Goal: Complete application form: Complete application form

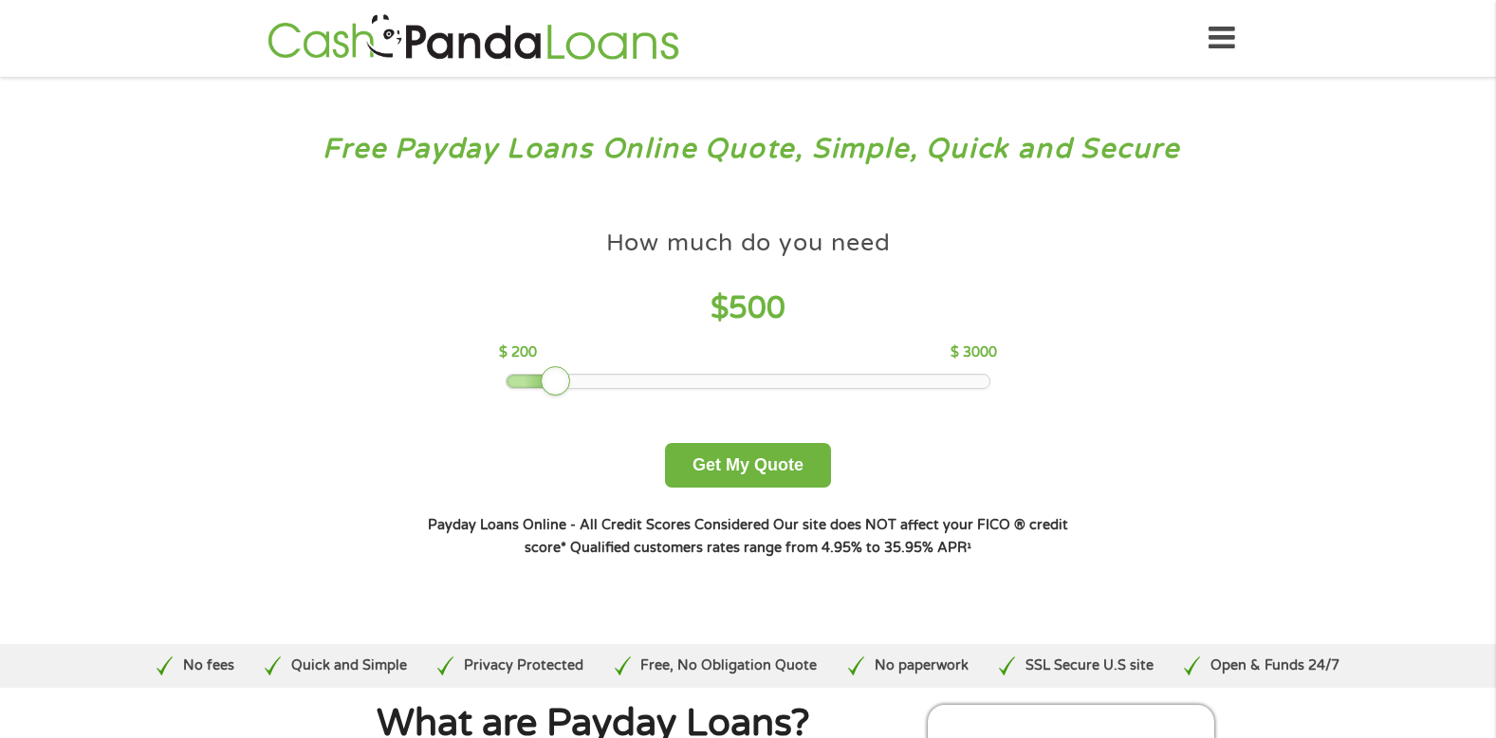
click at [622, 377] on div at bounding box center [748, 381] width 483 height 13
click at [612, 377] on div at bounding box center [748, 381] width 483 height 13
click at [604, 383] on div at bounding box center [748, 381] width 483 height 13
click at [620, 378] on div at bounding box center [748, 381] width 483 height 13
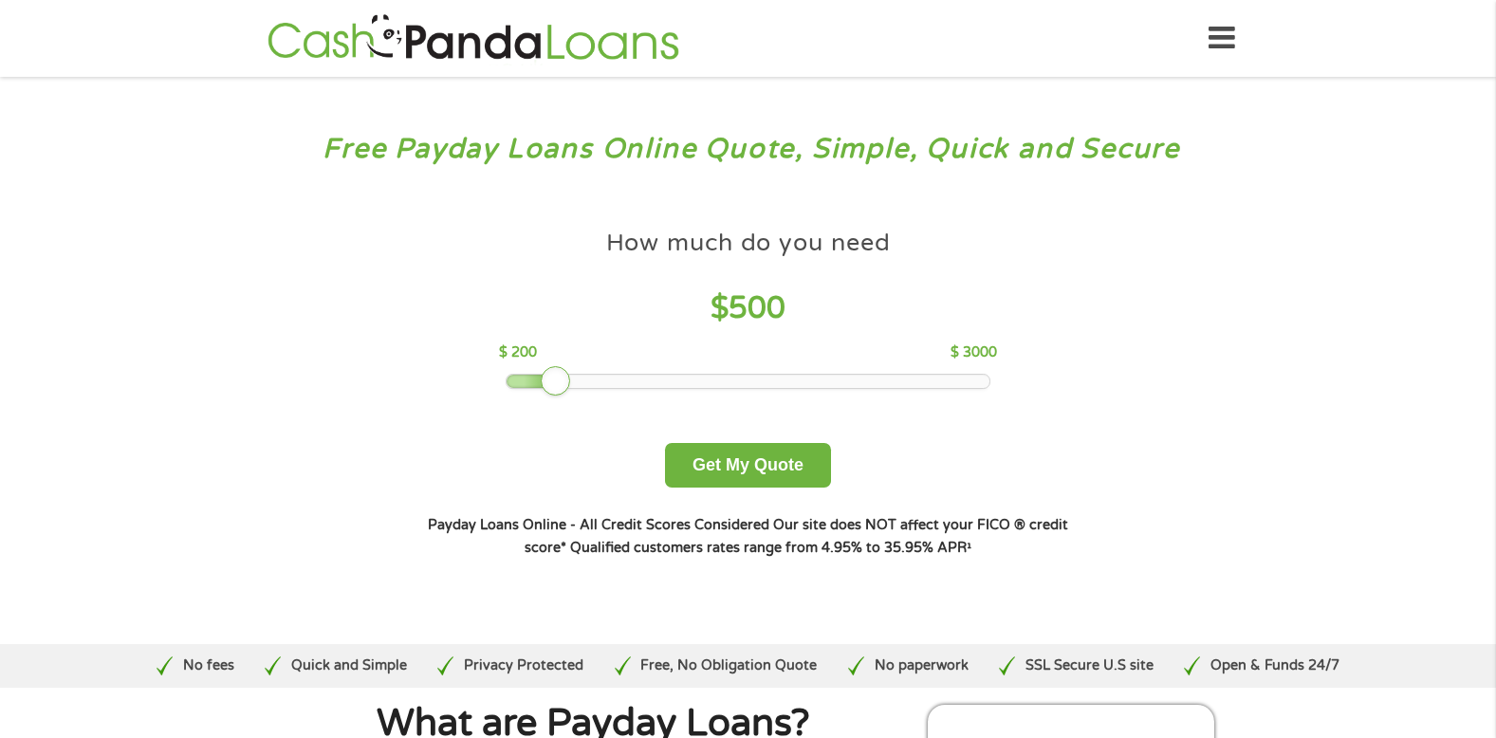
click at [625, 377] on div at bounding box center [748, 381] width 483 height 13
click at [635, 377] on div at bounding box center [748, 381] width 483 height 13
click at [645, 382] on div at bounding box center [748, 381] width 483 height 13
click at [646, 380] on div at bounding box center [748, 381] width 483 height 13
click at [613, 385] on div at bounding box center [748, 381] width 483 height 13
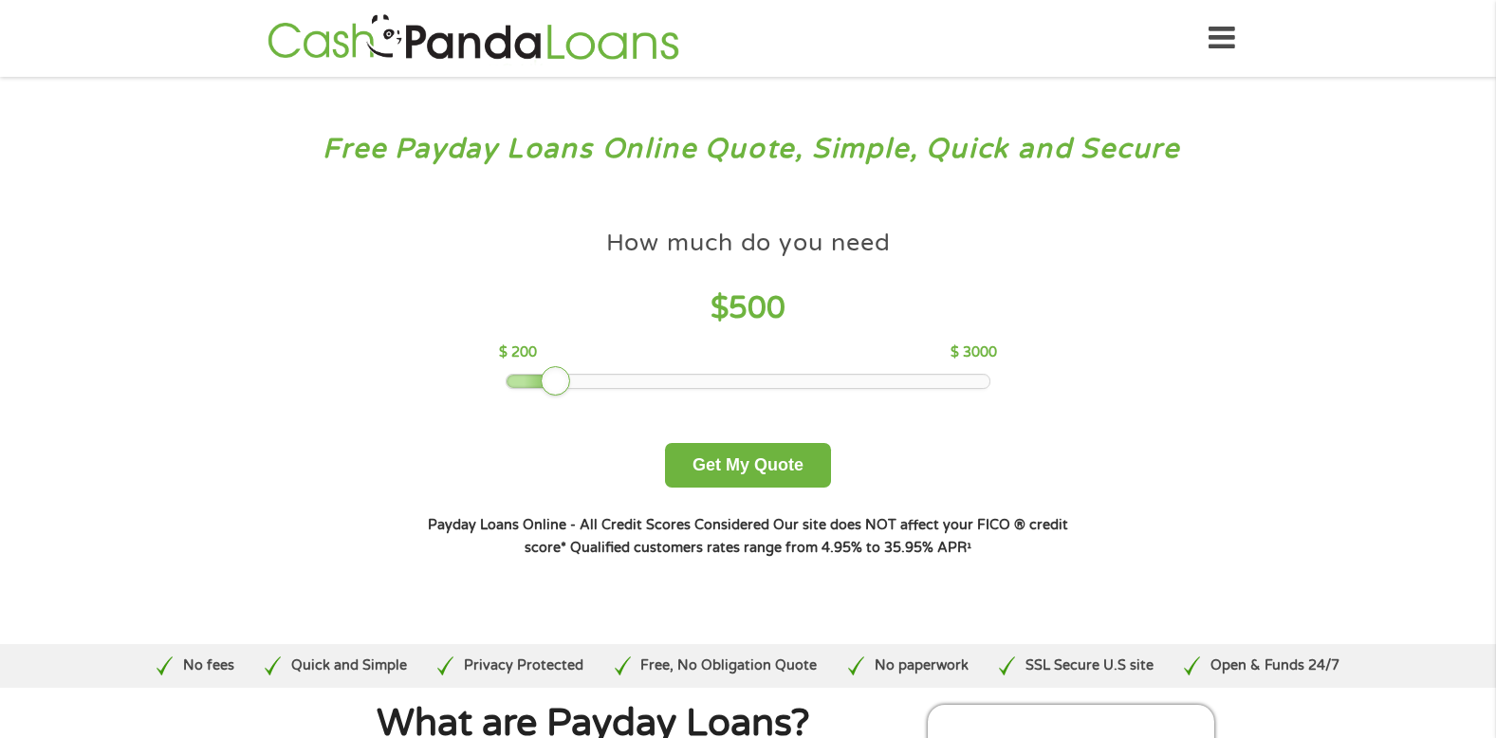
click at [656, 385] on div at bounding box center [748, 381] width 483 height 13
click at [669, 382] on div at bounding box center [748, 381] width 483 height 13
click at [741, 462] on button "Get My Quote" at bounding box center [748, 465] width 166 height 45
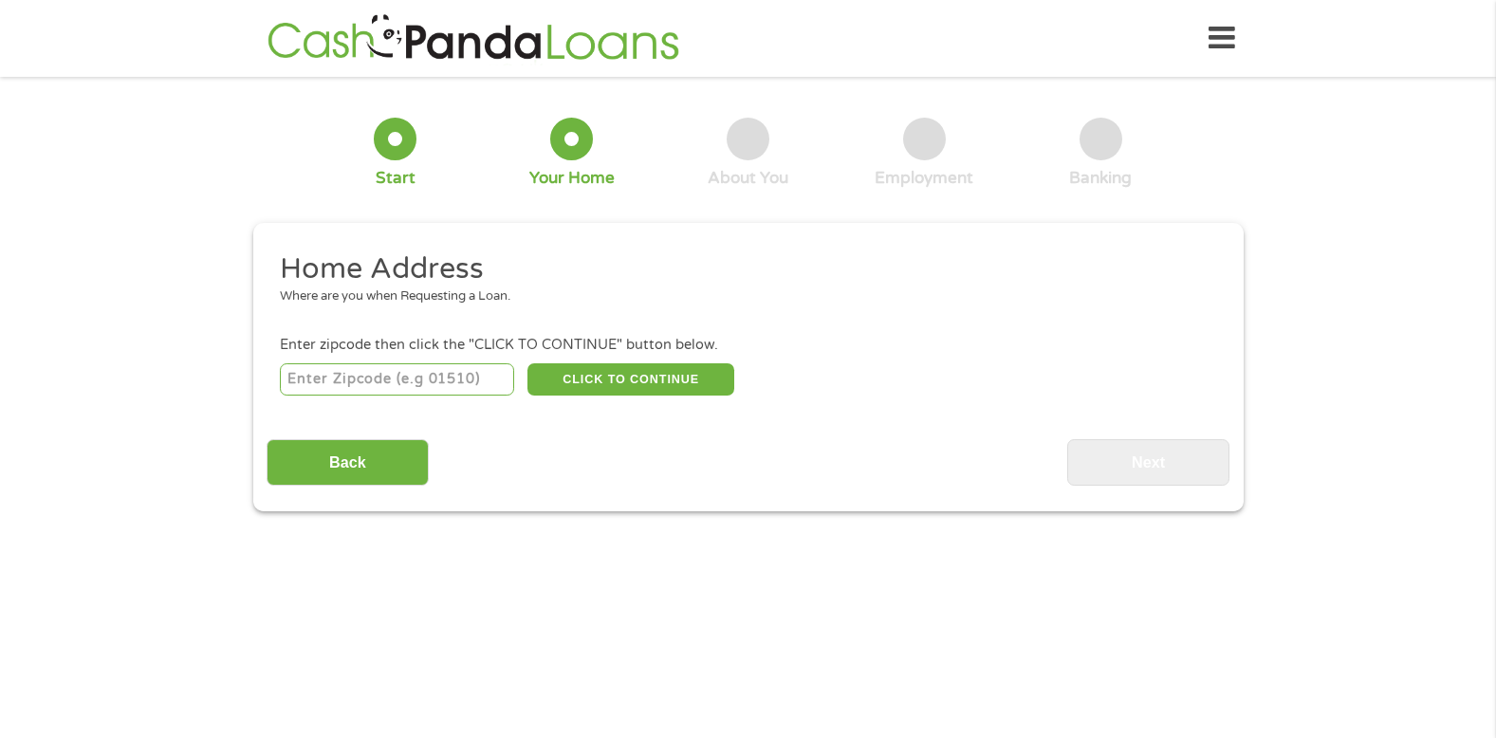
scroll to position [5, 0]
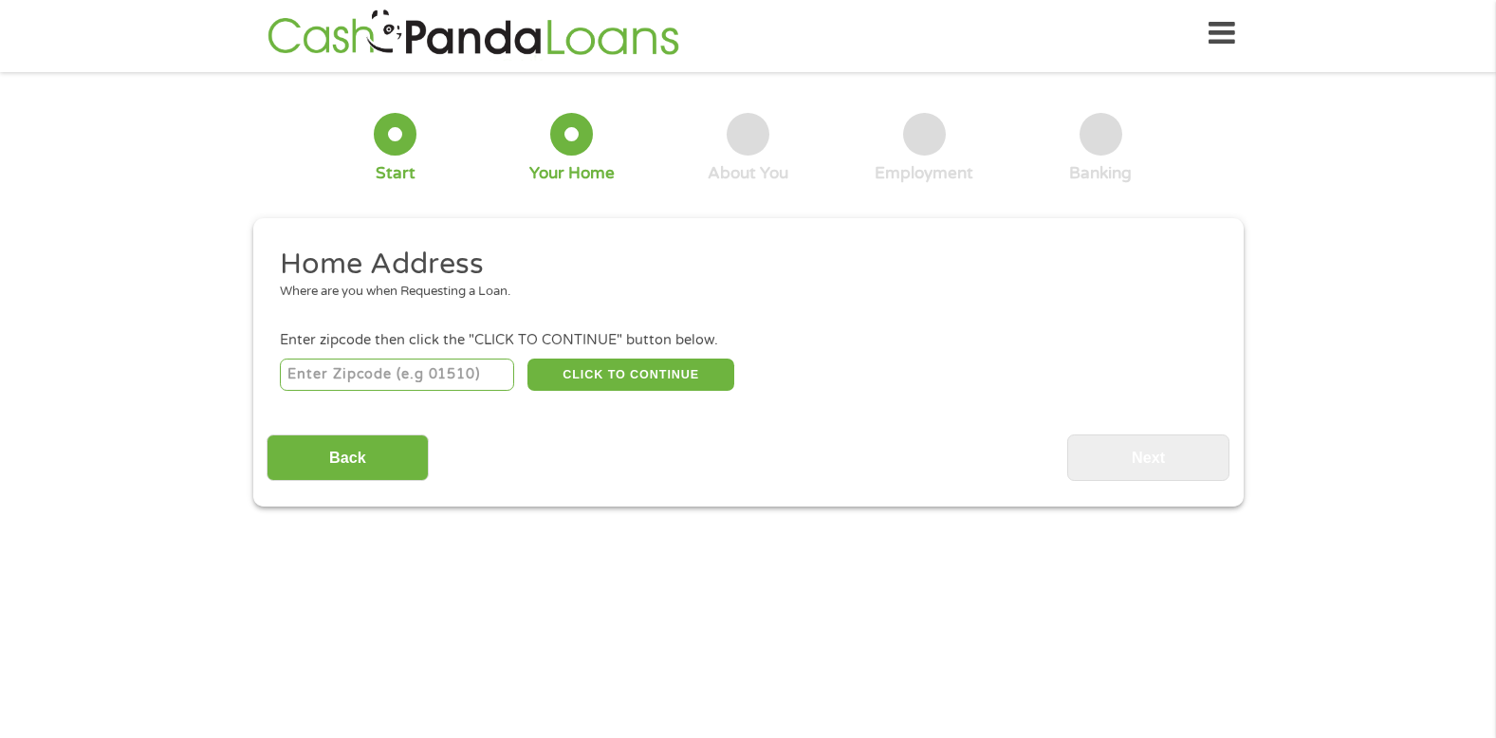
click at [353, 375] on input "number" at bounding box center [397, 375] width 234 height 32
type input "02148"
click at [610, 372] on button "CLICK TO CONTINUE" at bounding box center [631, 375] width 207 height 32
type input "02148"
type input "[GEOGRAPHIC_DATA]"
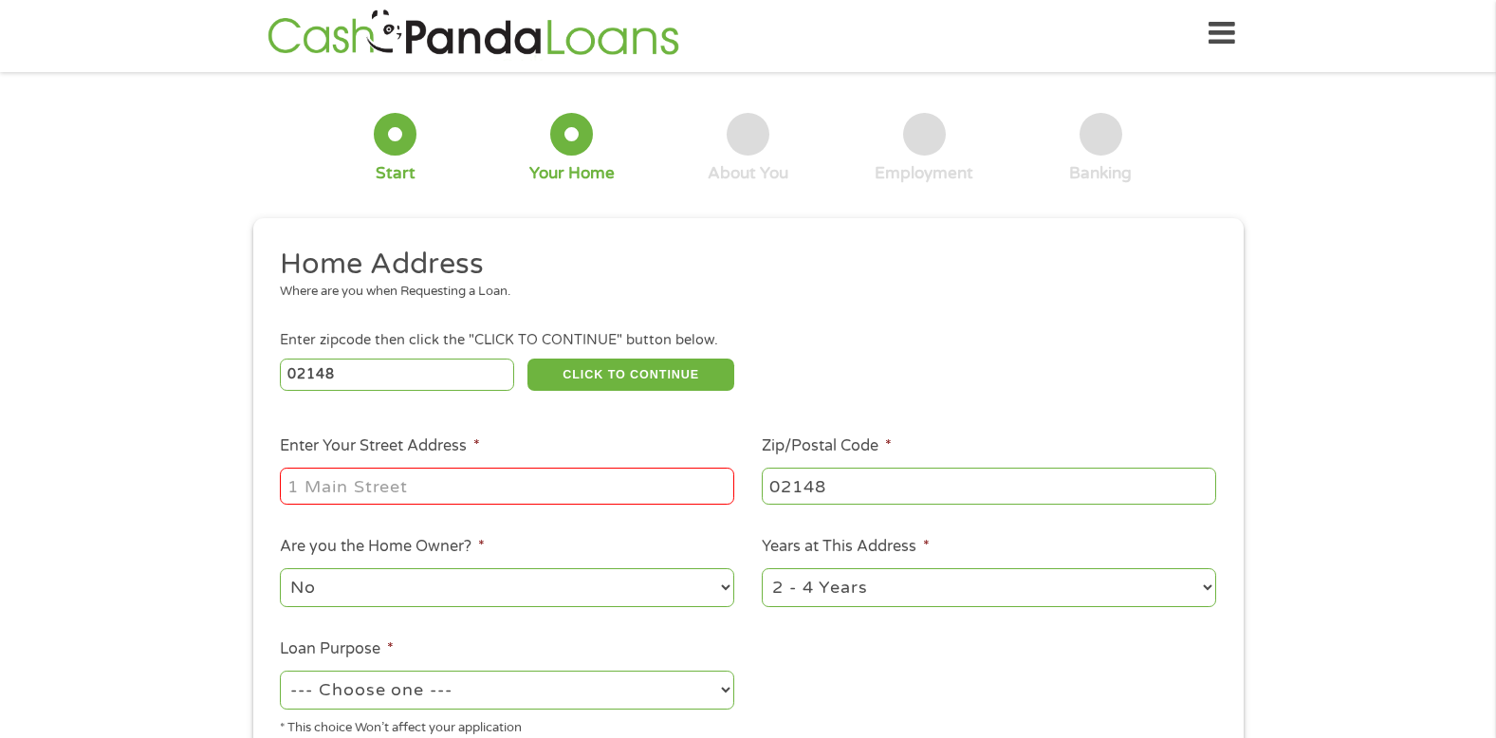
click at [517, 485] on input "Enter Your Street Address *" at bounding box center [507, 486] width 455 height 36
type input "[STREET_ADDRESS][PERSON_NAME]"
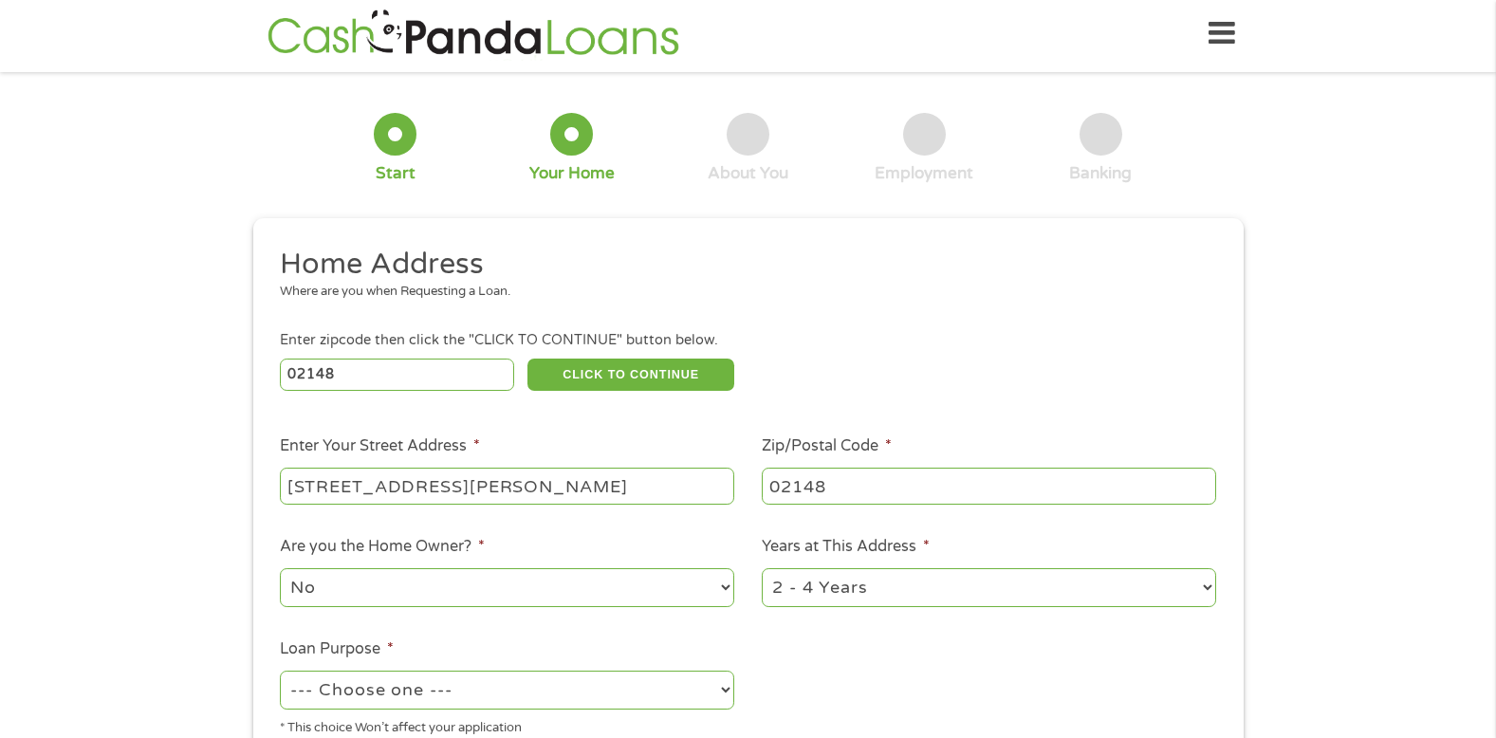
click at [725, 587] on select "No Yes" at bounding box center [507, 587] width 455 height 39
select select "yes"
click at [280, 568] on select "No Yes" at bounding box center [507, 587] width 455 height 39
click at [724, 687] on select "--- Choose one --- Pay Bills Debt Consolidation Home Improvement Major Purchase…" at bounding box center [507, 690] width 455 height 39
select select "paybills"
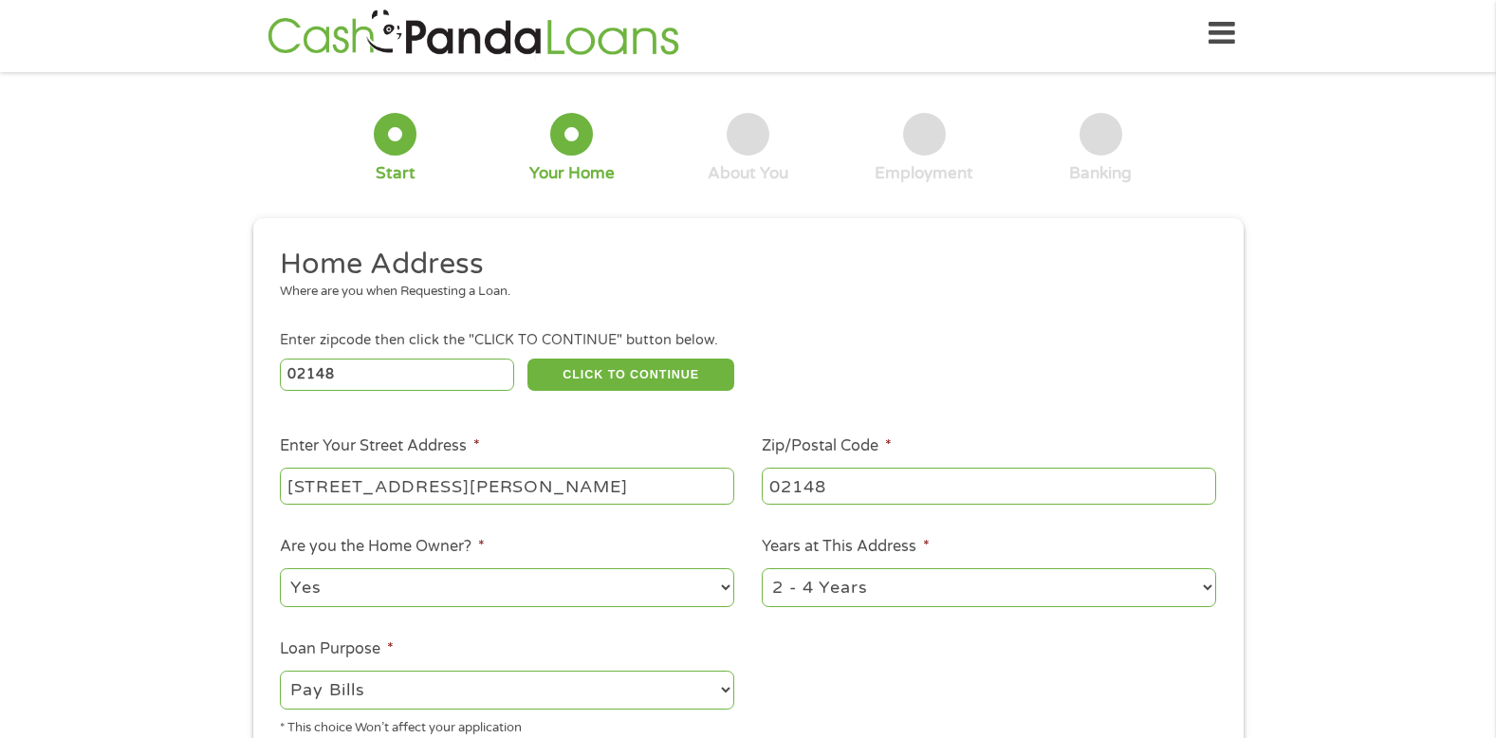
click at [280, 671] on select "--- Choose one --- Pay Bills Debt Consolidation Home Improvement Major Purchase…" at bounding box center [507, 690] width 455 height 39
click at [1206, 586] on select "1 Year or less 1 - 2 Years 2 - 4 Years Over 4 Years" at bounding box center [989, 587] width 455 height 39
select select "60months"
click at [762, 568] on select "1 Year or less 1 - 2 Years 2 - 4 Years Over 4 Years" at bounding box center [989, 587] width 455 height 39
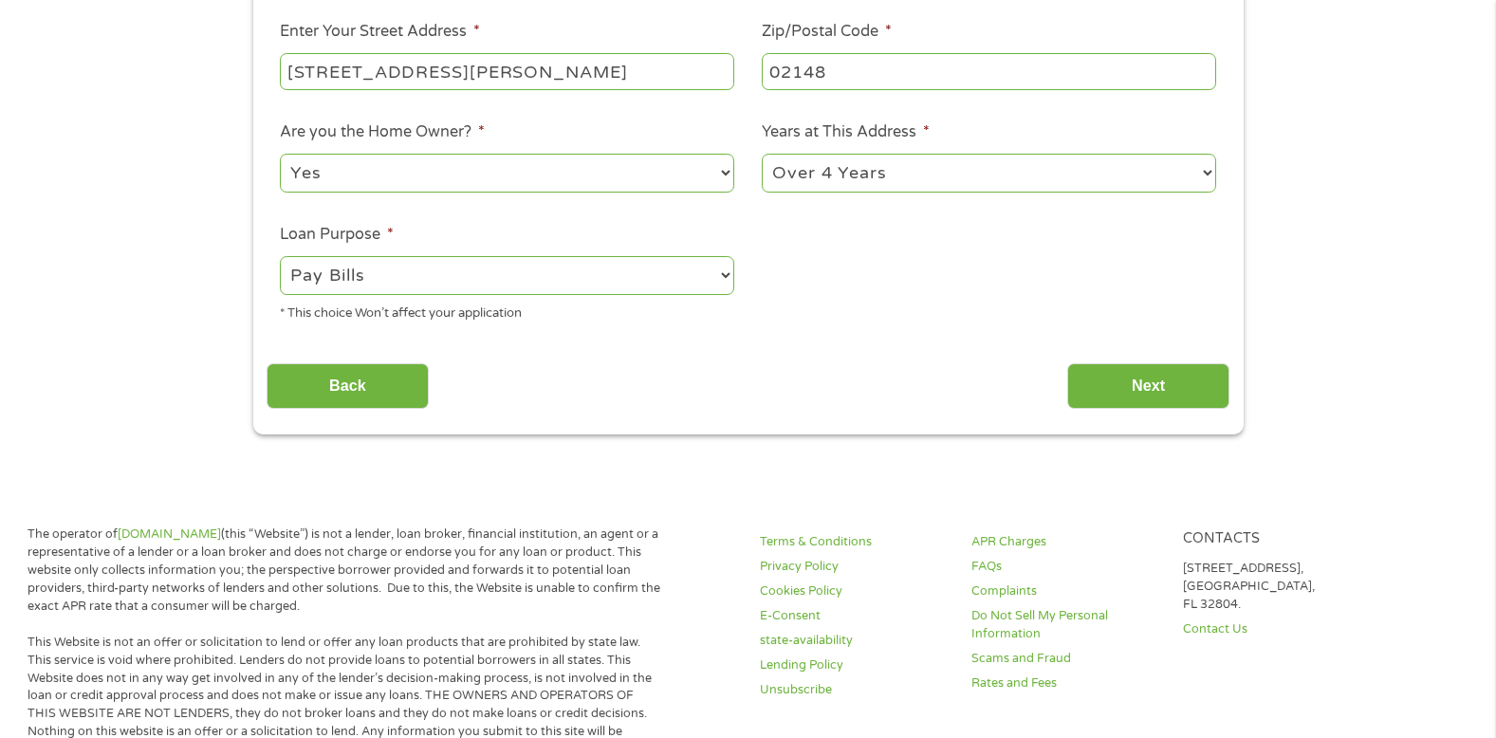
scroll to position [428, 0]
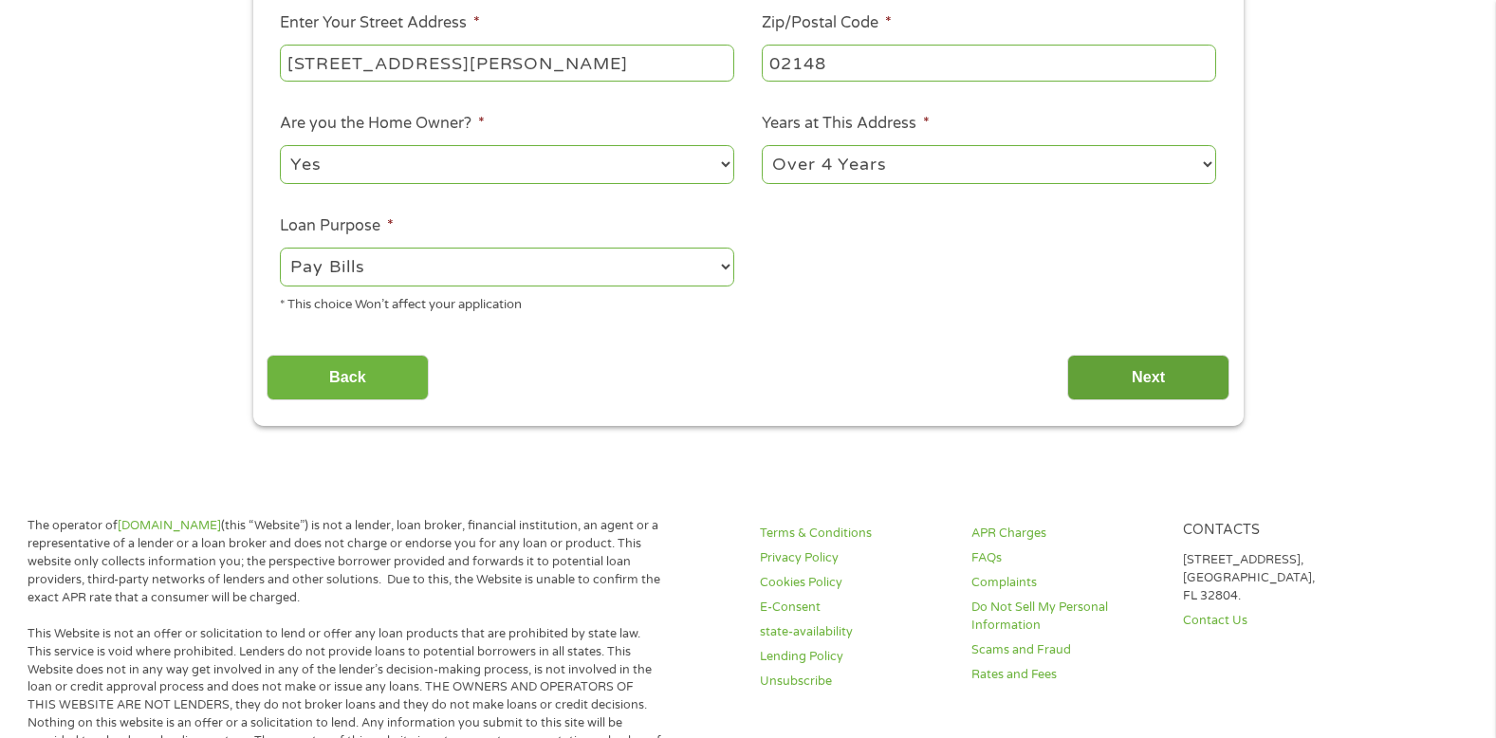
click at [1137, 373] on input "Next" at bounding box center [1149, 378] width 162 height 46
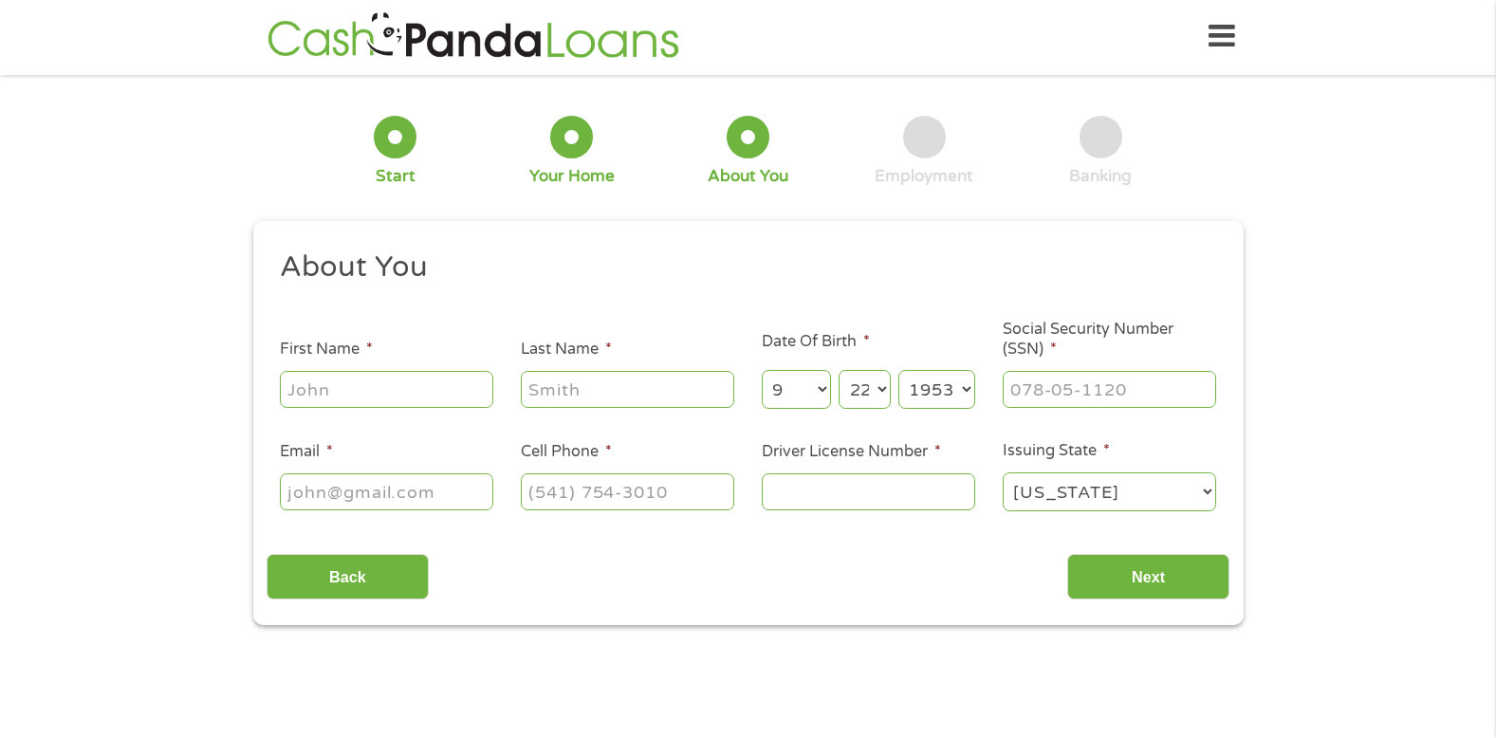
scroll to position [0, 0]
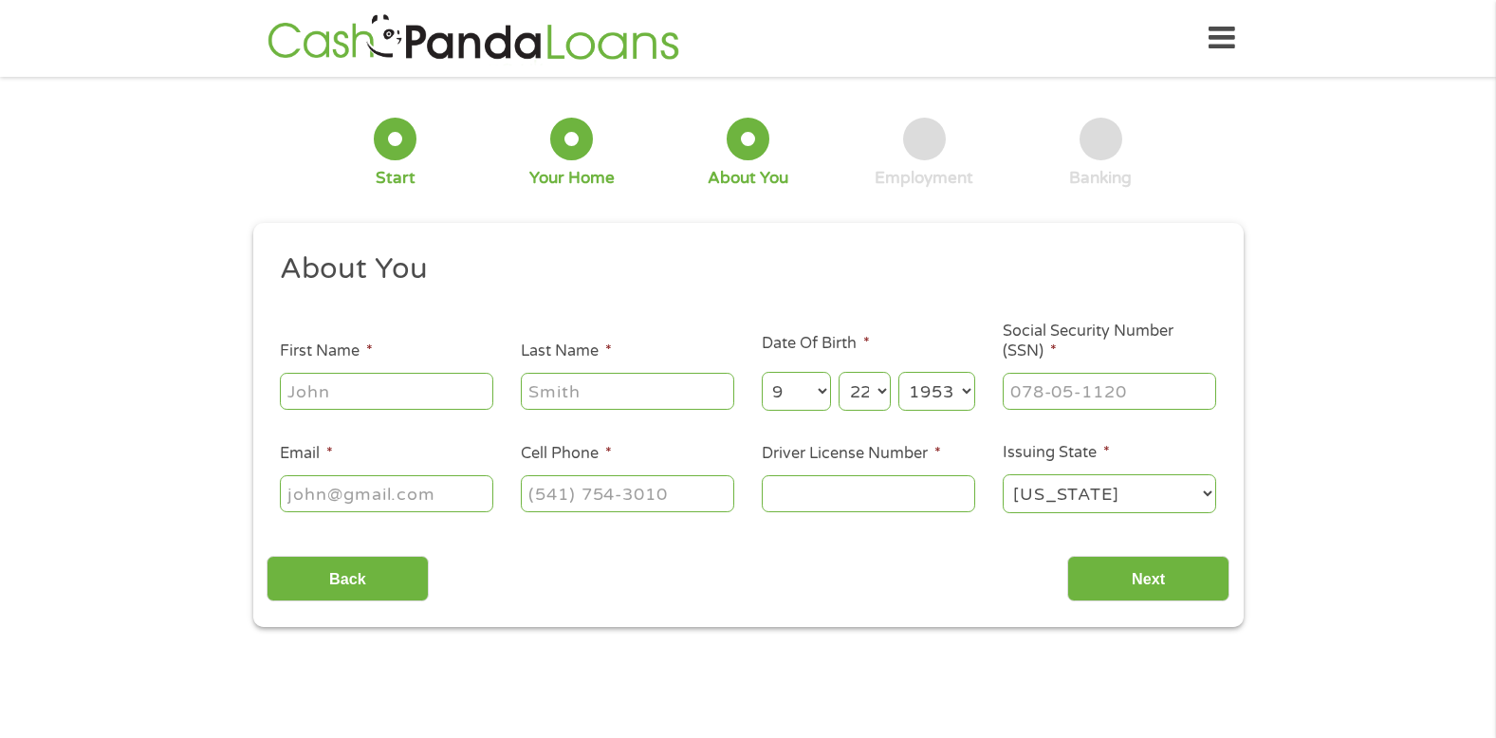
click at [361, 394] on input "First Name *" at bounding box center [387, 391] width 214 height 36
type input "[PERSON_NAME]"
type input "[EMAIL_ADDRESS][DOMAIN_NAME]"
click at [544, 493] on input "(178) 155-8897" at bounding box center [628, 493] width 214 height 36
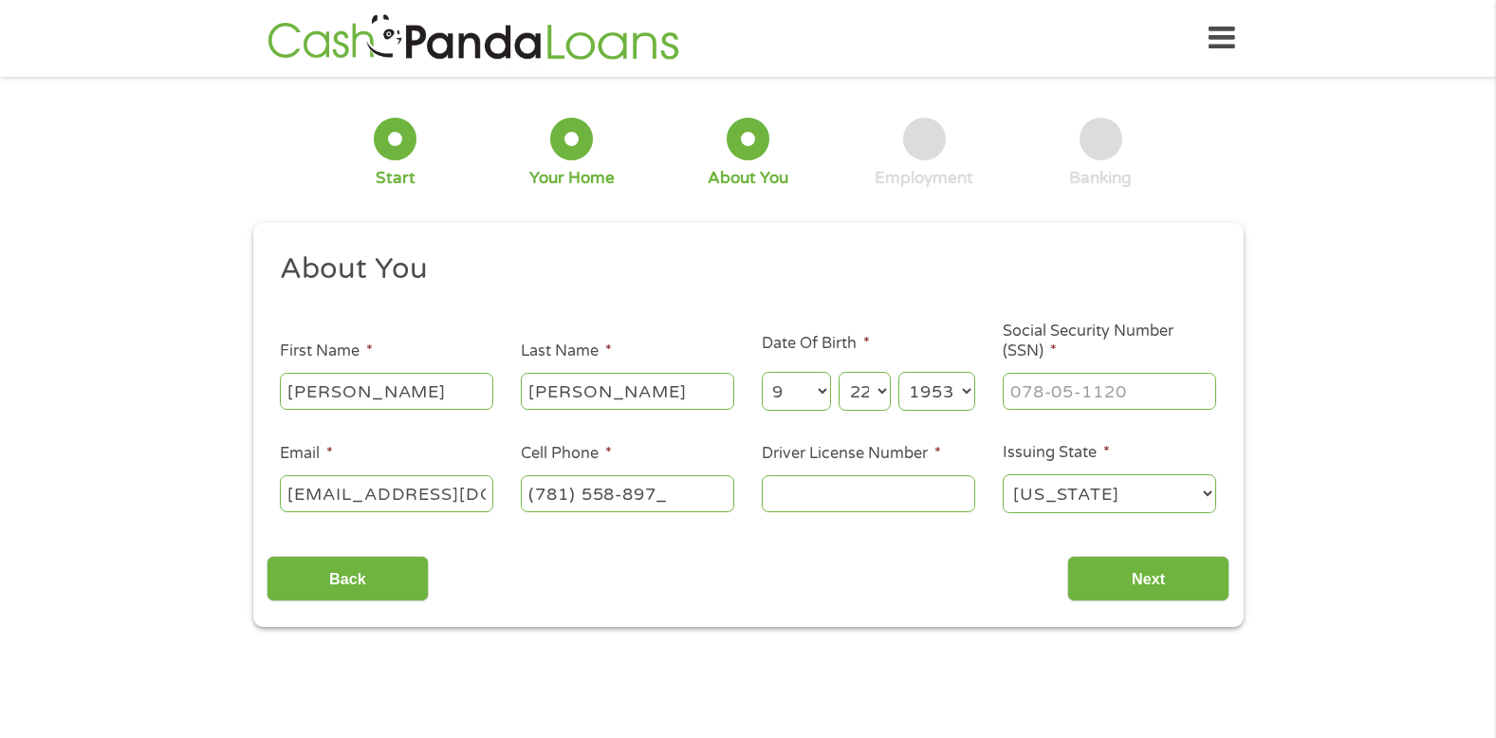
type input "[PHONE_NUMBER]"
click at [800, 489] on input "Driver License Number *" at bounding box center [869, 493] width 214 height 36
type input "S8260388"
click at [1152, 575] on input "Next" at bounding box center [1149, 579] width 162 height 46
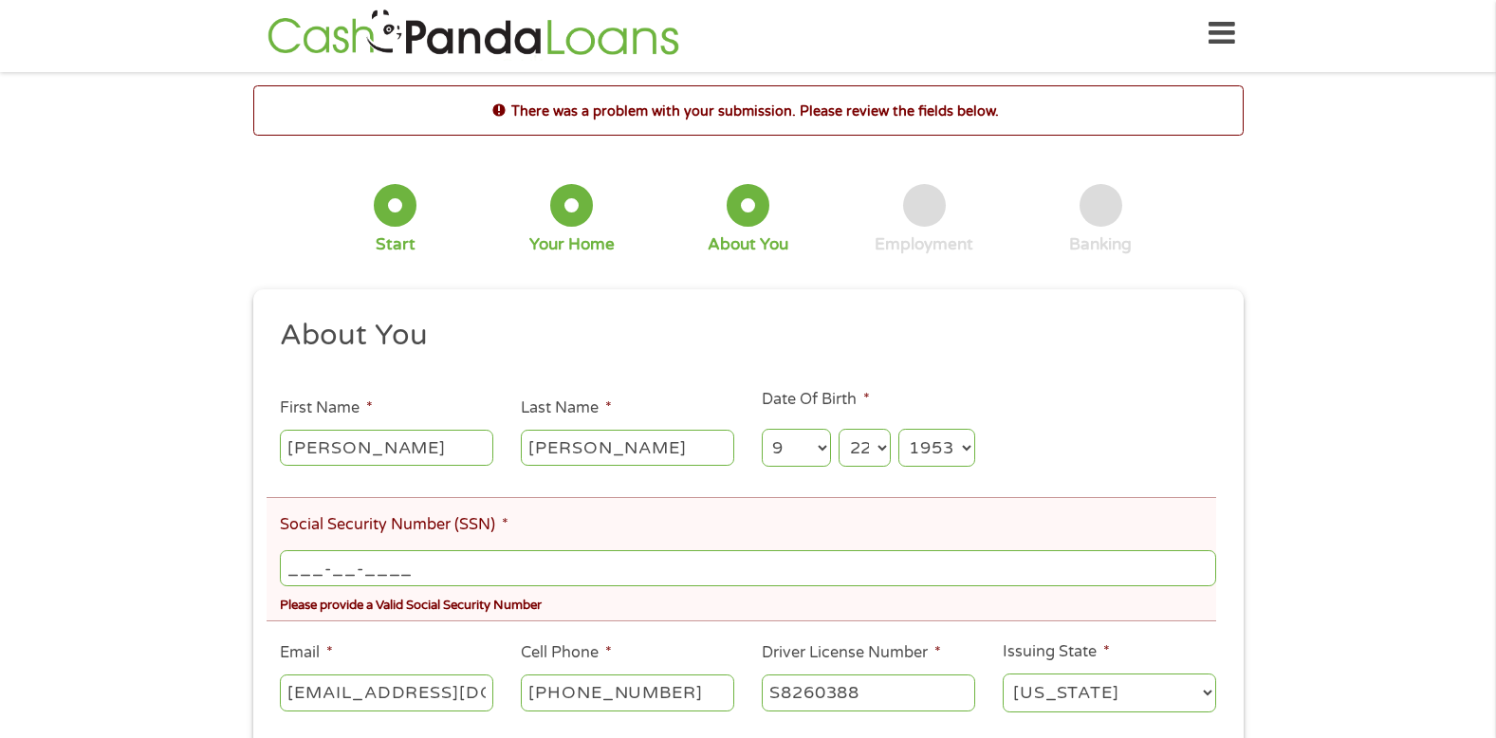
click at [429, 562] on input "___-__-____" at bounding box center [748, 568] width 936 height 36
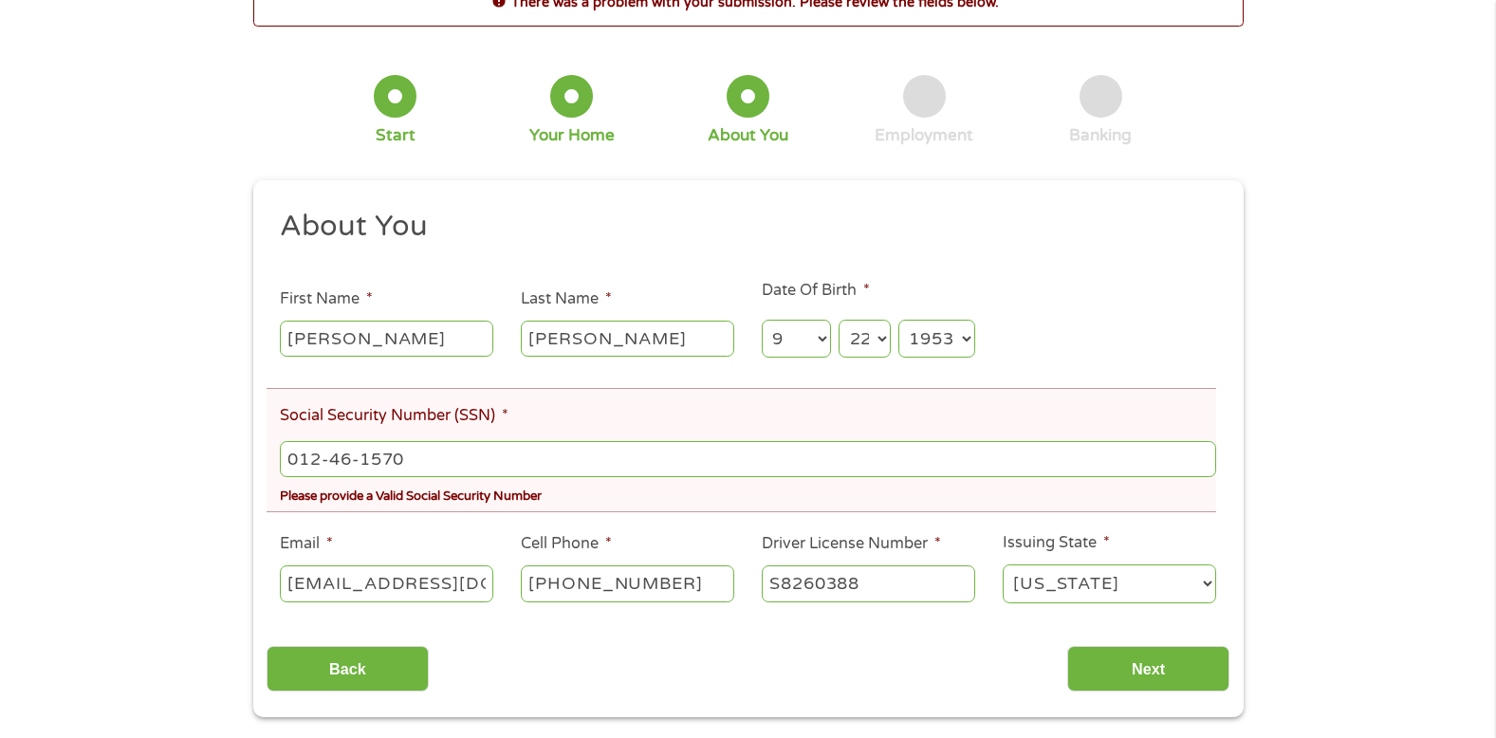
scroll to position [165, 0]
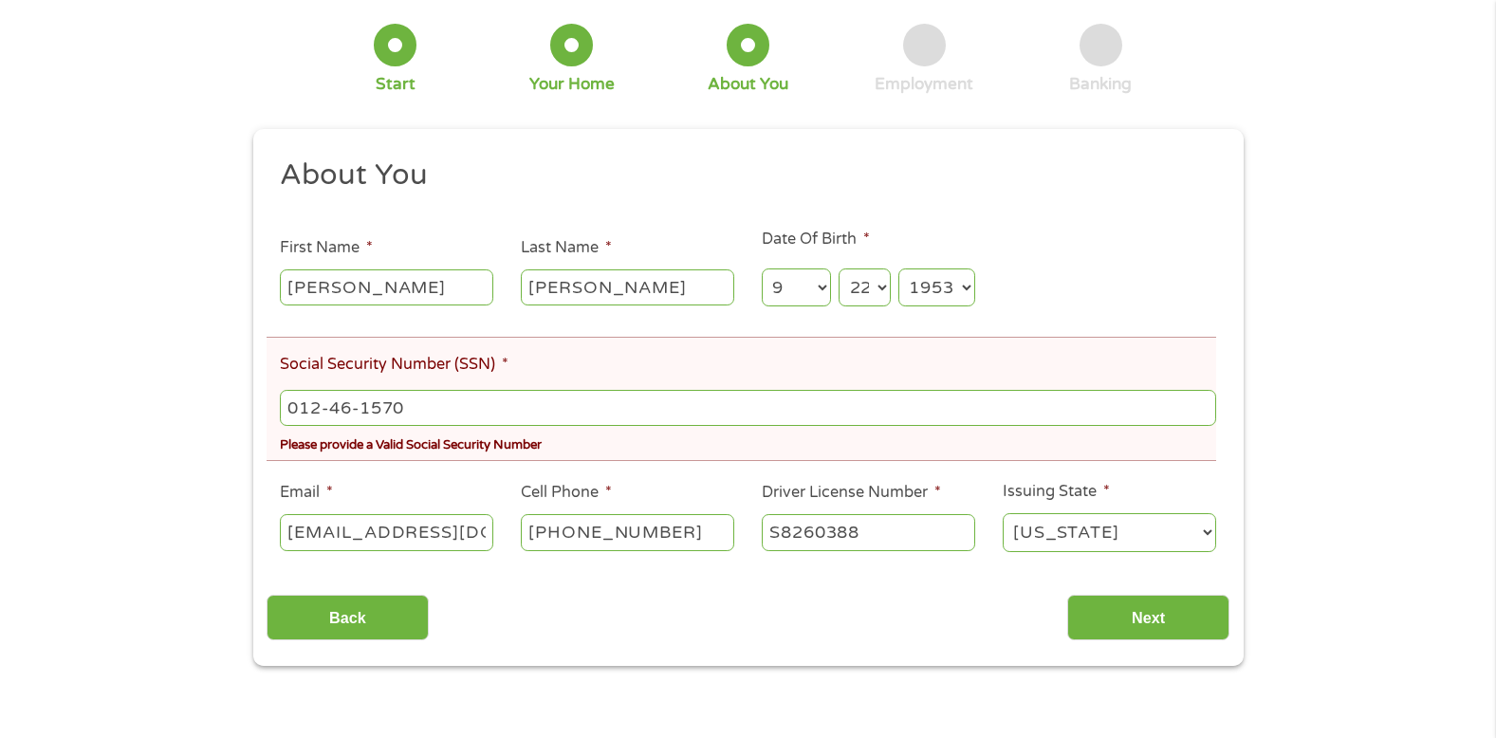
click at [1386, 402] on div "There was a problem with your submission. Please review the fields below. 1 Sta…" at bounding box center [748, 295] width 1496 height 741
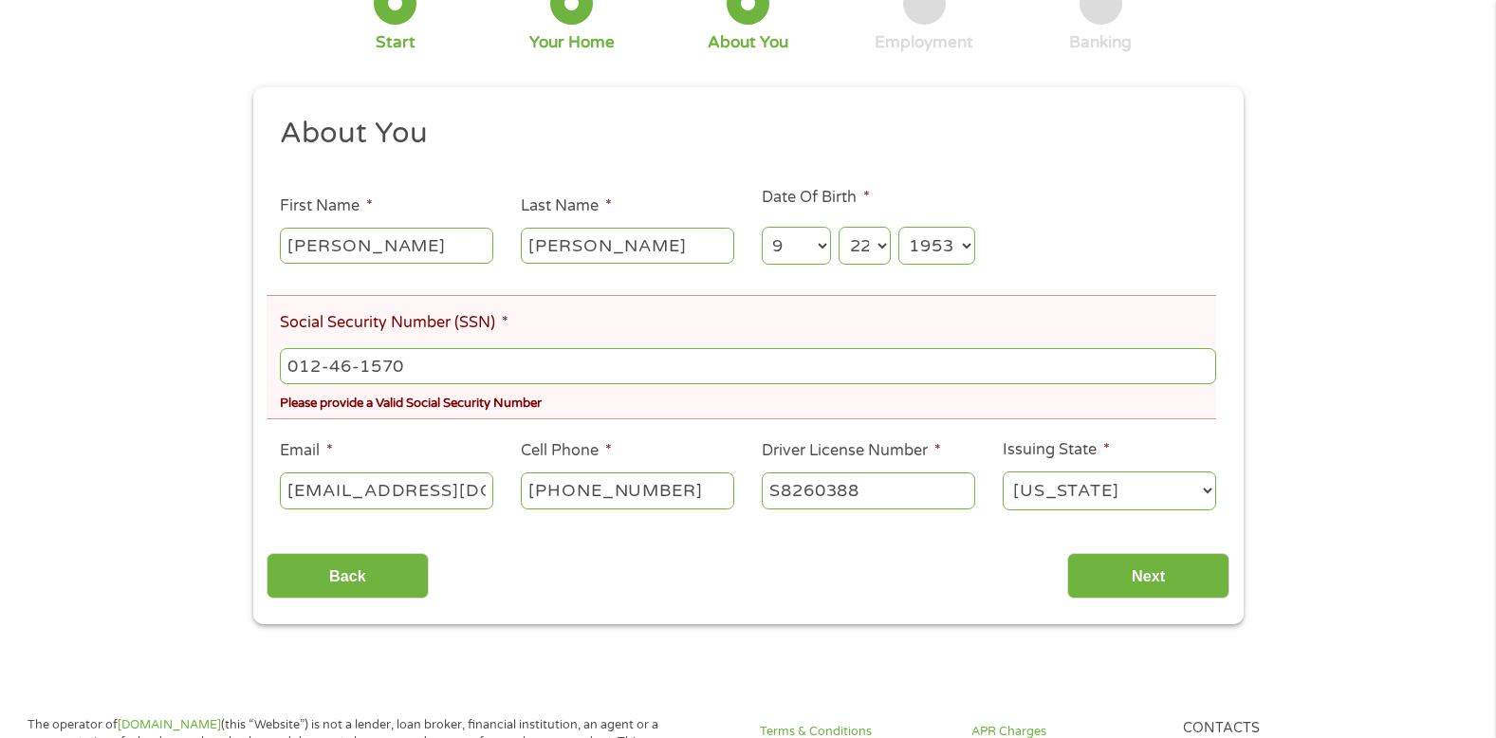
scroll to position [264, 0]
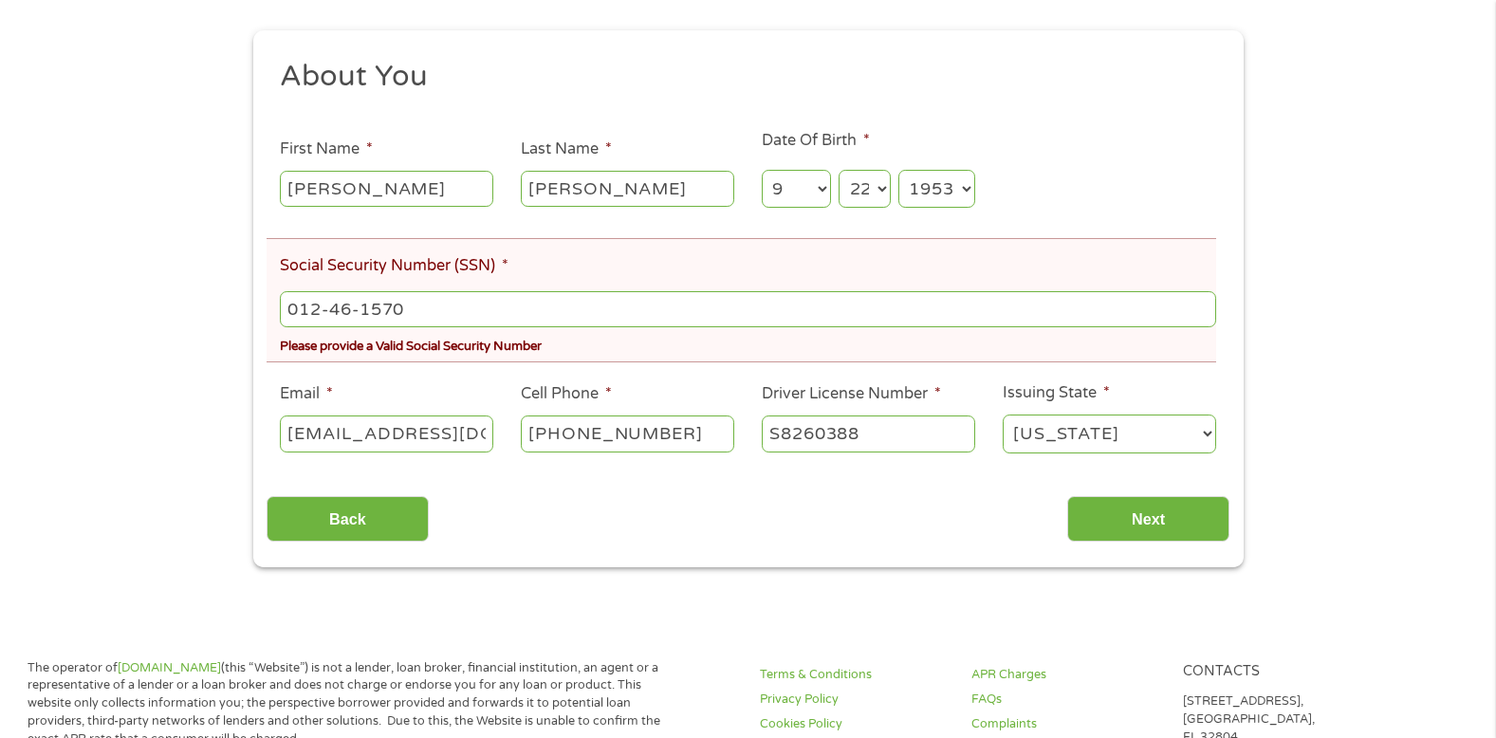
click at [422, 307] on input "012-46-1570" at bounding box center [748, 309] width 936 height 36
type input "012-46-1570"
click at [1143, 514] on input "Next" at bounding box center [1149, 519] width 162 height 46
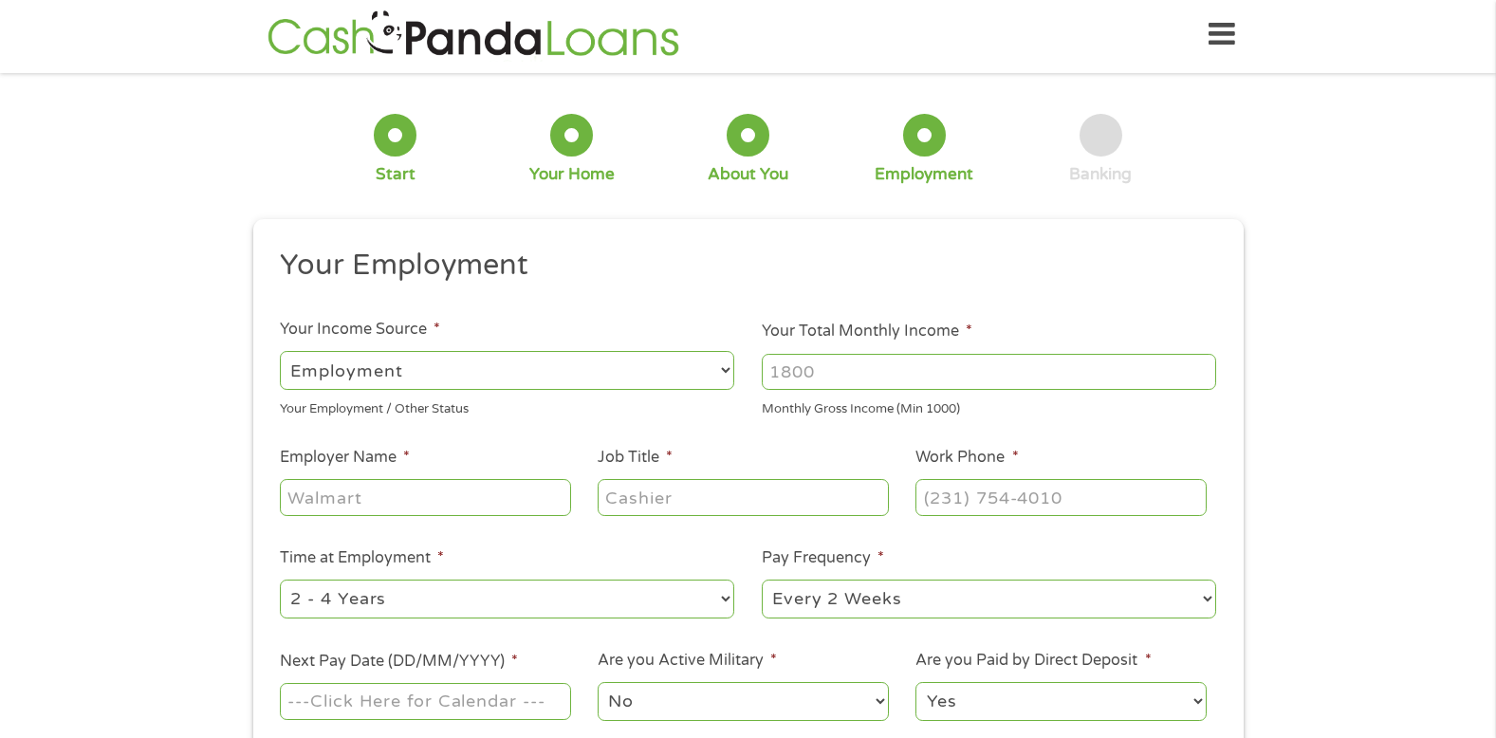
scroll to position [0, 0]
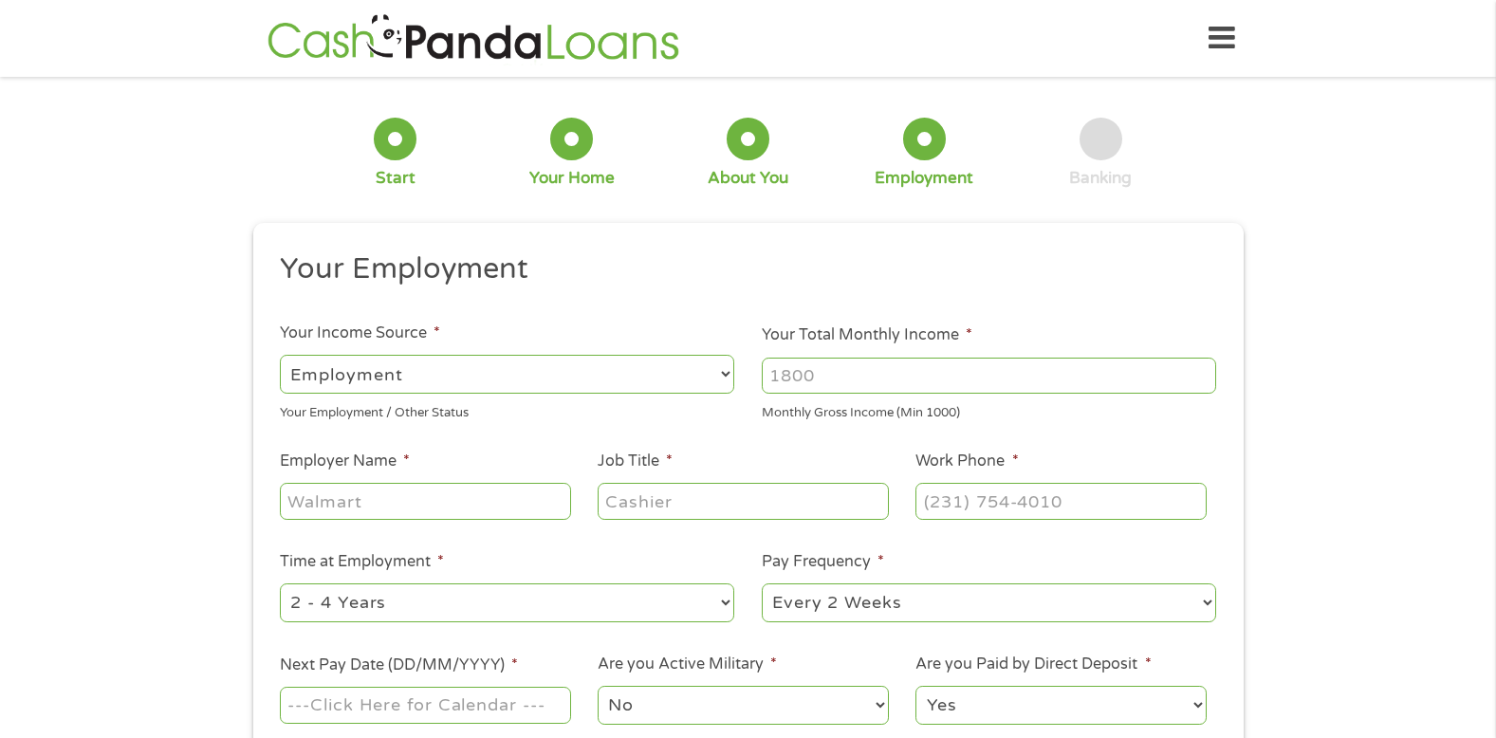
click at [723, 376] on select "--- Choose one --- Employment [DEMOGRAPHIC_DATA] Benefits" at bounding box center [507, 374] width 455 height 39
select select "benefits"
click at [280, 355] on select "--- Choose one --- Employment [DEMOGRAPHIC_DATA] Benefits" at bounding box center [507, 374] width 455 height 39
type input "Other"
type input "[PHONE_NUMBER]"
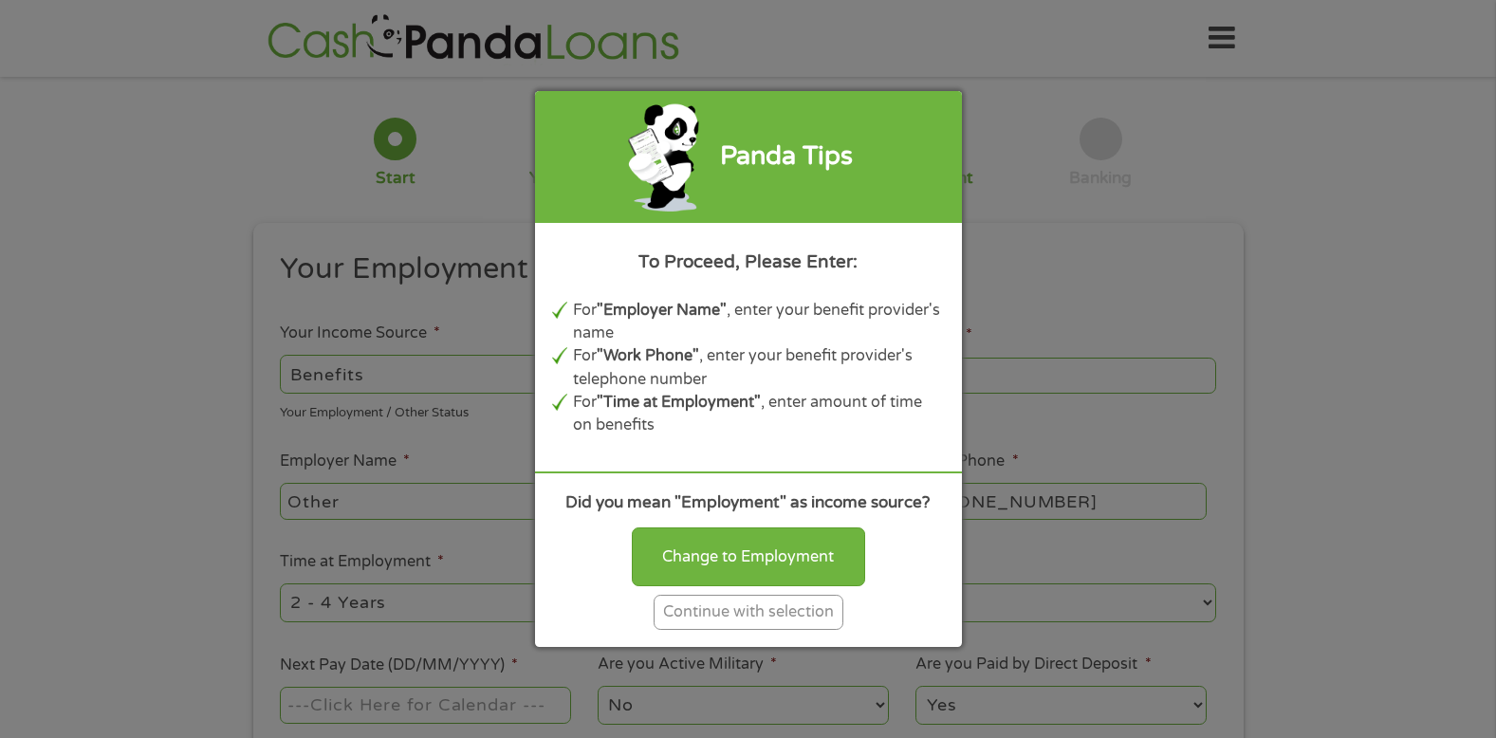
click at [762, 610] on div "Continue with selection" at bounding box center [749, 612] width 190 height 35
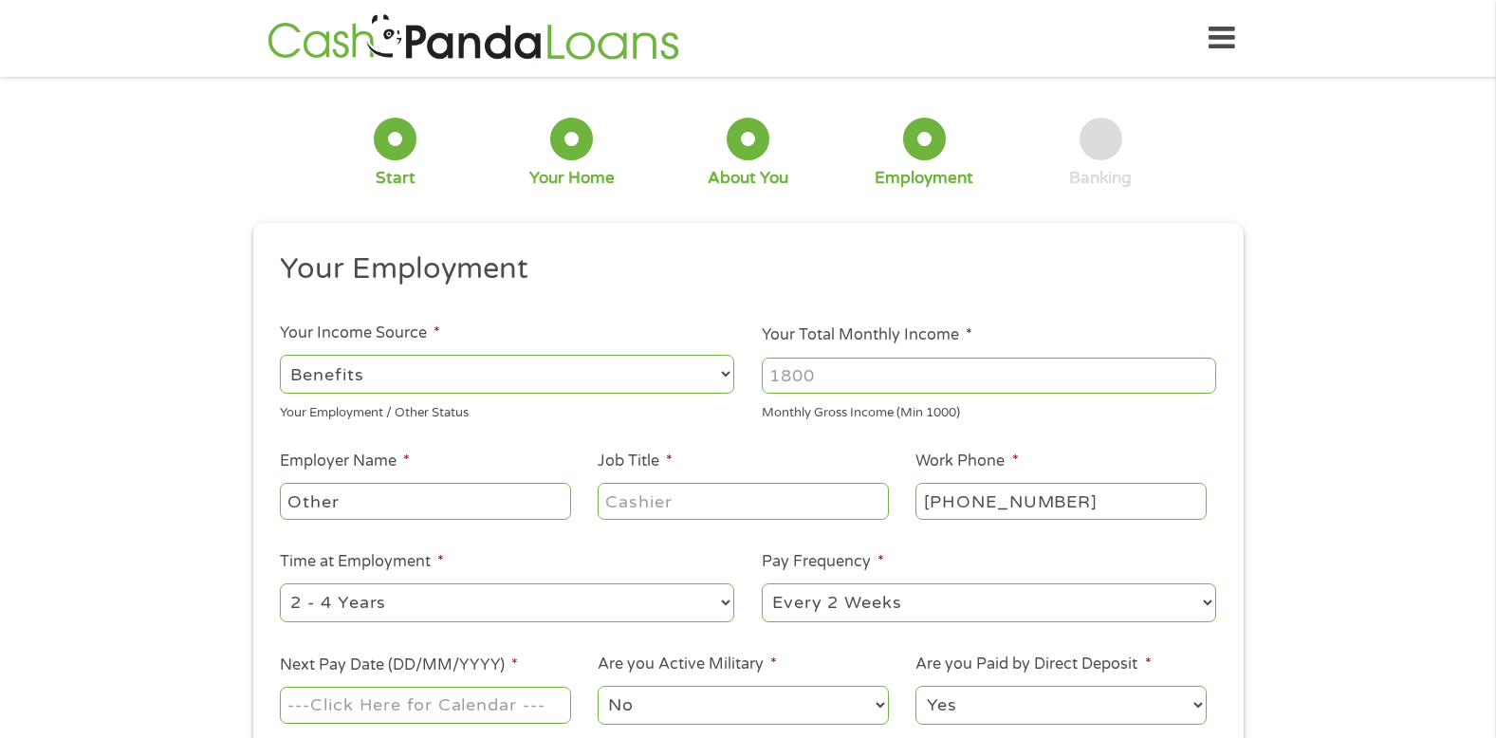
click at [1081, 373] on input "Your Total Monthly Income *" at bounding box center [989, 376] width 455 height 36
click at [781, 374] on input "2204" at bounding box center [989, 376] width 455 height 36
type input "2204"
click at [449, 504] on input "Other" at bounding box center [425, 501] width 290 height 36
type input "O"
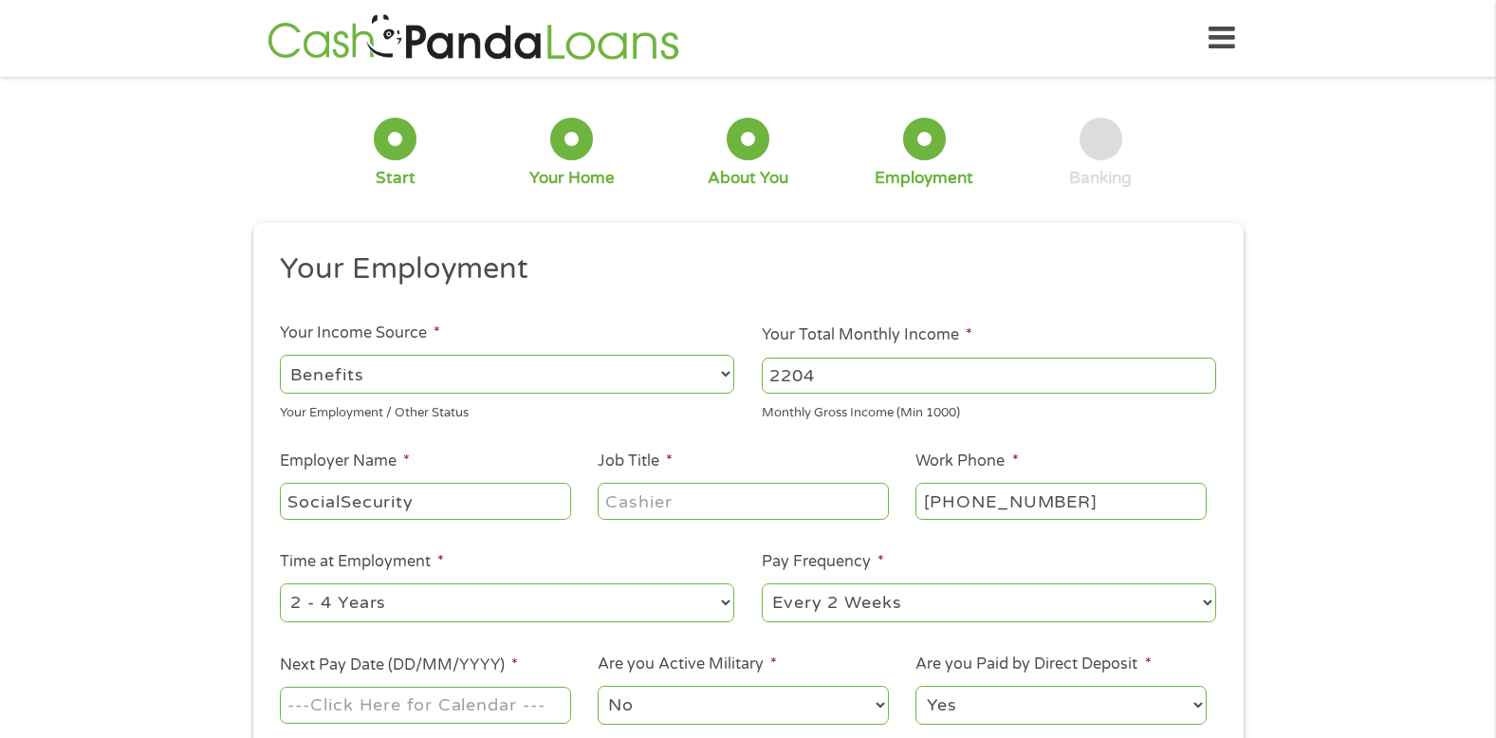
type input "SocialSecurity"
click at [769, 510] on input "Job Title *" at bounding box center [743, 501] width 290 height 36
type input "retired"
click at [1078, 494] on input "[PHONE_NUMBER]" at bounding box center [1061, 501] width 290 height 36
type input "[PHONE_NUMBER]"
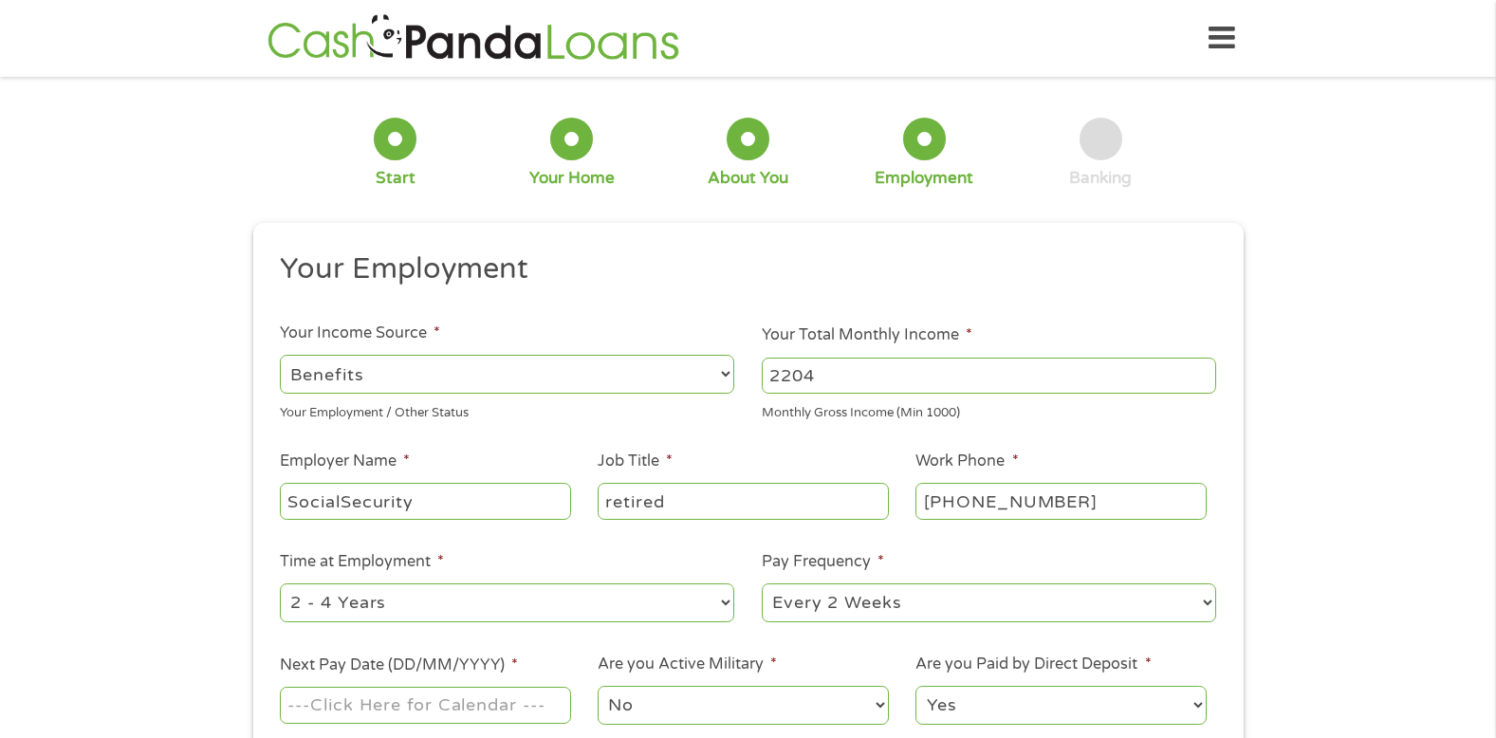
click at [726, 604] on select "--- Choose one --- 1 Year or less 1 - 2 Years 2 - 4 Years Over 4 Years" at bounding box center [507, 603] width 455 height 39
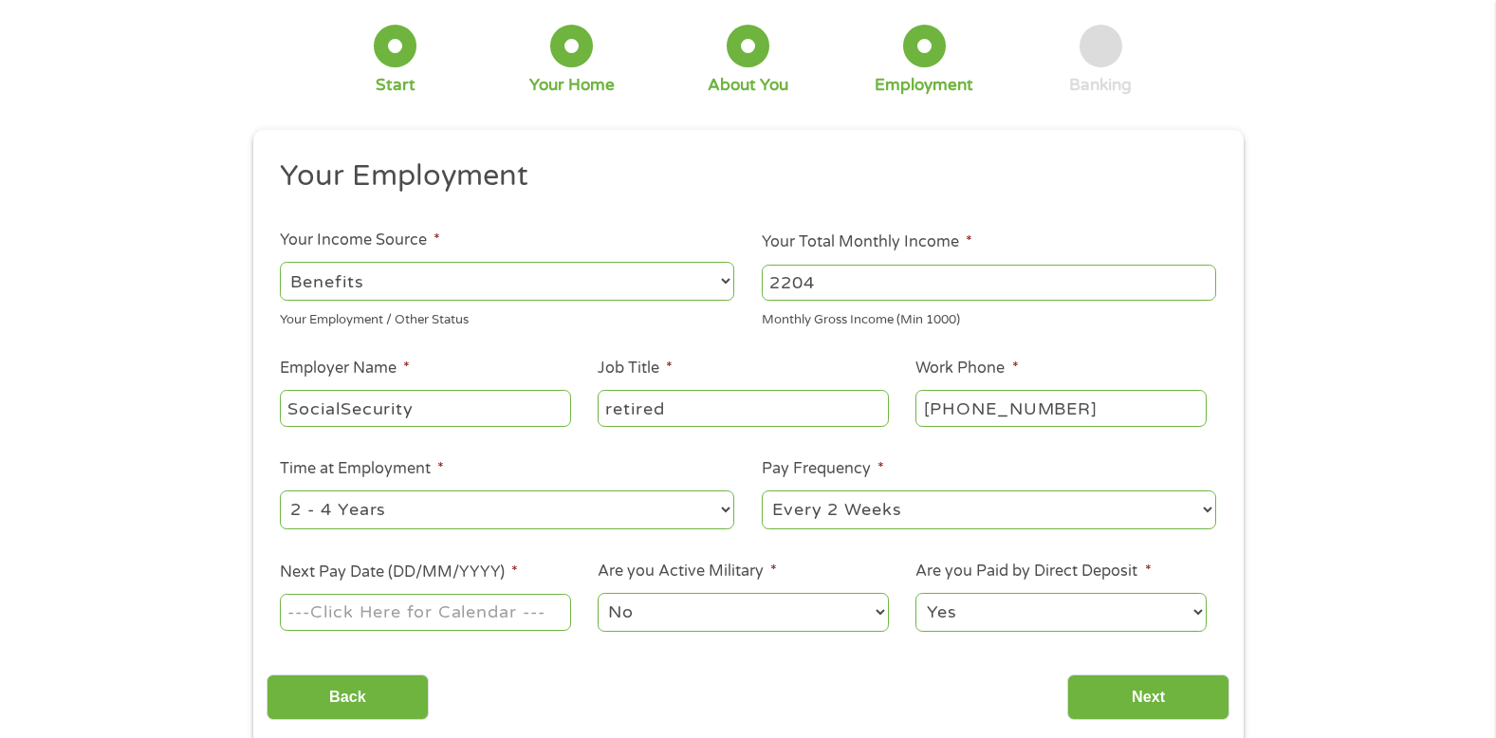
scroll to position [126, 0]
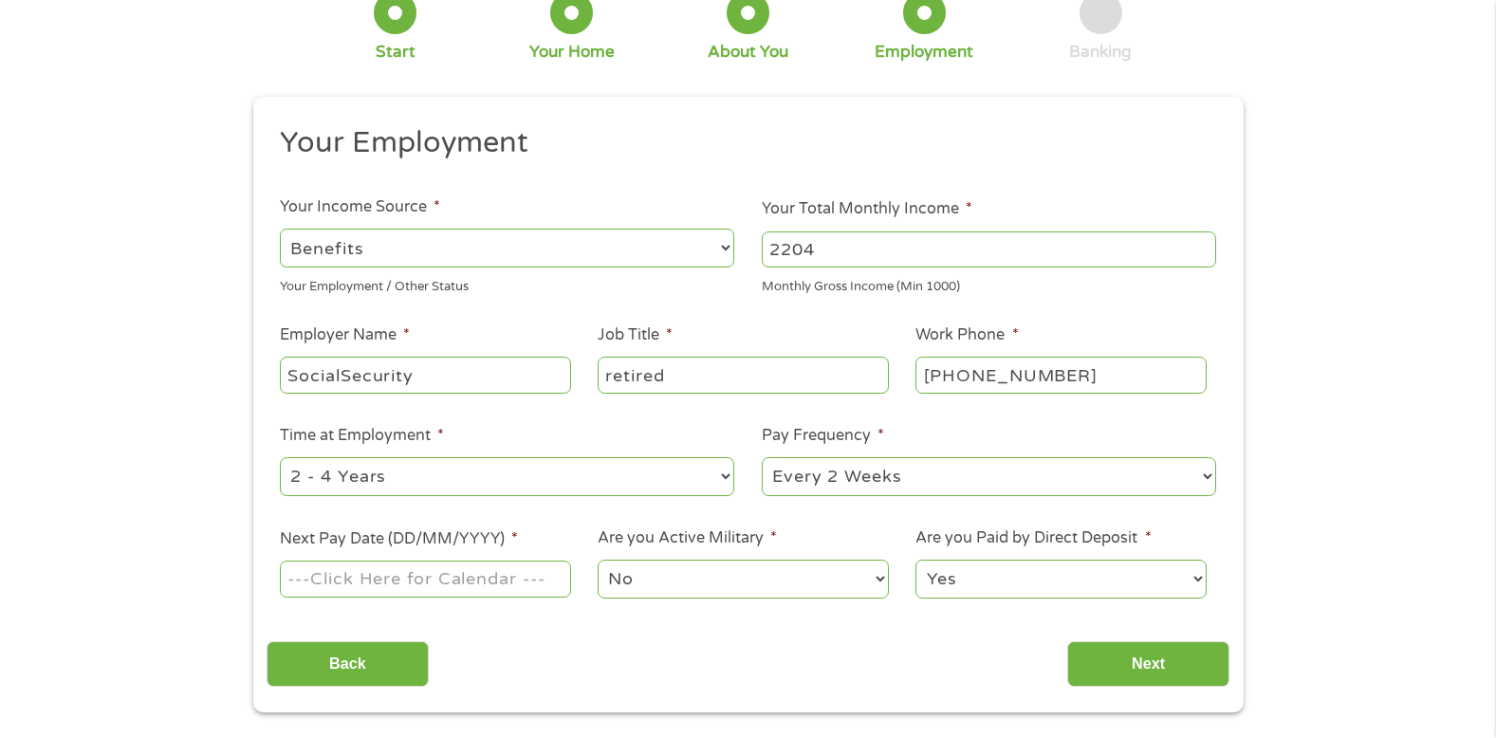
click at [1207, 474] on select "--- Choose one --- Every 2 Weeks Every Week Monthly Semi-Monthly" at bounding box center [989, 476] width 455 height 39
select select "monthly"
click at [762, 457] on select "--- Choose one --- Every 2 Weeks Every Week Monthly Semi-Monthly" at bounding box center [989, 476] width 455 height 39
click at [1149, 663] on input "Next" at bounding box center [1149, 664] width 162 height 46
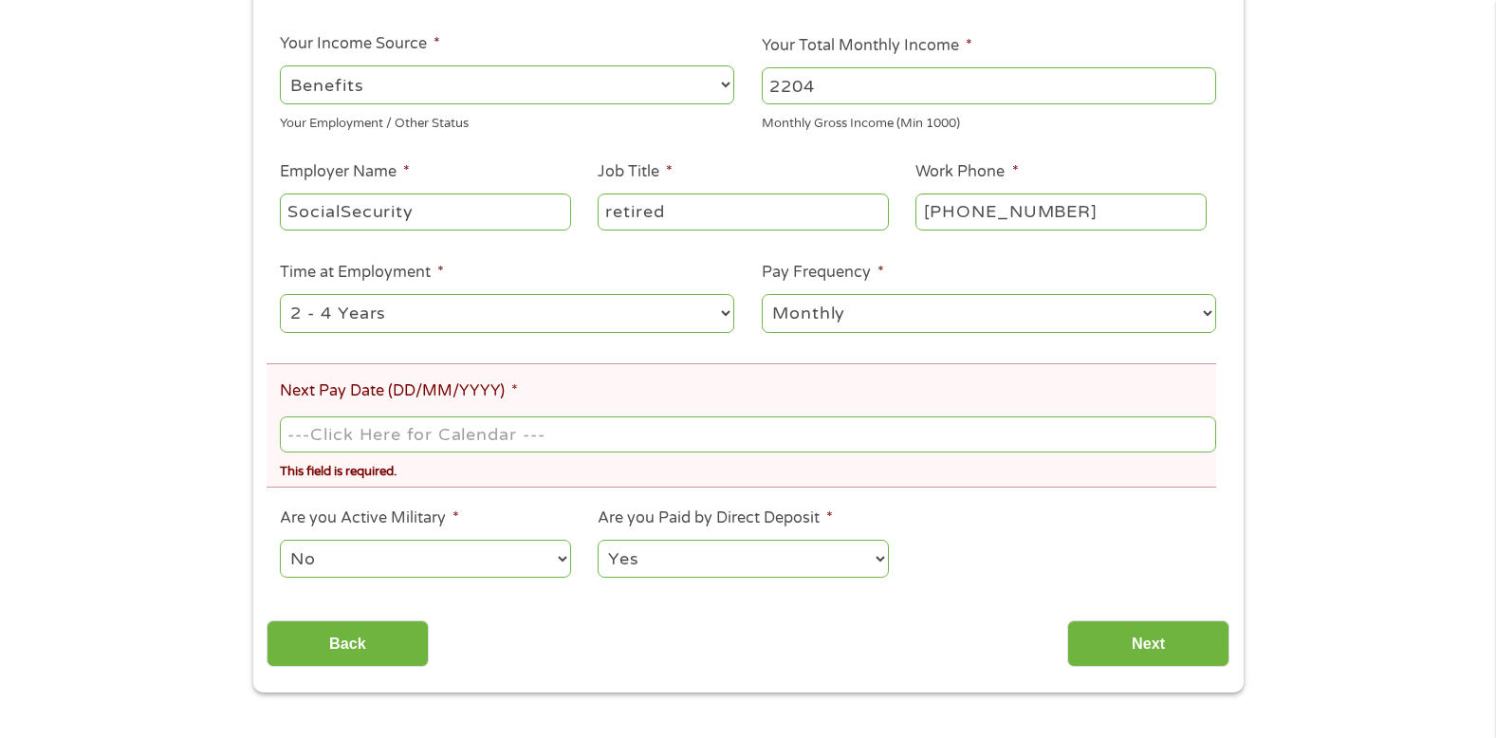
scroll to position [367, 0]
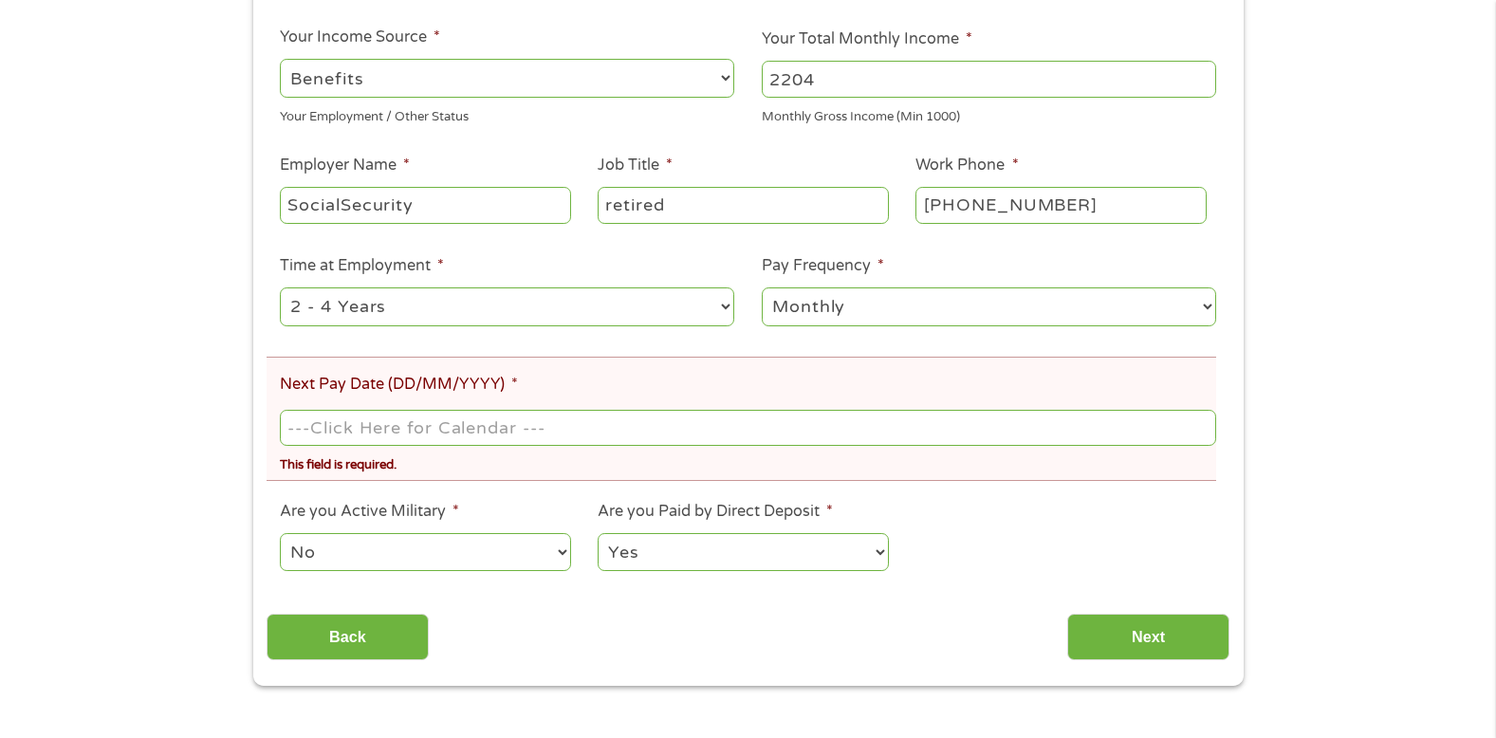
click at [572, 431] on input "Next Pay Date (DD/MM/YYYY) *" at bounding box center [748, 428] width 936 height 36
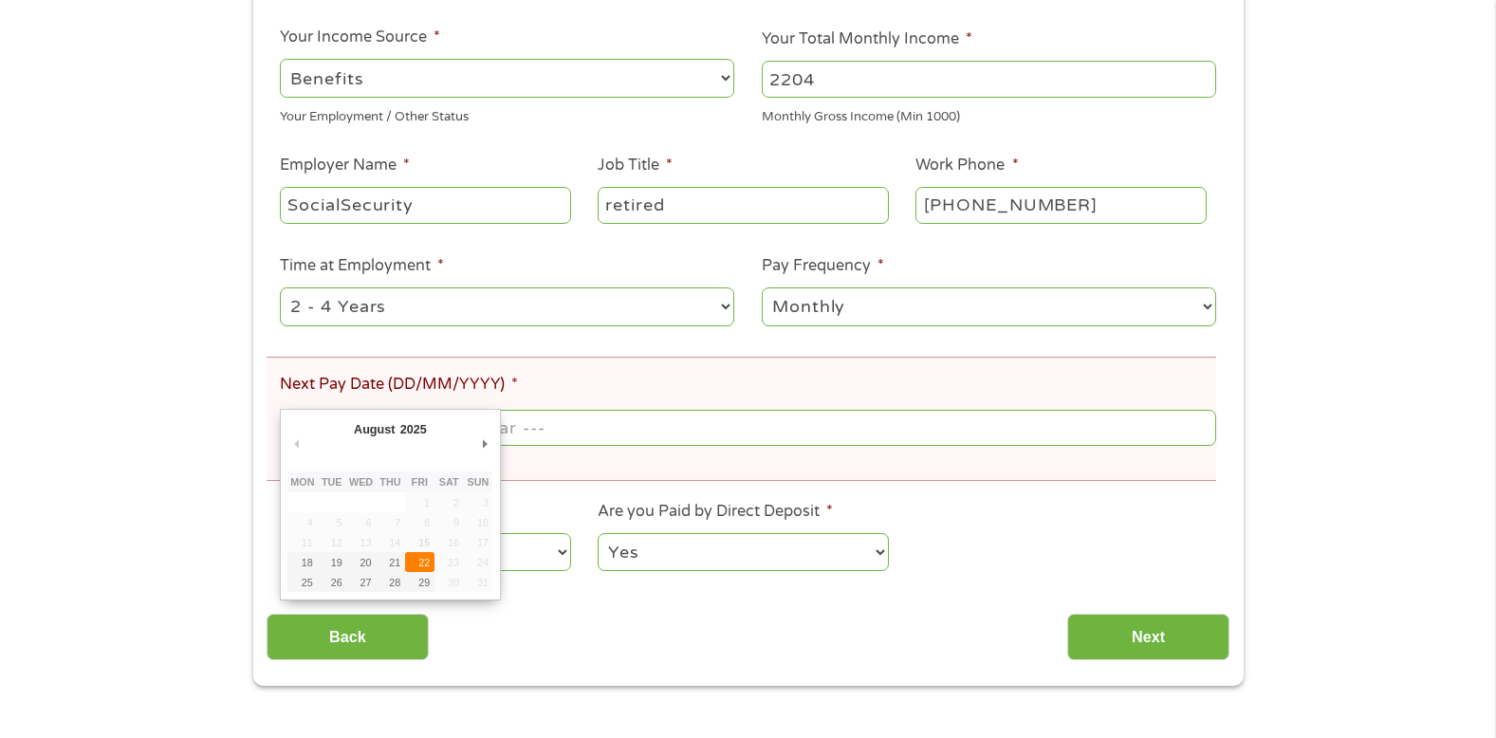
type input "[DATE]"
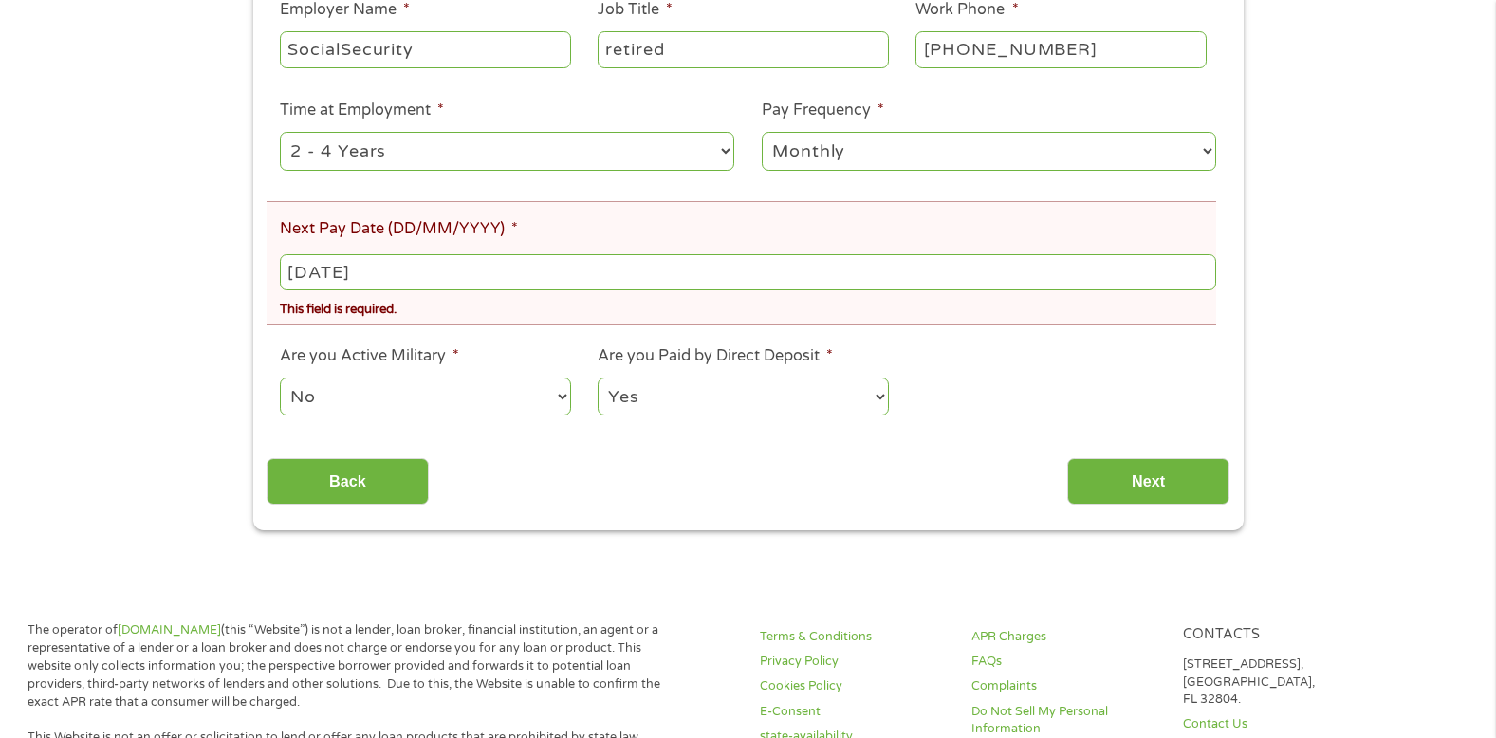
scroll to position [527, 0]
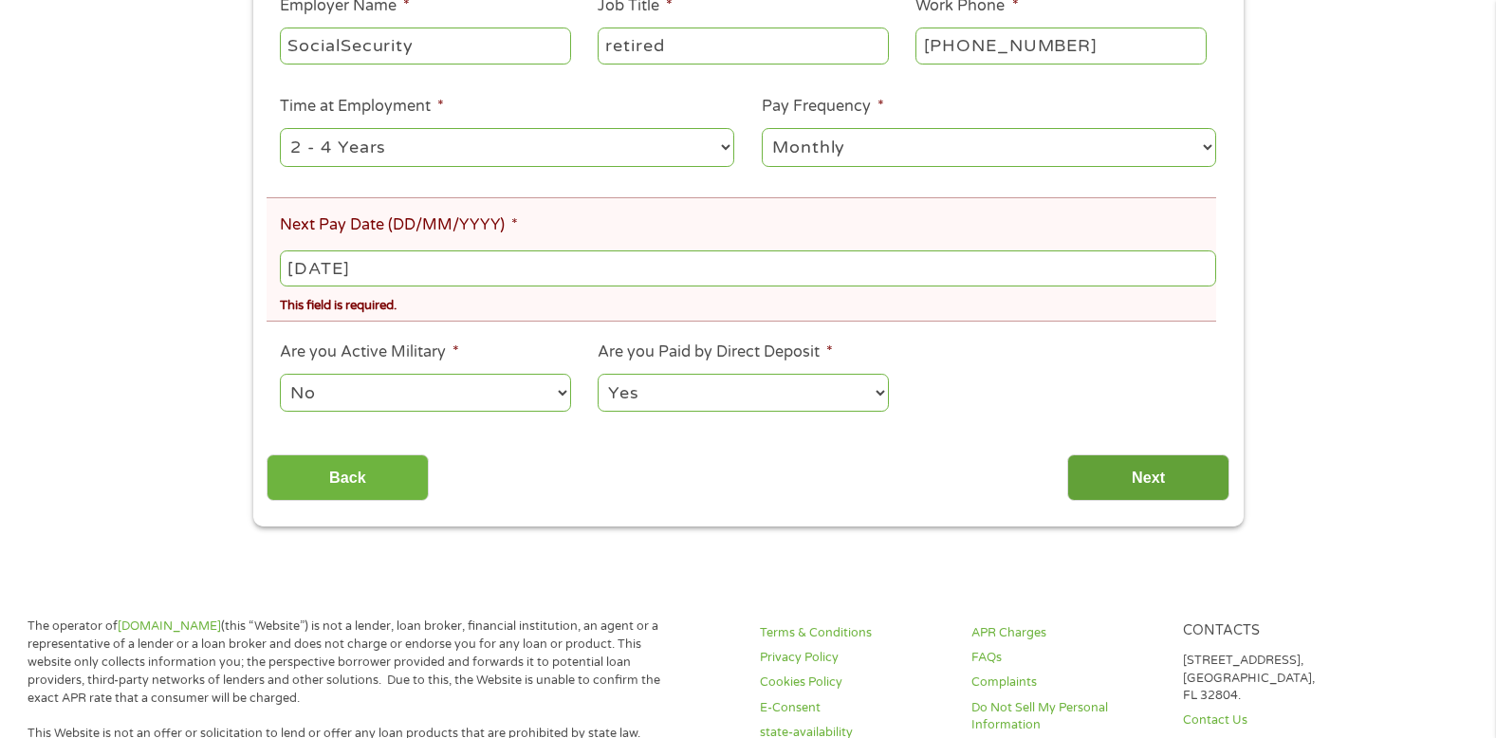
click at [1136, 477] on input "Next" at bounding box center [1149, 478] width 162 height 46
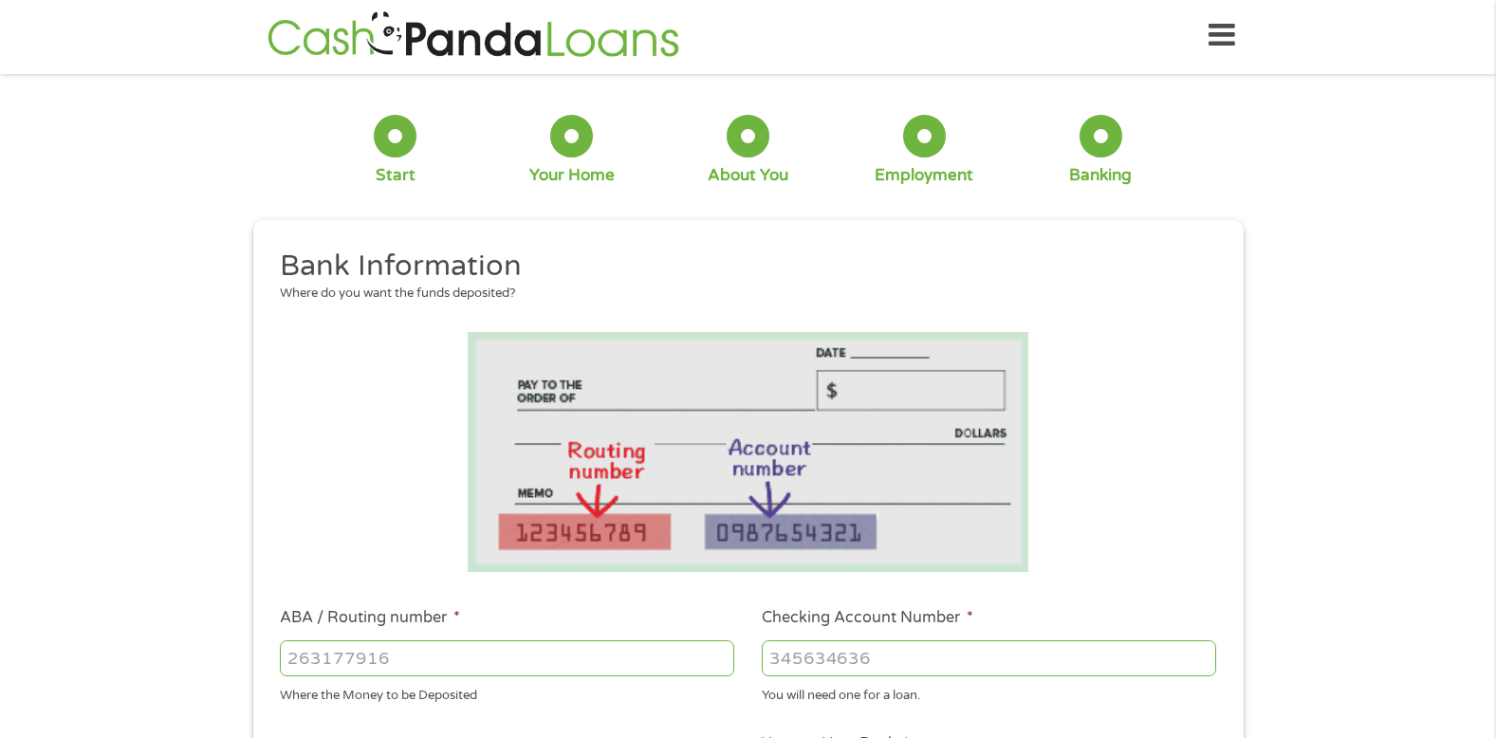
scroll to position [0, 0]
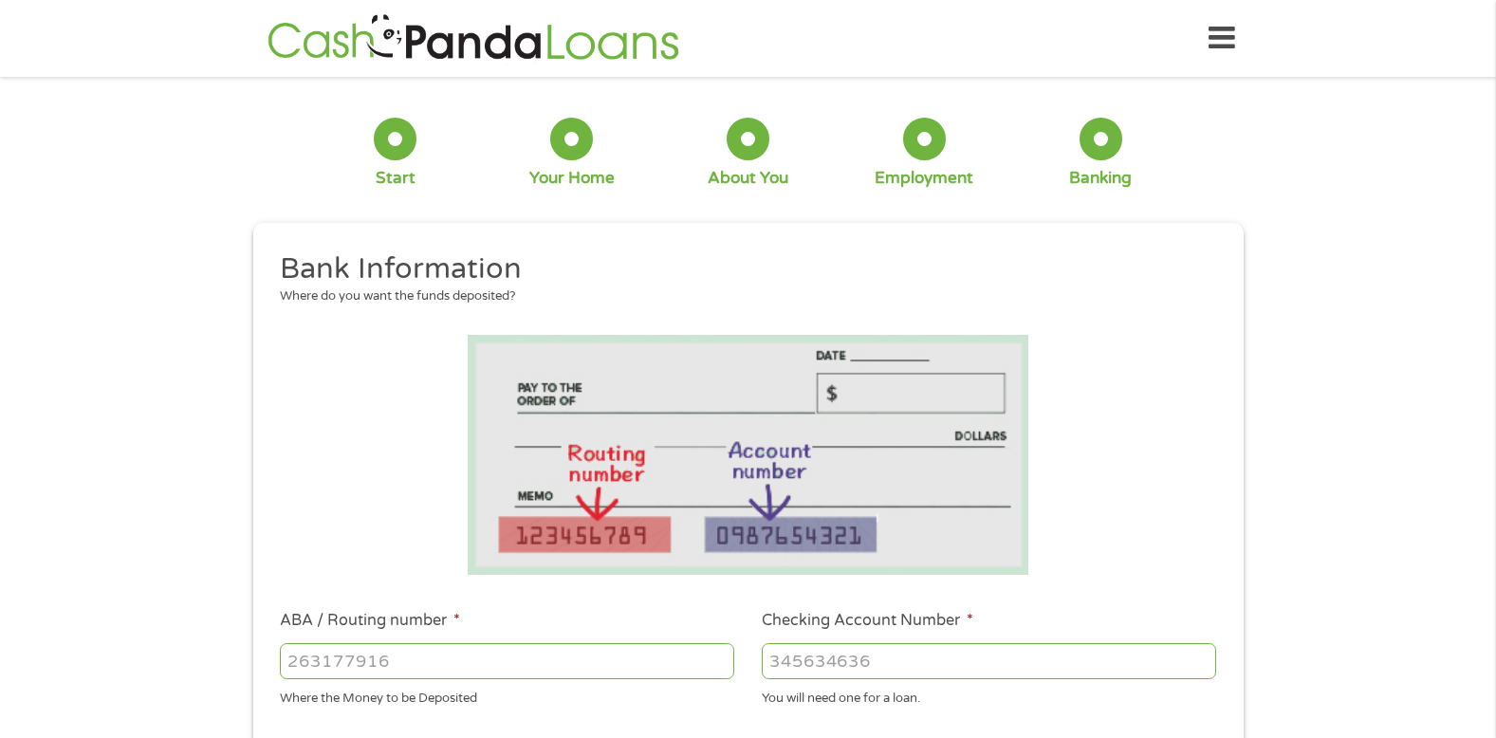
click at [490, 665] on input "ABA / Routing number *" at bounding box center [507, 661] width 455 height 36
type input "211070175"
type input "CITIZENS BANK NA"
type input "211070175"
click at [901, 660] on input "Checking Account Number *" at bounding box center [989, 661] width 455 height 36
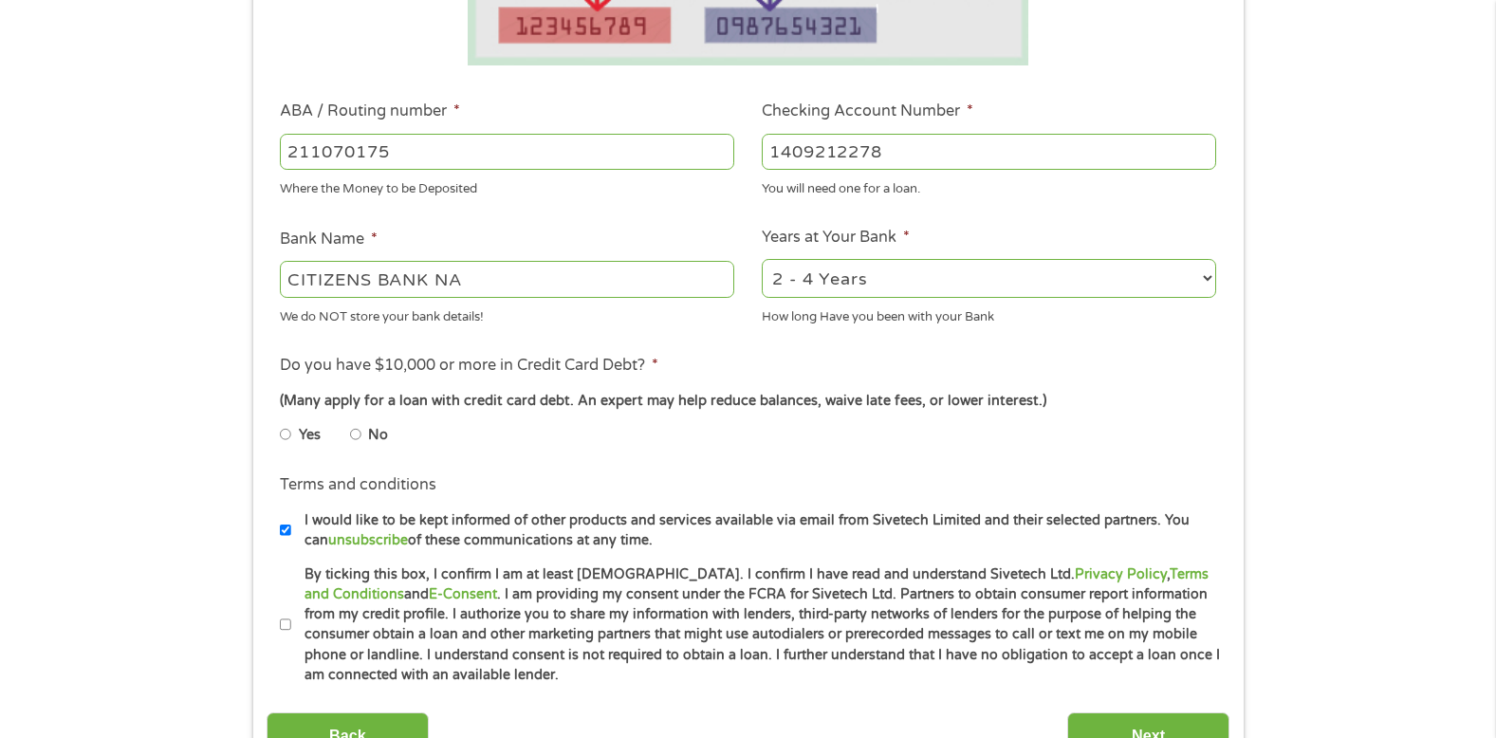
scroll to position [539, 0]
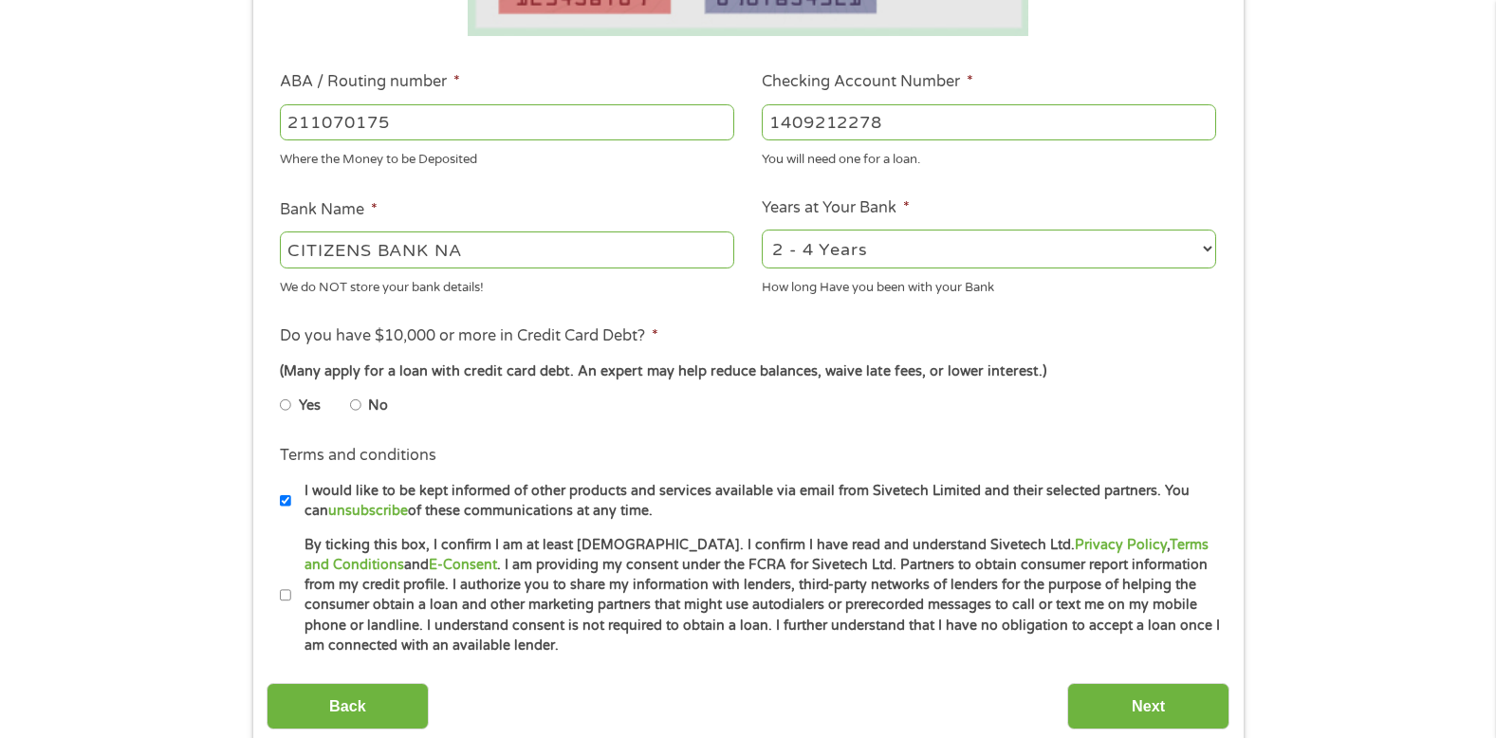
type input "1409212278"
click at [1210, 250] on select "2 - 4 Years 6 - 12 Months 1 - 2 Years Over 4 Years" at bounding box center [989, 249] width 455 height 39
select select "60months"
click at [762, 230] on select "2 - 4 Years 6 - 12 Months 1 - 2 Years Over 4 Years" at bounding box center [989, 249] width 455 height 39
click at [284, 402] on input "Yes" at bounding box center [285, 405] width 11 height 30
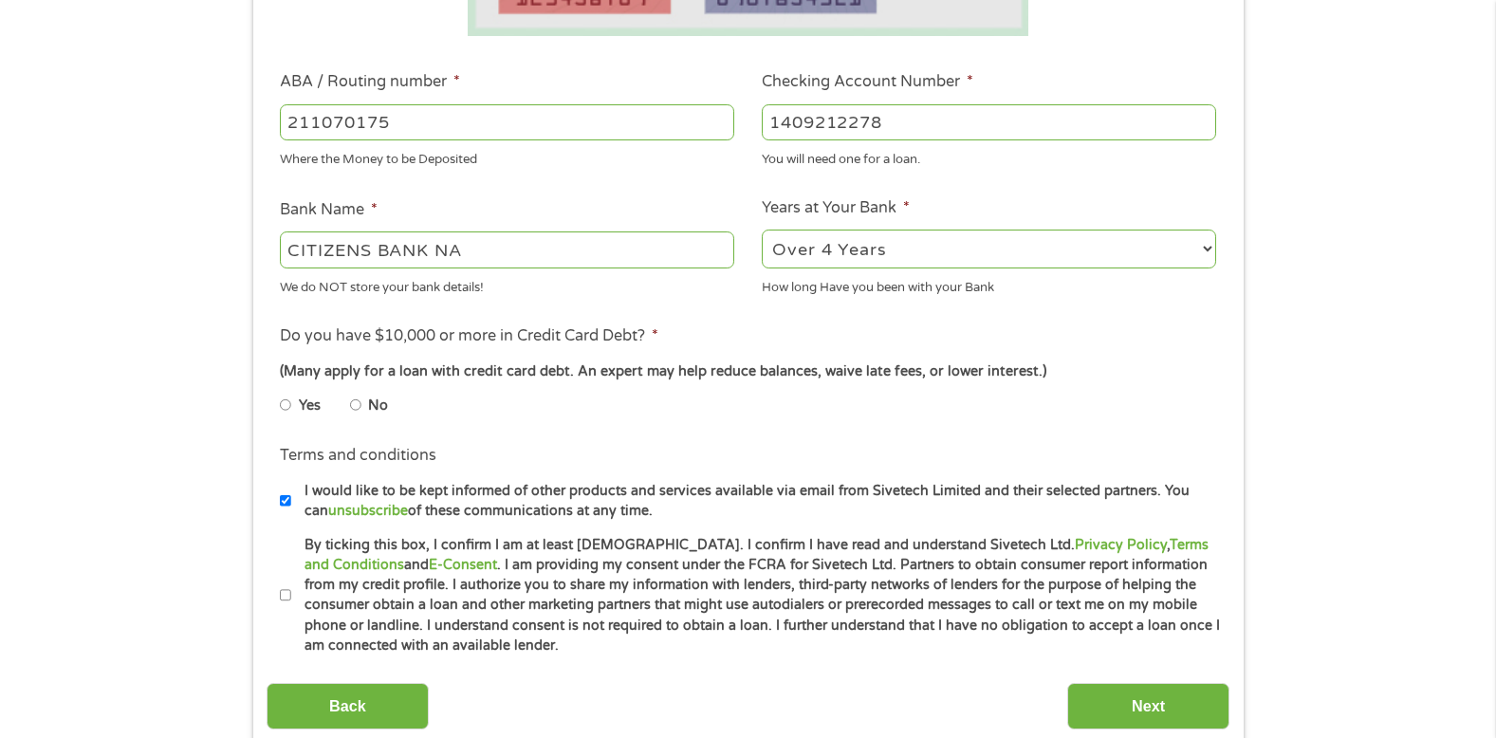
radio input "true"
click at [289, 497] on input "I would like to be kept informed of other products and services available via e…" at bounding box center [285, 501] width 11 height 30
checkbox input "false"
click at [283, 595] on input "By ticking this box, I confirm I am at least [DEMOGRAPHIC_DATA]. I confirm I ha…" at bounding box center [285, 596] width 11 height 30
checkbox input "true"
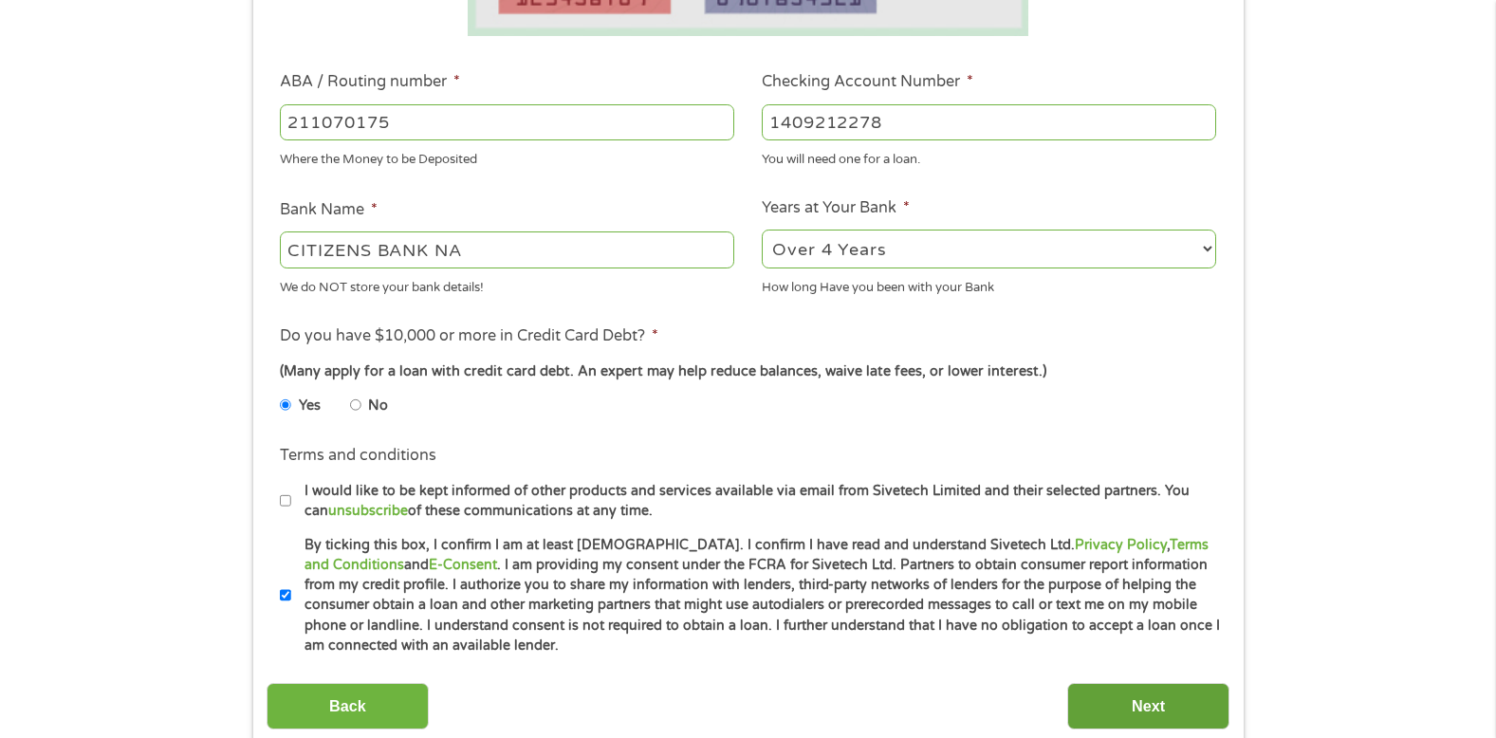
click at [1141, 701] on input "Next" at bounding box center [1149, 706] width 162 height 46
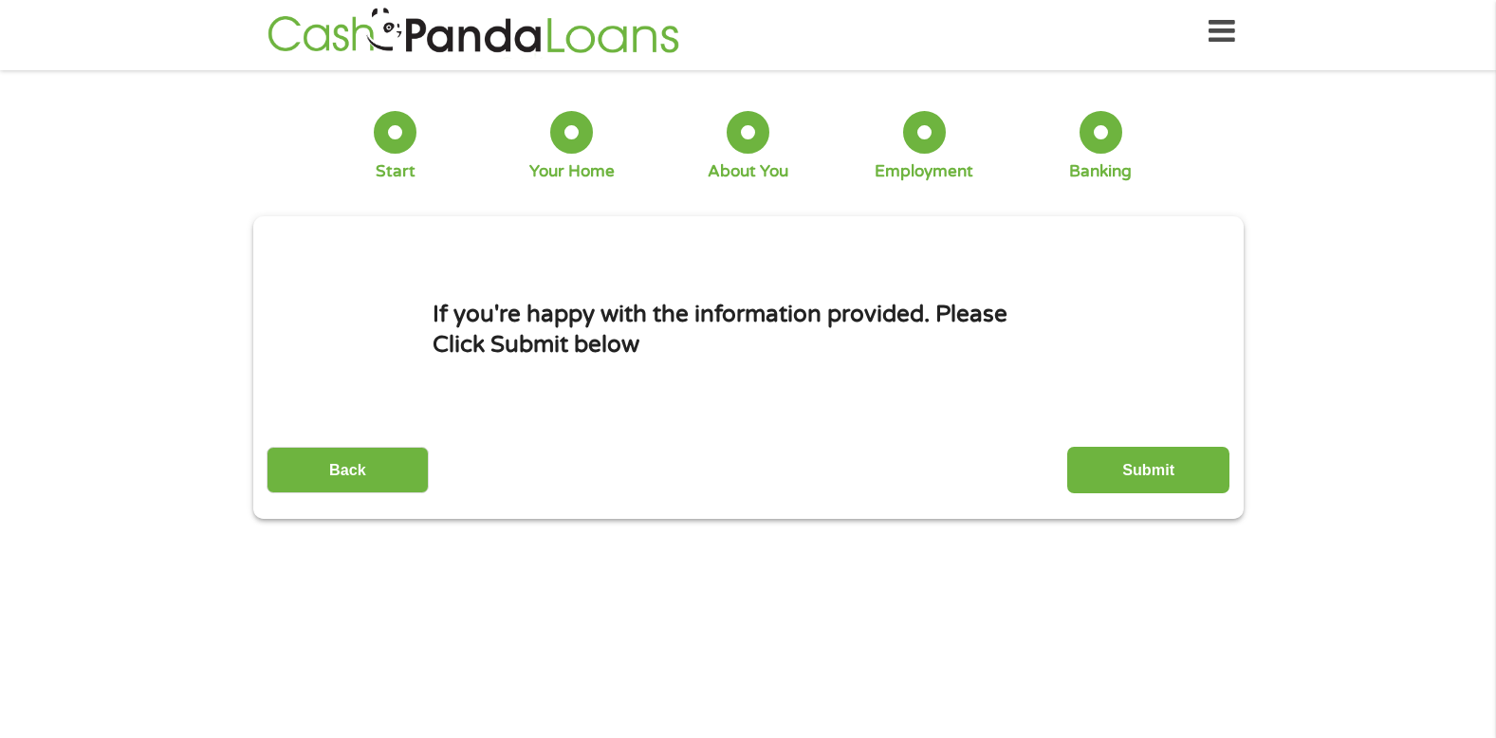
scroll to position [0, 0]
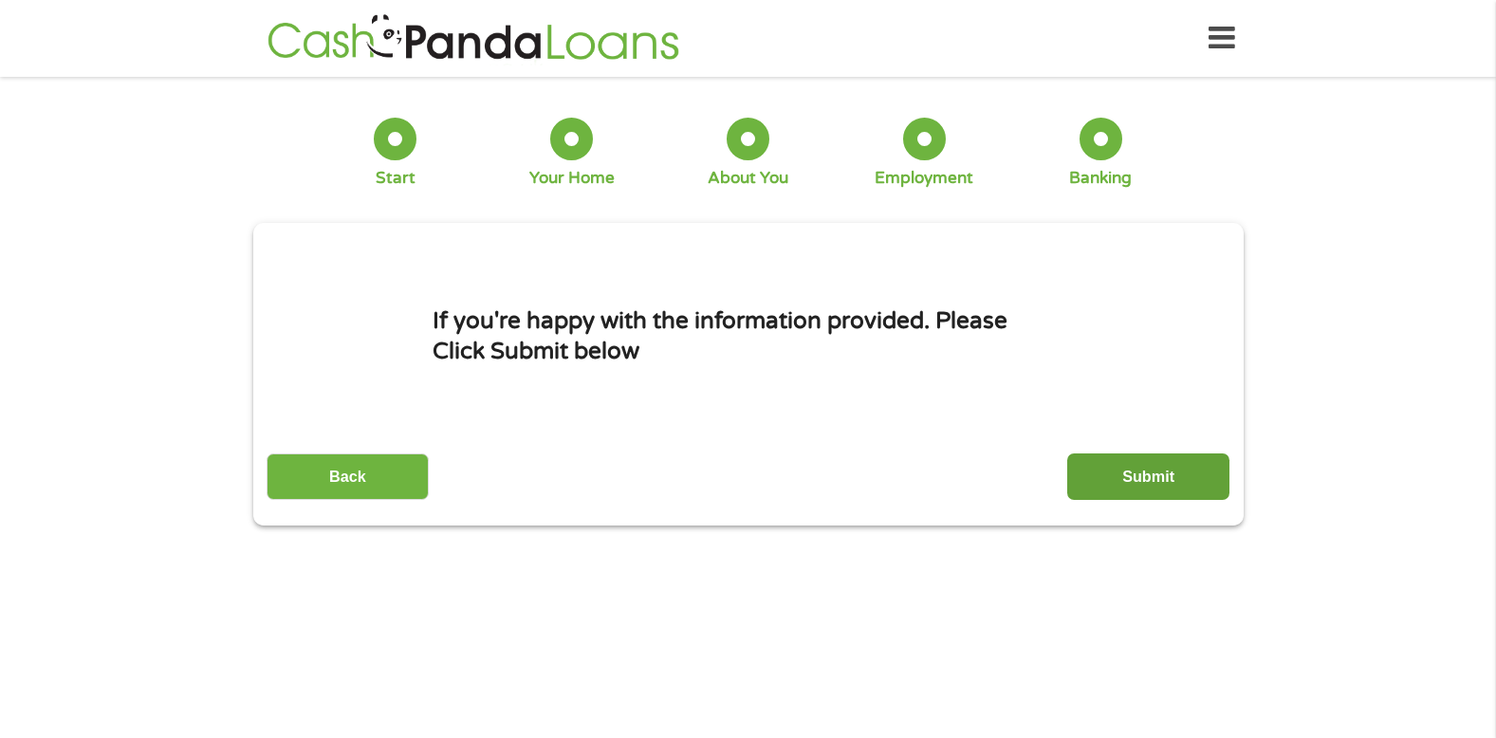
click at [1149, 474] on input "Submit" at bounding box center [1149, 477] width 162 height 46
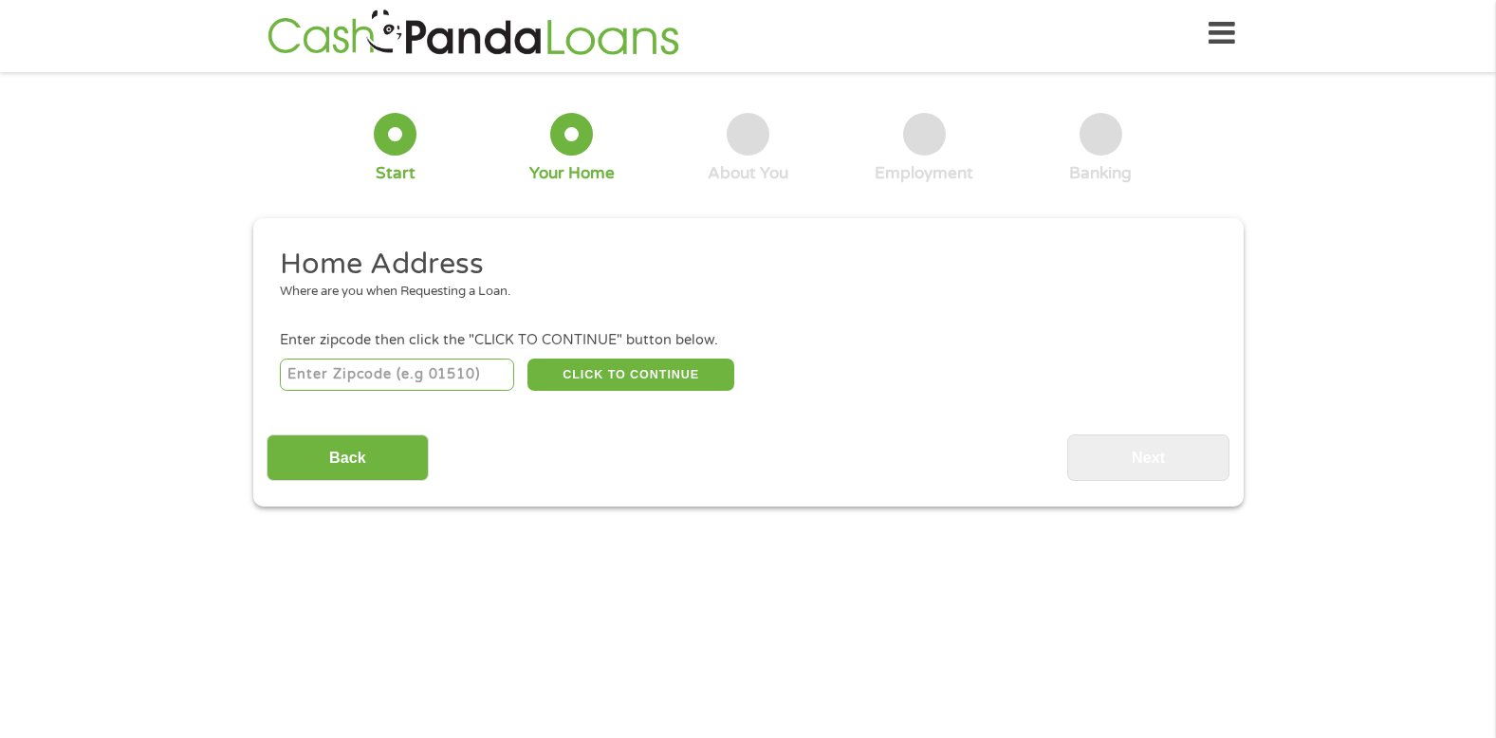
scroll to position [5, 0]
click at [325, 377] on input "number" at bounding box center [397, 375] width 234 height 32
type input "02148"
select select "[US_STATE]"
type input "02148"
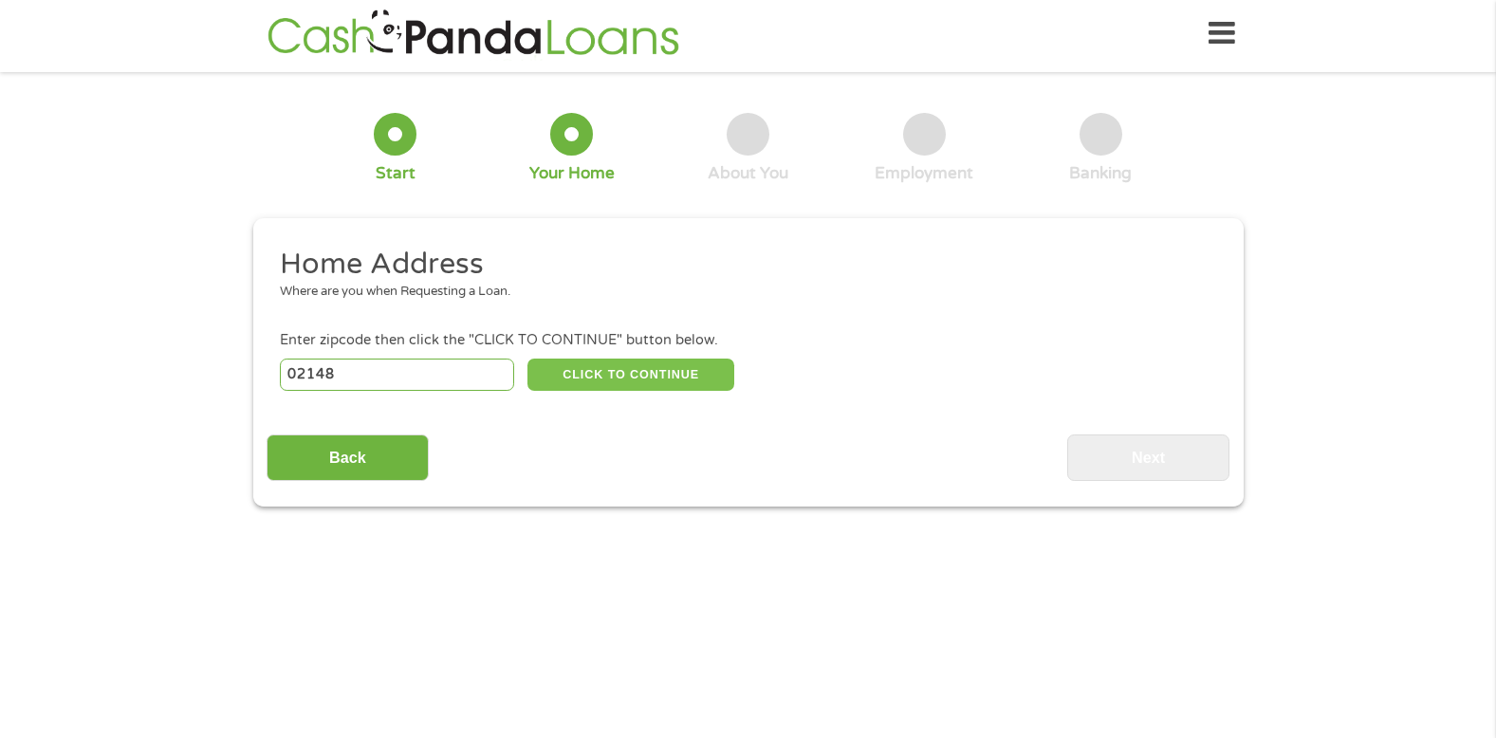
click at [629, 370] on button "CLICK TO CONTINUE" at bounding box center [631, 375] width 207 height 32
type input "02148"
type input "[GEOGRAPHIC_DATA]"
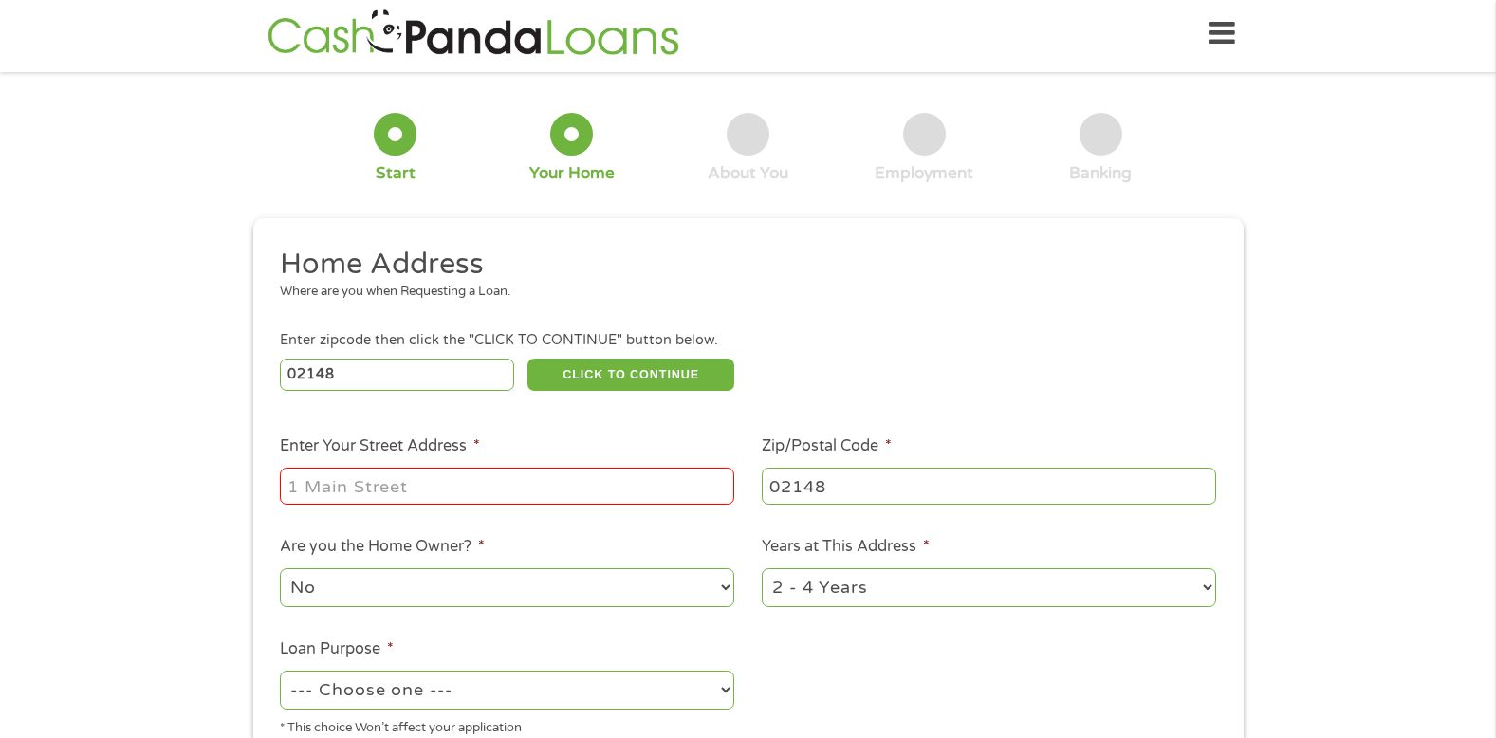
click at [499, 488] on input "Enter Your Street Address *" at bounding box center [507, 486] width 455 height 36
type input "[STREET_ADDRESS][PERSON_NAME]"
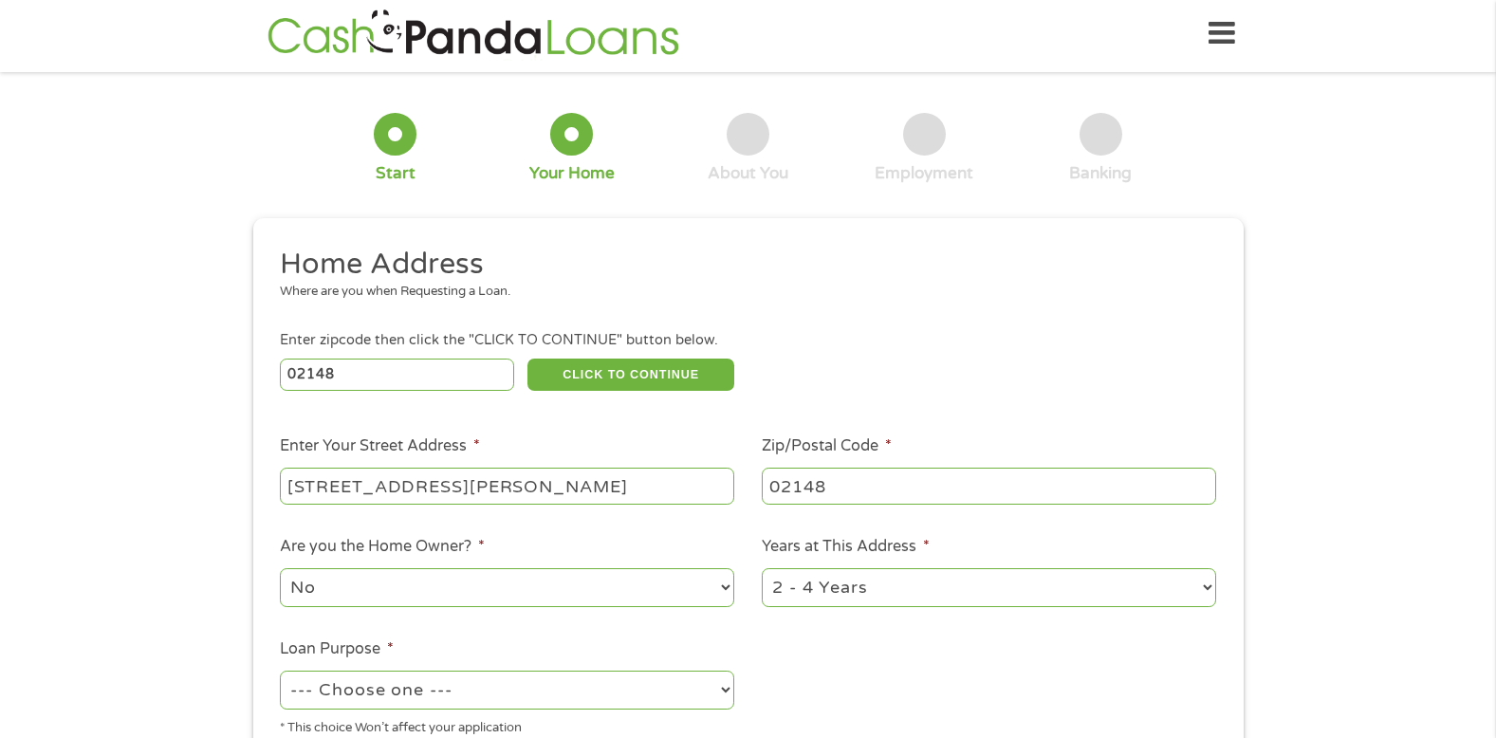
click at [726, 582] on select "No Yes" at bounding box center [507, 587] width 455 height 39
select select "yes"
click at [280, 568] on select "No Yes" at bounding box center [507, 587] width 455 height 39
click at [725, 686] on select "--- Choose one --- Pay Bills Debt Consolidation Home Improvement Major Purchase…" at bounding box center [507, 690] width 455 height 39
select select "paybills"
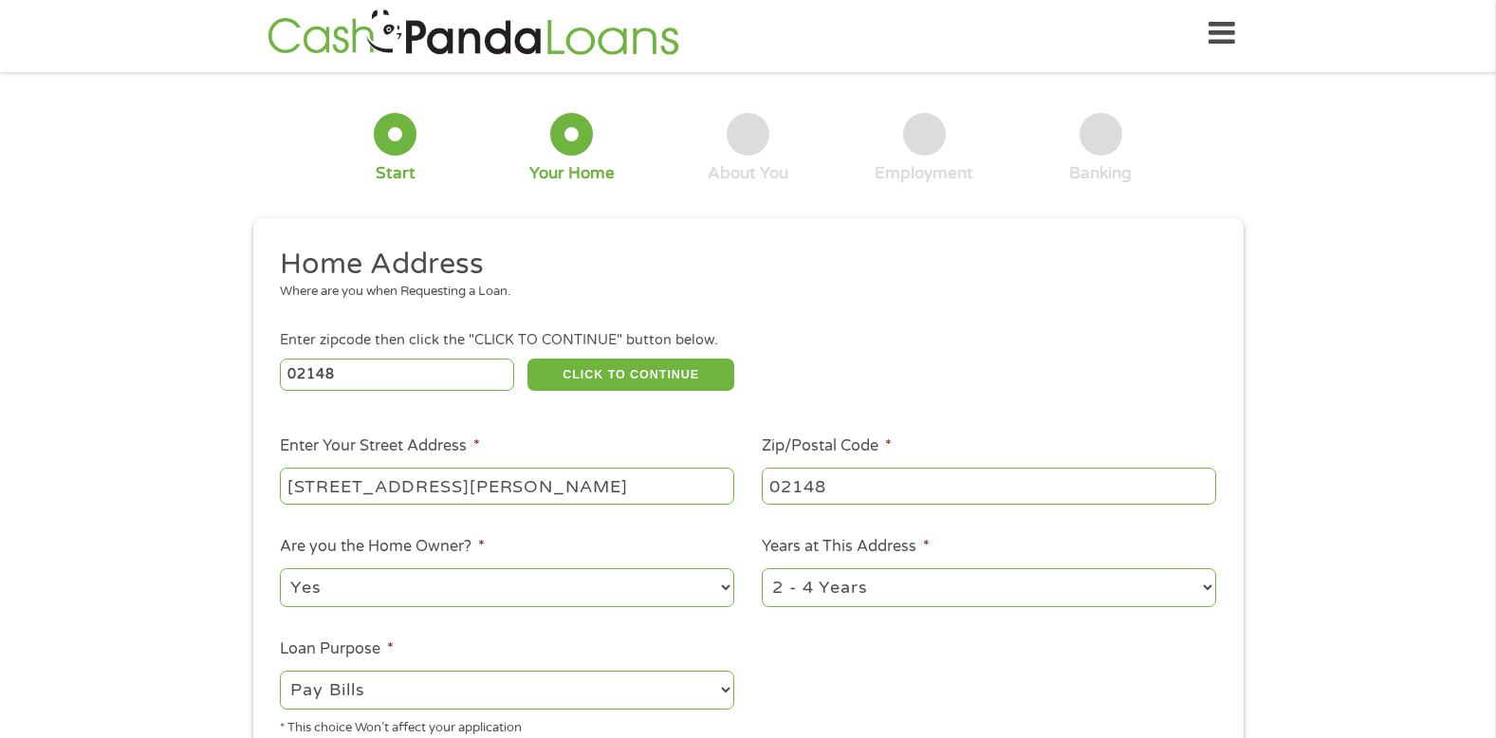
click at [280, 671] on select "--- Choose one --- Pay Bills Debt Consolidation Home Improvement Major Purchase…" at bounding box center [507, 690] width 455 height 39
click at [1206, 586] on select "1 Year or less 1 - 2 Years 2 - 4 Years Over 4 Years" at bounding box center [989, 587] width 455 height 39
select select "60months"
click at [762, 568] on select "1 Year or less 1 - 2 Years 2 - 4 Years Over 4 Years" at bounding box center [989, 587] width 455 height 39
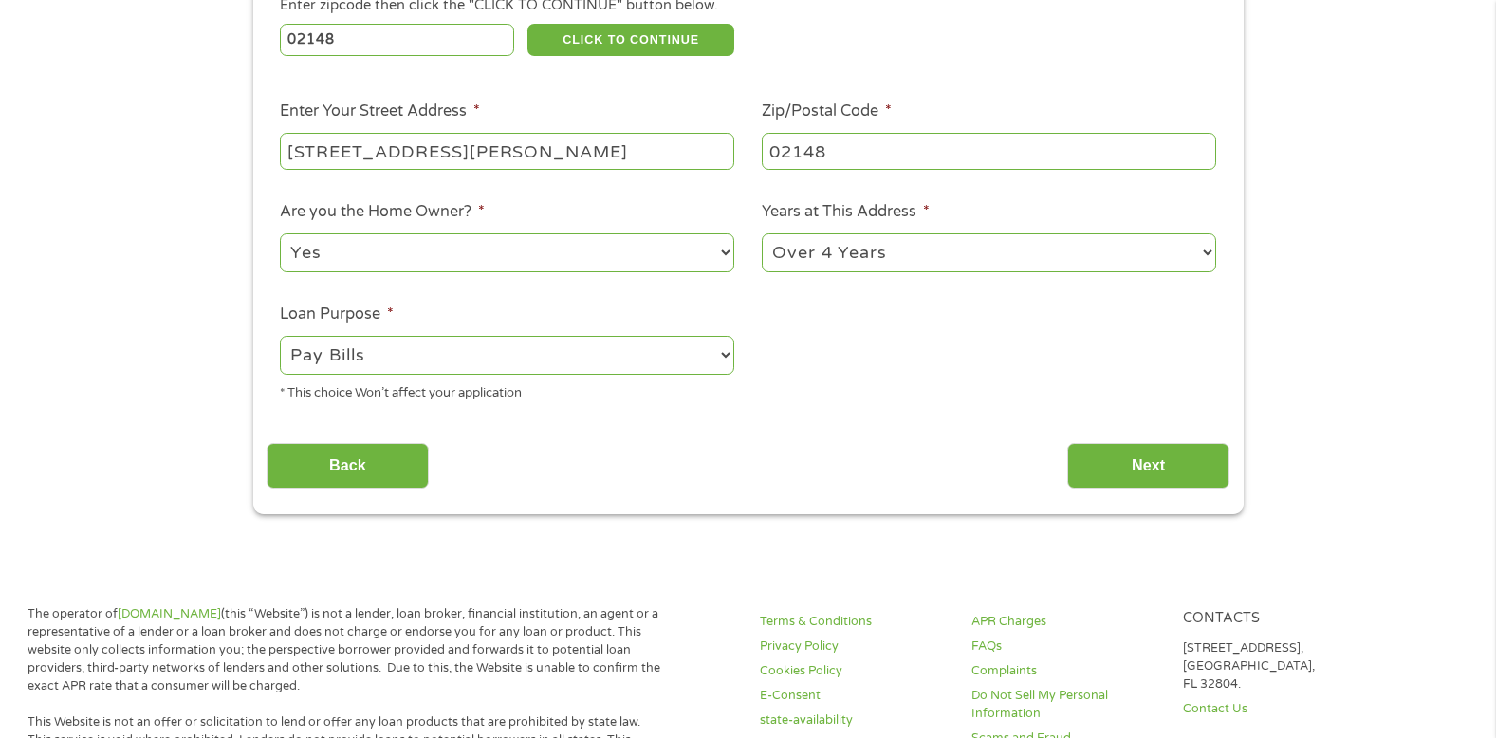
scroll to position [352, 0]
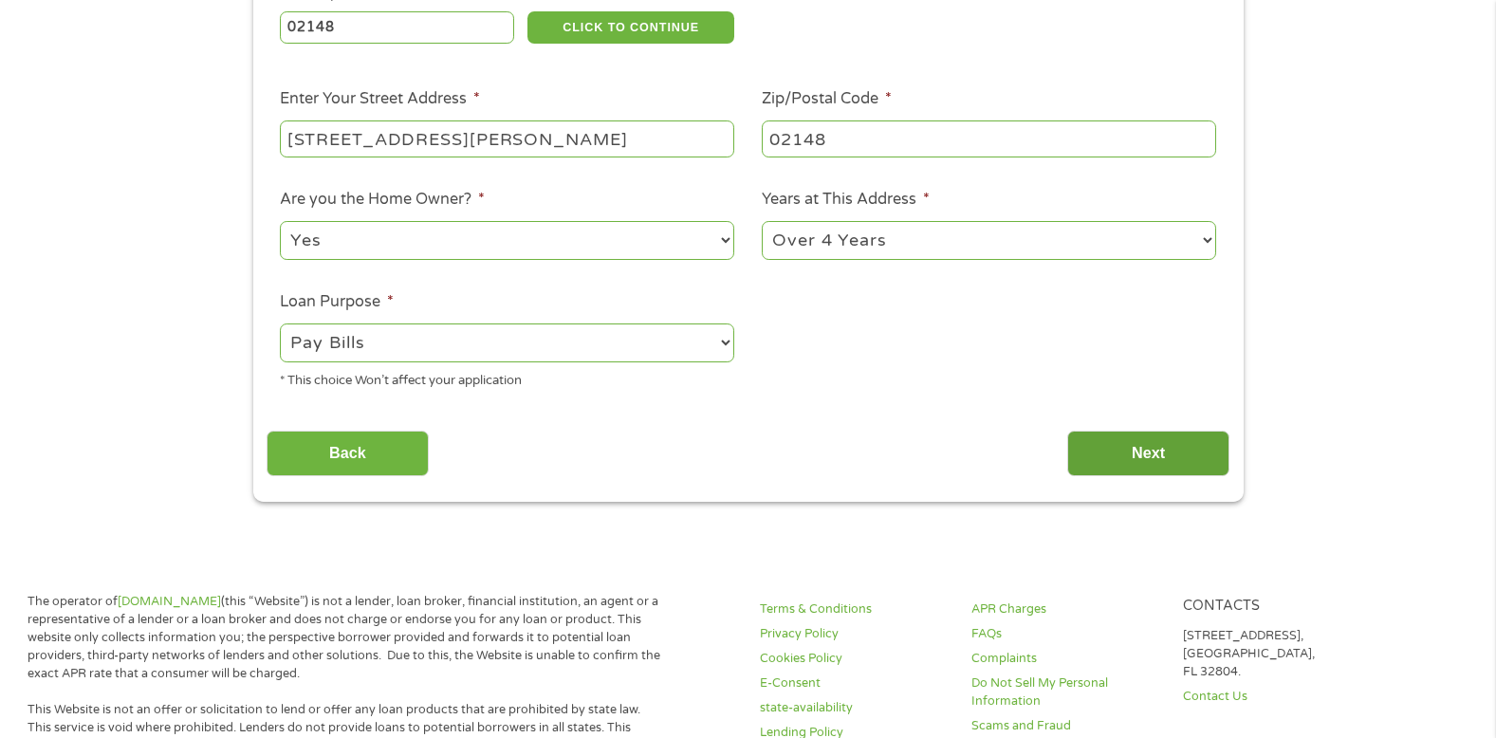
click at [1142, 452] on input "Next" at bounding box center [1149, 454] width 162 height 46
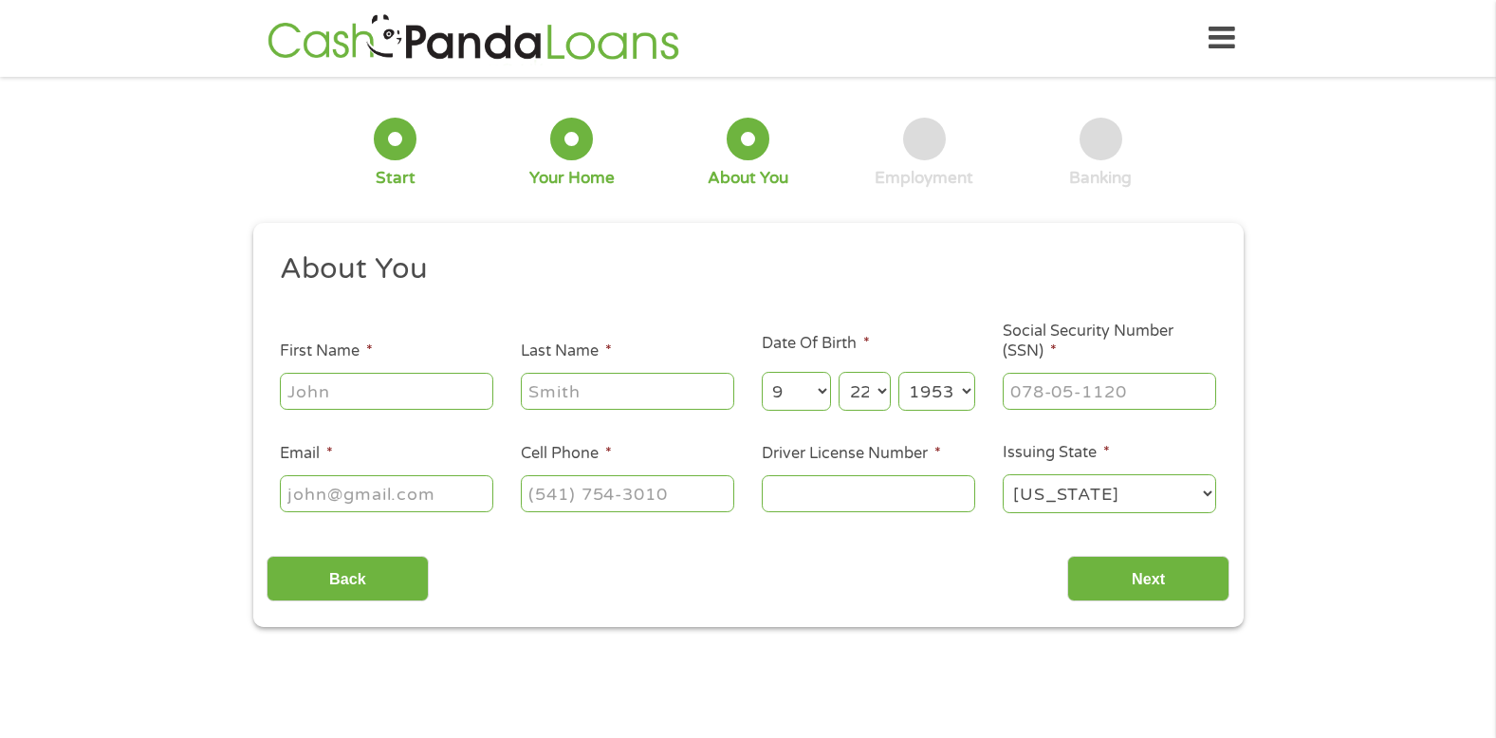
scroll to position [0, 0]
click at [356, 388] on input "First Name *" at bounding box center [387, 391] width 214 height 36
type input "[PERSON_NAME]"
type input "[EMAIL_ADDRESS][DOMAIN_NAME]"
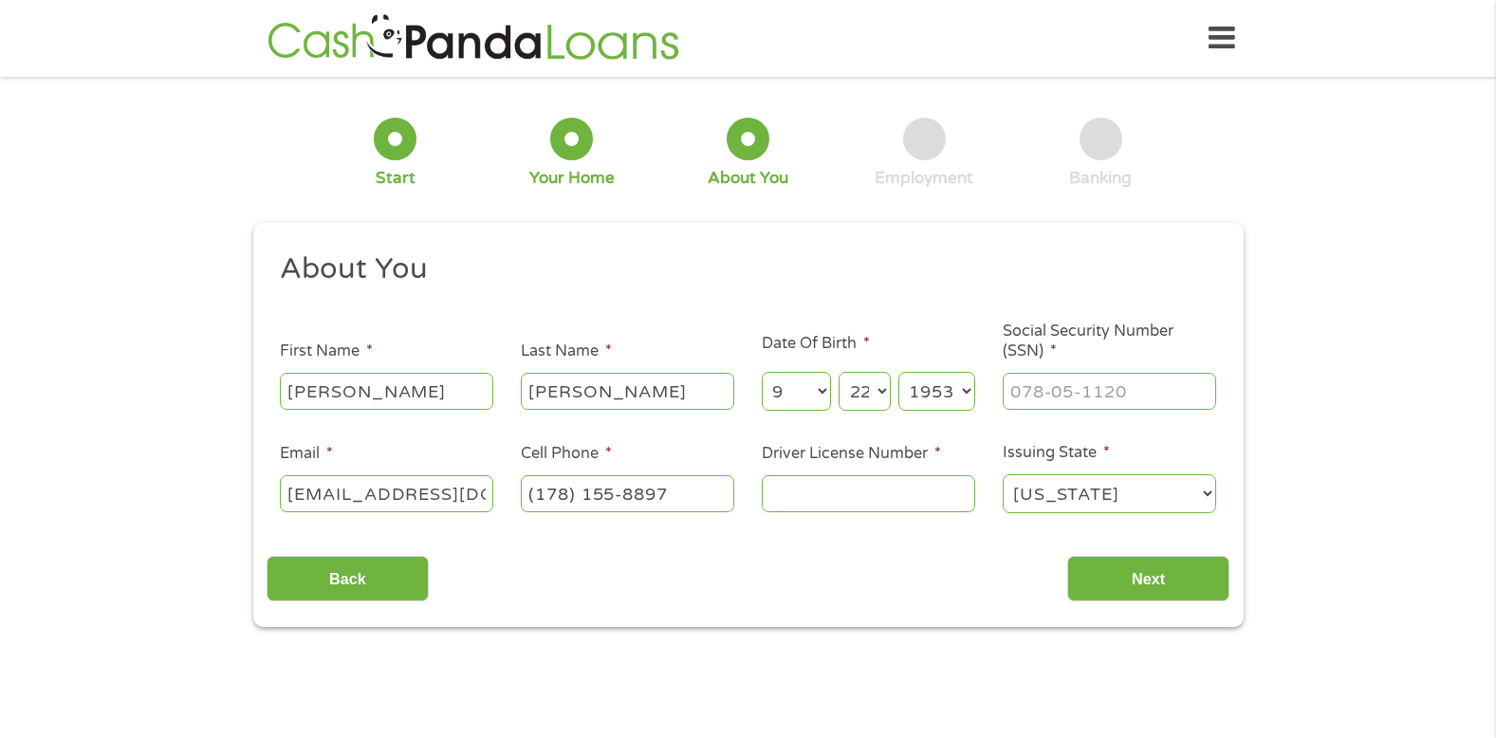
click at [546, 493] on input "(178) 155-8897" at bounding box center [628, 493] width 214 height 36
type input "[PHONE_NUMBER]"
click at [787, 492] on input "Driver License Number *" at bounding box center [869, 493] width 214 height 36
click at [776, 495] on input "s8260388" at bounding box center [869, 493] width 214 height 36
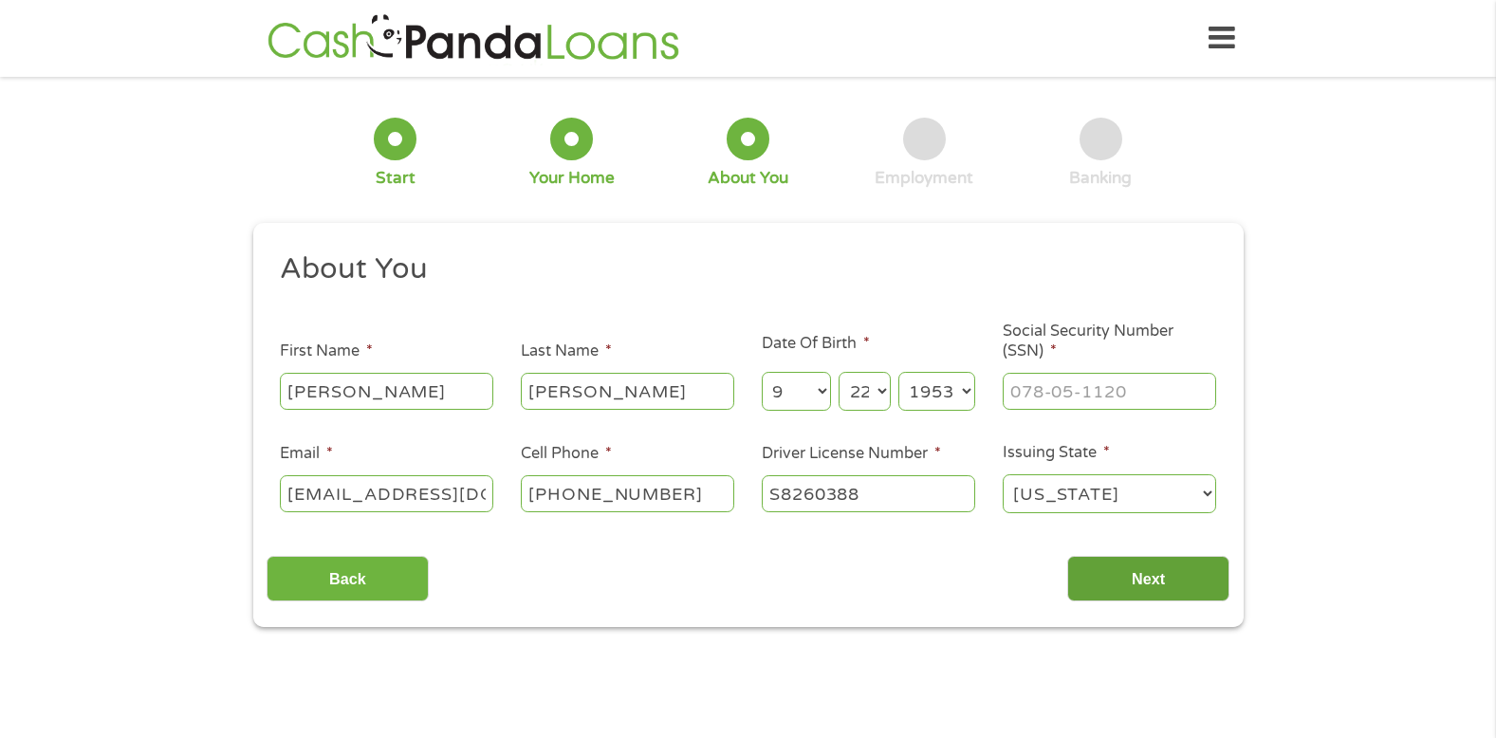
type input "S8260388"
click at [1154, 577] on input "Next" at bounding box center [1149, 579] width 162 height 46
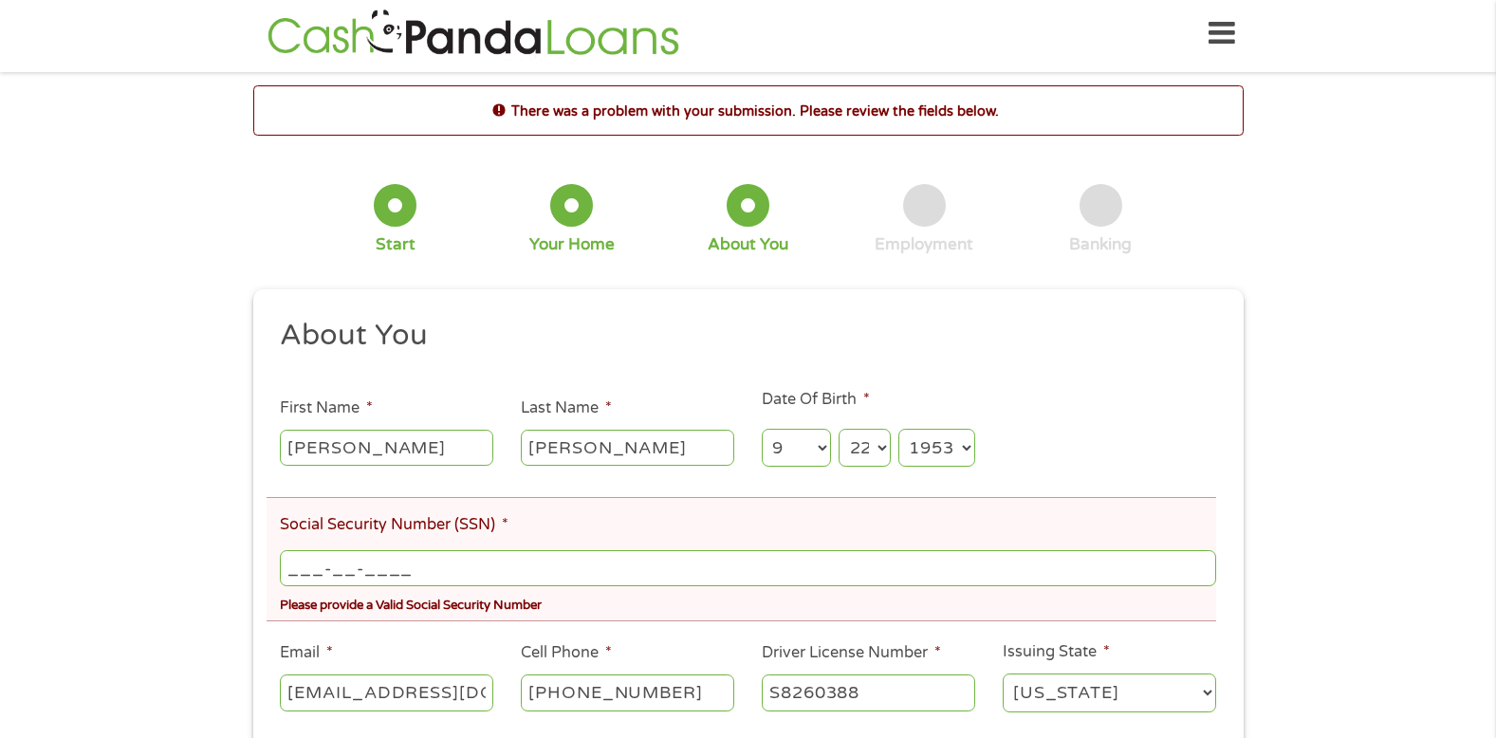
click at [435, 570] on input "___-__-____" at bounding box center [748, 568] width 936 height 36
type input "012-46-1570"
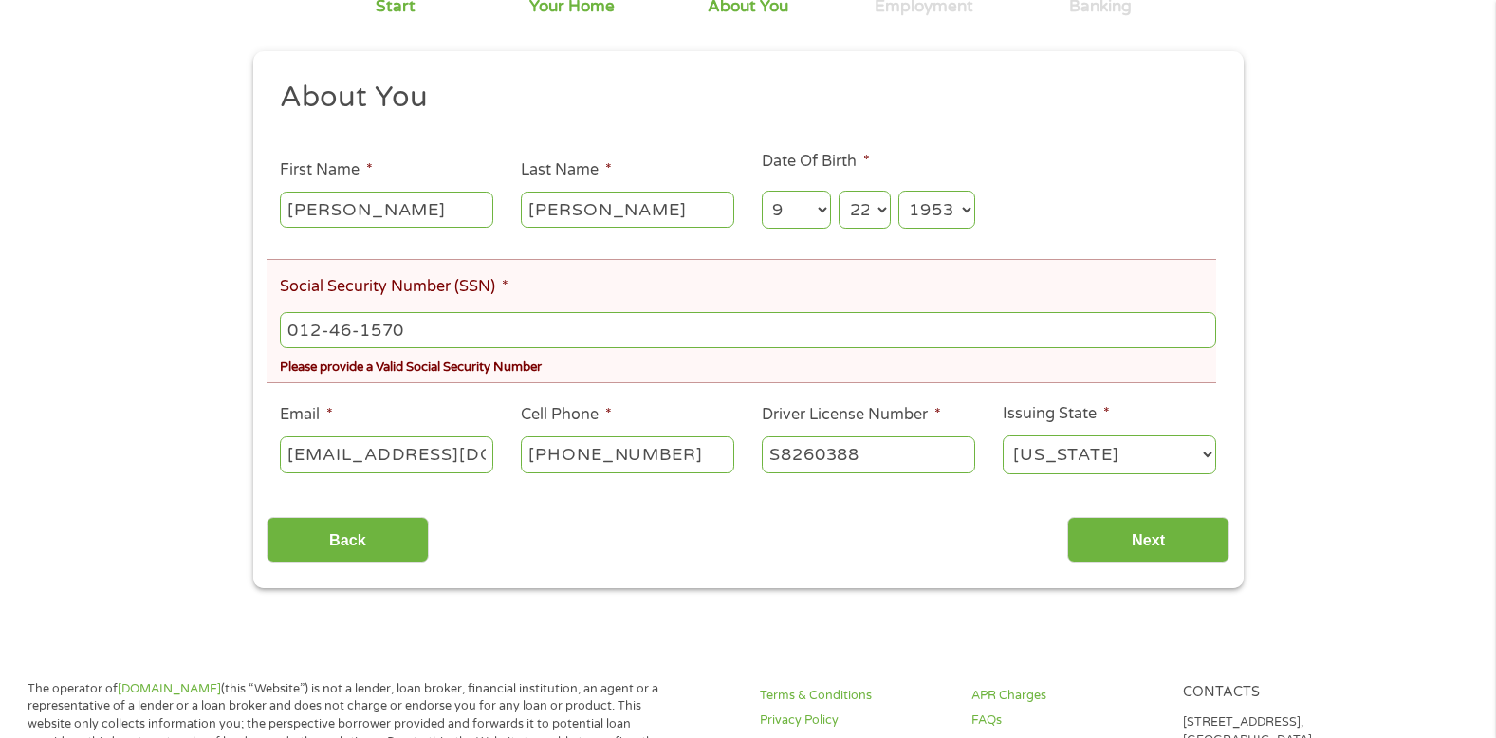
scroll to position [246, 0]
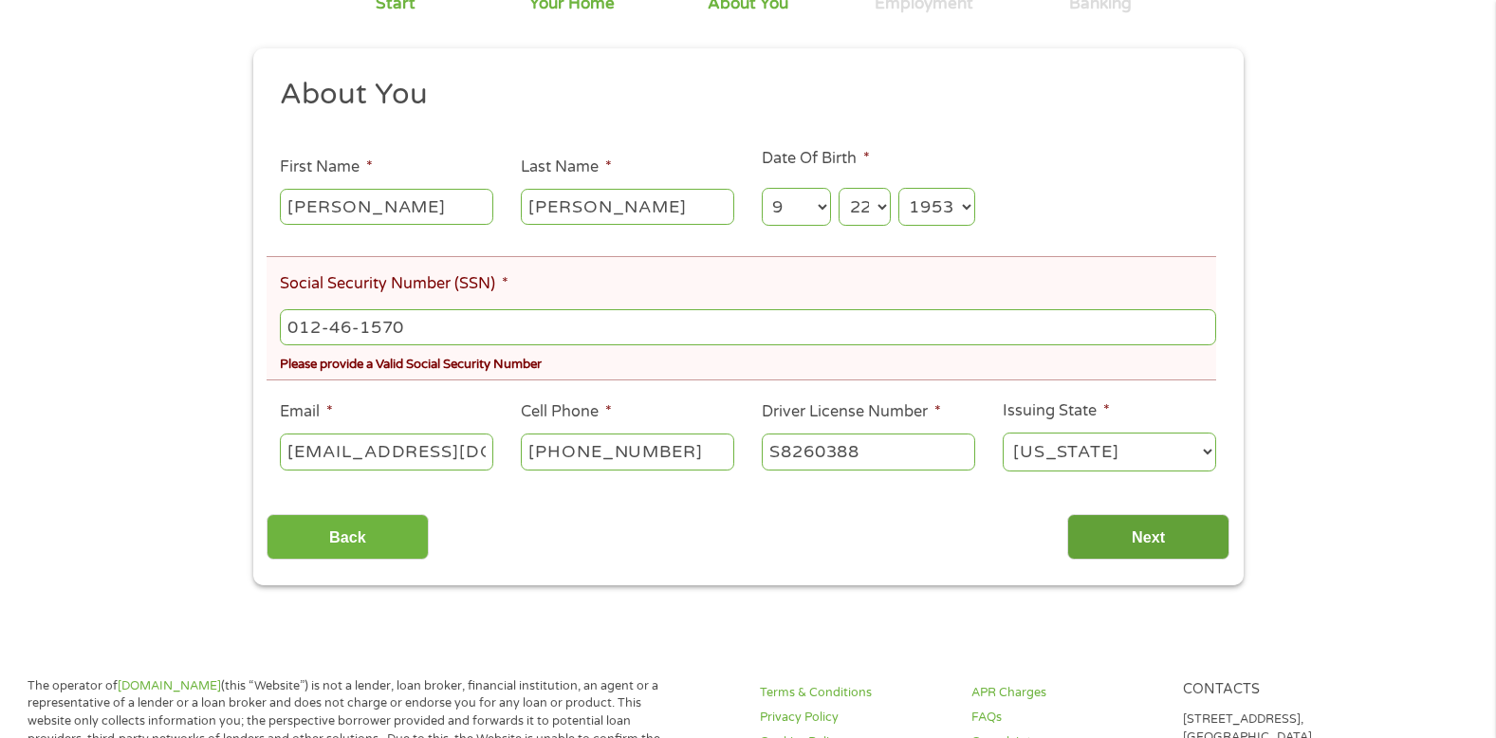
click at [1145, 530] on input "Next" at bounding box center [1149, 537] width 162 height 46
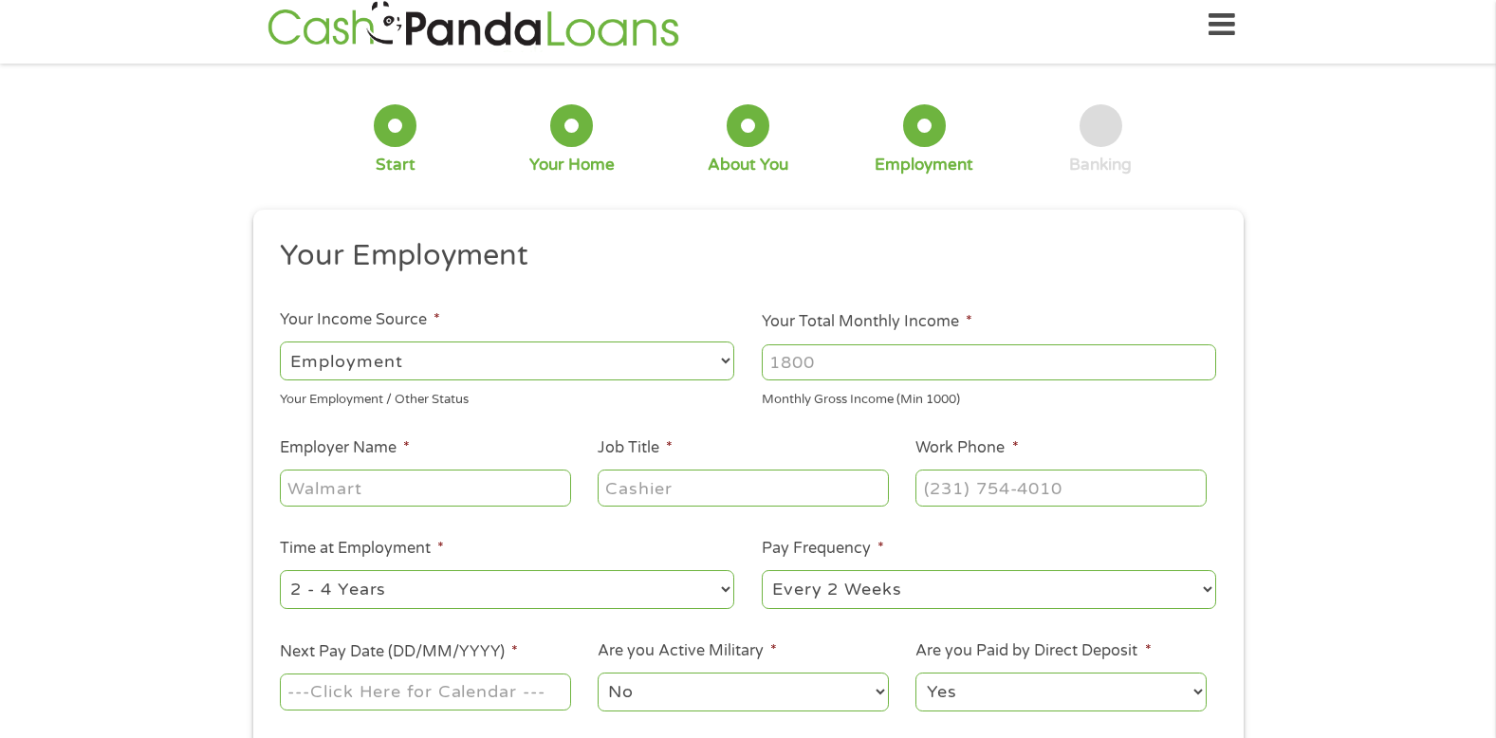
scroll to position [0, 0]
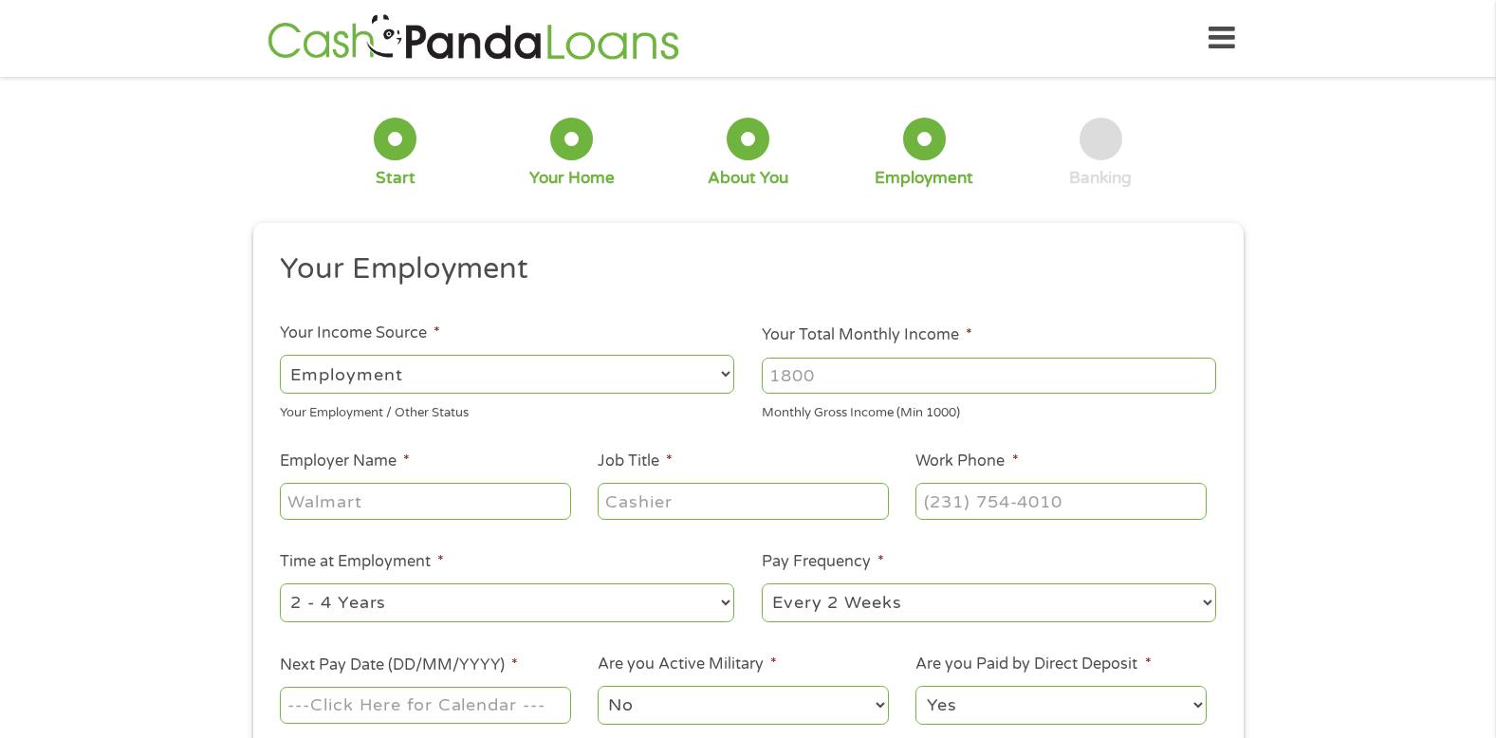
click at [410, 497] on input "Employer Name *" at bounding box center [425, 501] width 290 height 36
type input "social security"
click at [684, 502] on input "Job Title *" at bounding box center [743, 501] width 290 height 36
type input "retired"
type input "(___) ___-____"
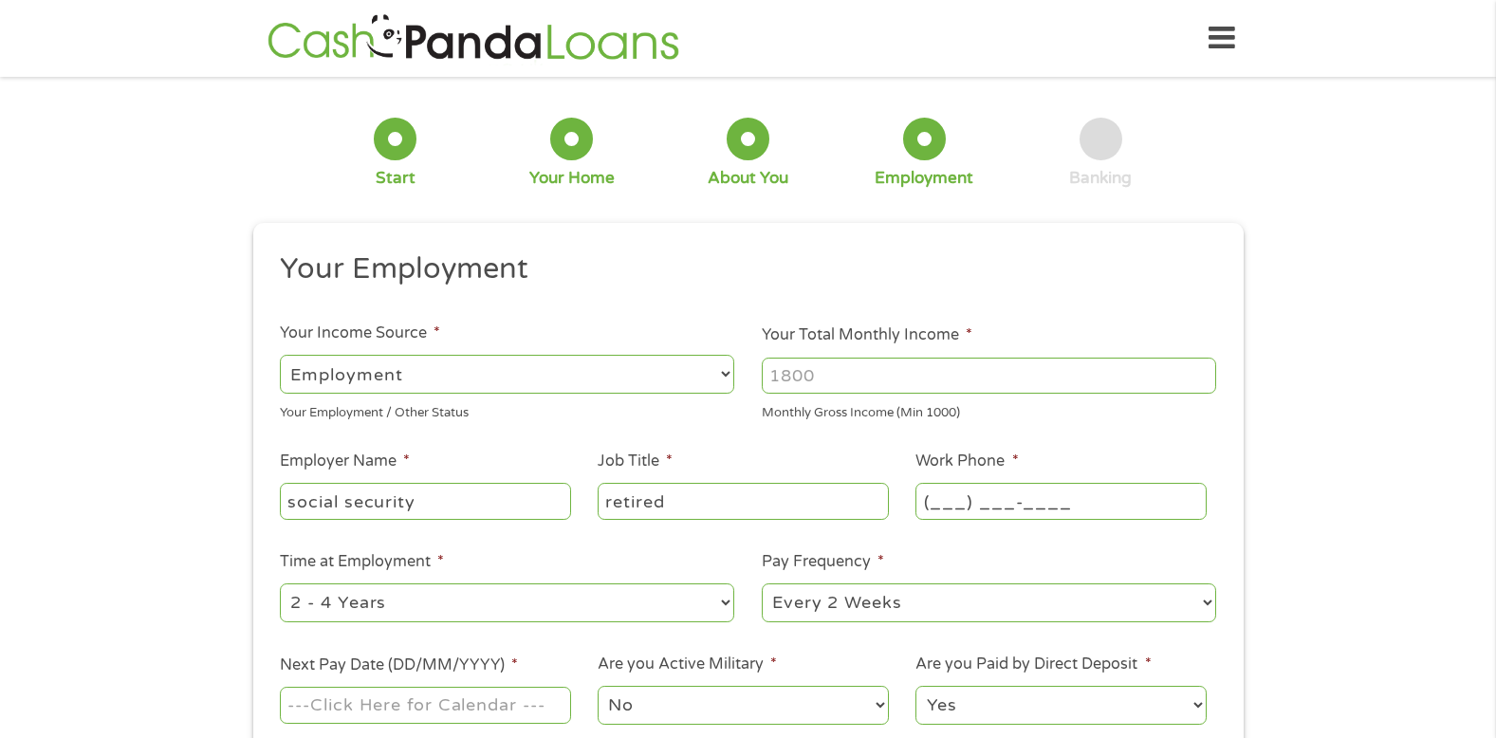
click at [1106, 505] on input "(___) ___-____" at bounding box center [1061, 501] width 290 height 36
click at [1375, 416] on div "1 Start 2 Your Home 3 About You 4 Employment 5 Banking 6 This field is hidden w…" at bounding box center [748, 464] width 1496 height 749
type input "(___) ___-____"
click at [1106, 504] on input "(___) ___-____" at bounding box center [1061, 501] width 290 height 36
click at [1105, 502] on input "(___) ___-____" at bounding box center [1061, 501] width 290 height 36
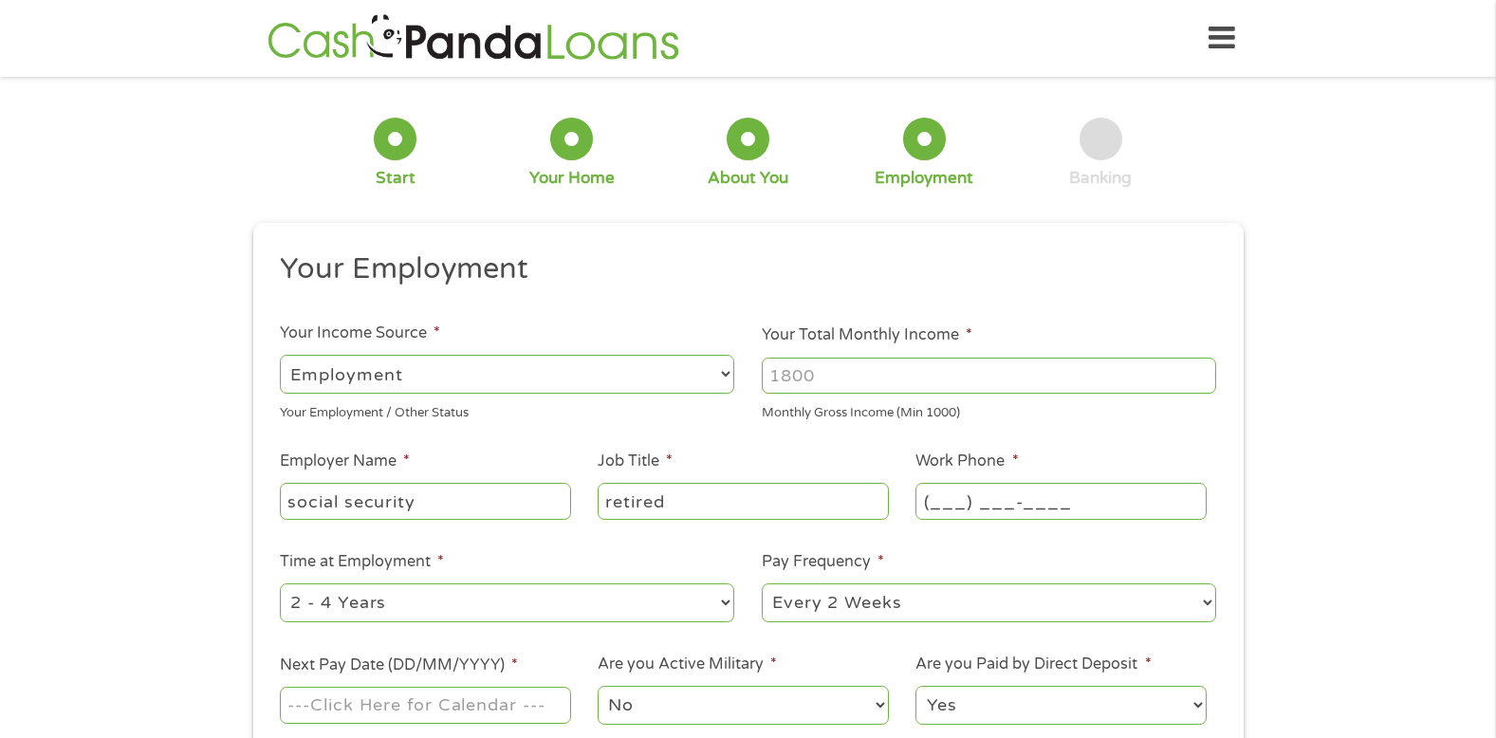
click at [946, 504] on input "(___) ___-____" at bounding box center [1061, 501] width 290 height 36
click at [958, 374] on input "Your Total Monthly Income *" at bounding box center [989, 376] width 455 height 36
type input "2204"
click at [1087, 503] on input "(___) ___-____" at bounding box center [1061, 501] width 290 height 36
type input "[PHONE_NUMBER]"
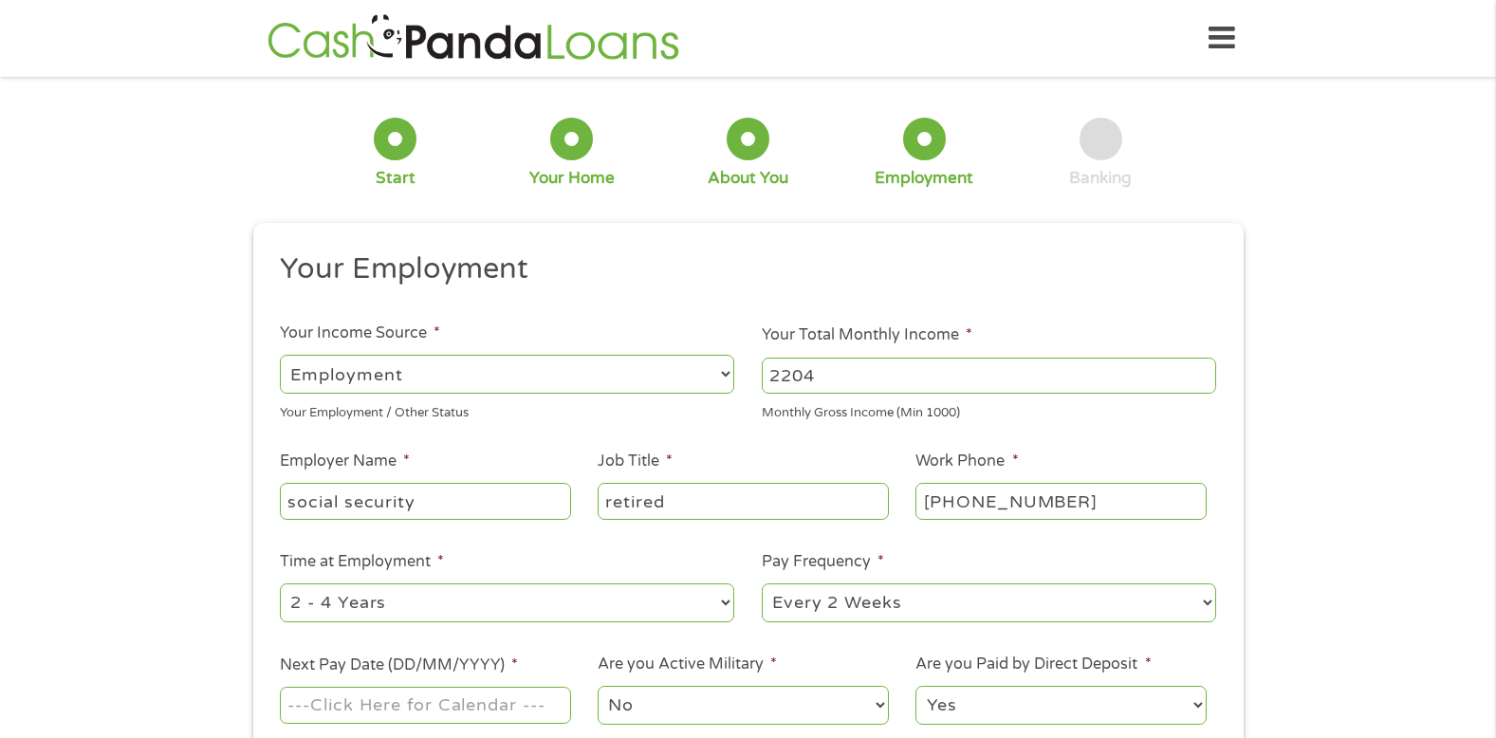
click at [1207, 599] on select "--- Choose one --- Every 2 Weeks Every Week Monthly Semi-Monthly" at bounding box center [989, 603] width 455 height 39
select select "monthly"
click at [762, 584] on select "--- Choose one --- Every 2 Weeks Every Week Monthly Semi-Monthly" at bounding box center [989, 603] width 455 height 39
click at [543, 700] on input "Next Pay Date (DD/MM/YYYY) *" at bounding box center [425, 705] width 290 height 36
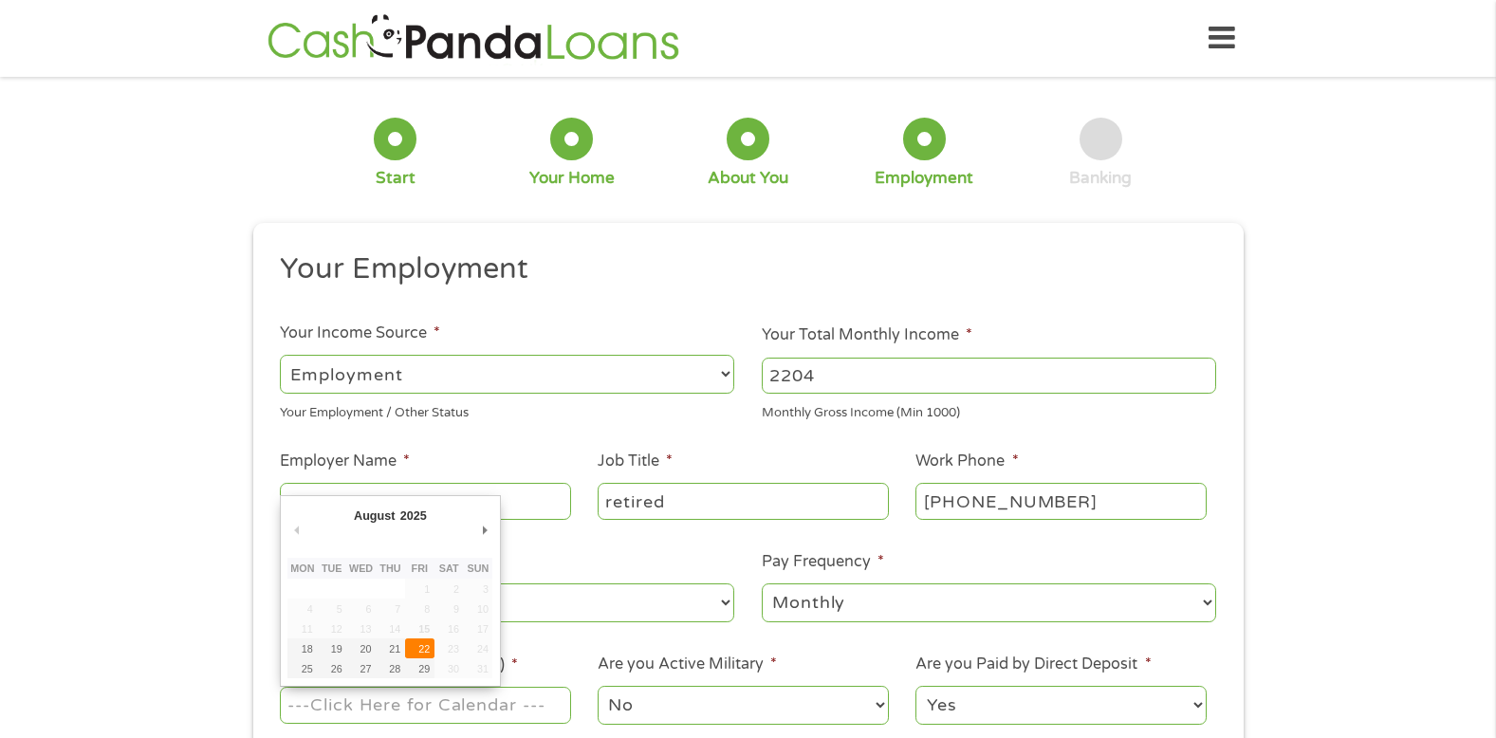
type input "[DATE]"
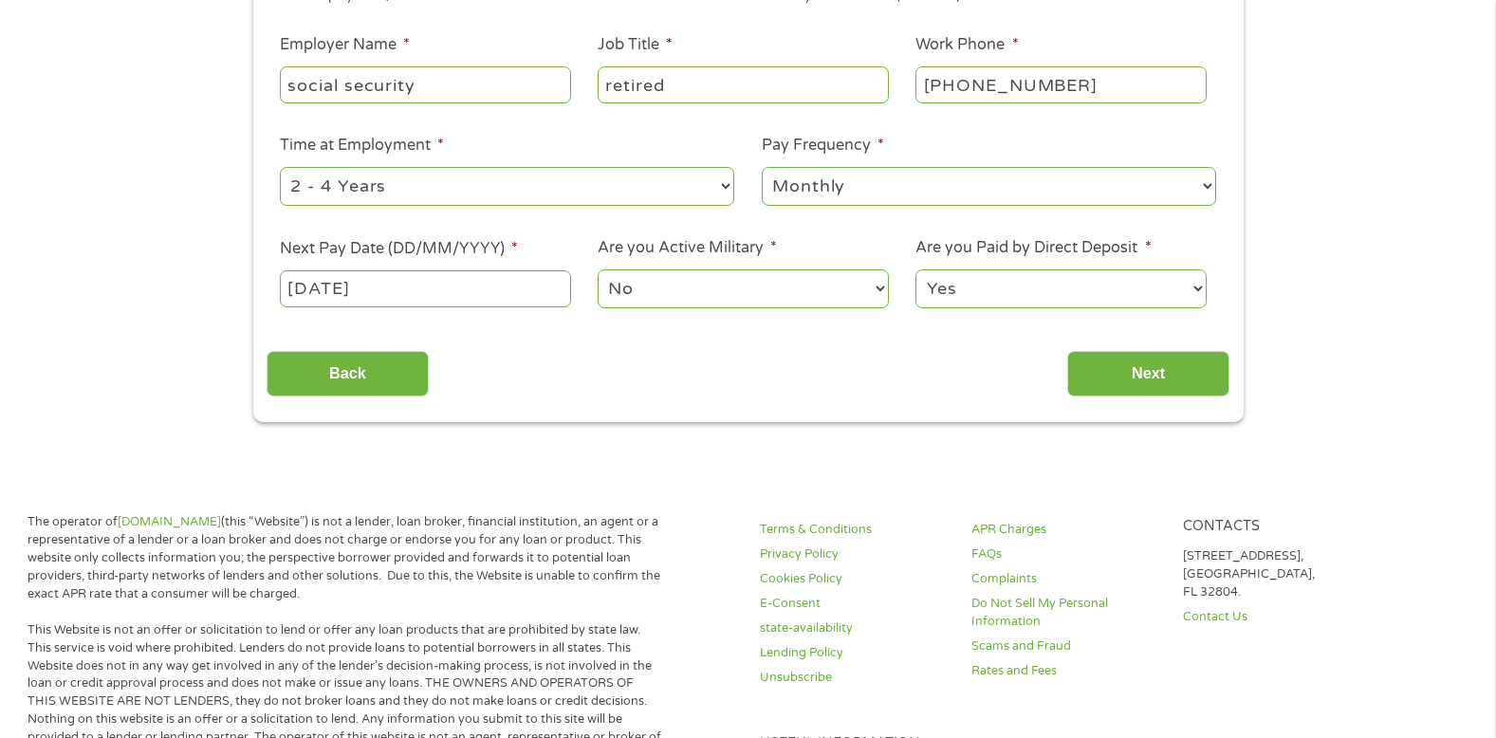
scroll to position [428, 0]
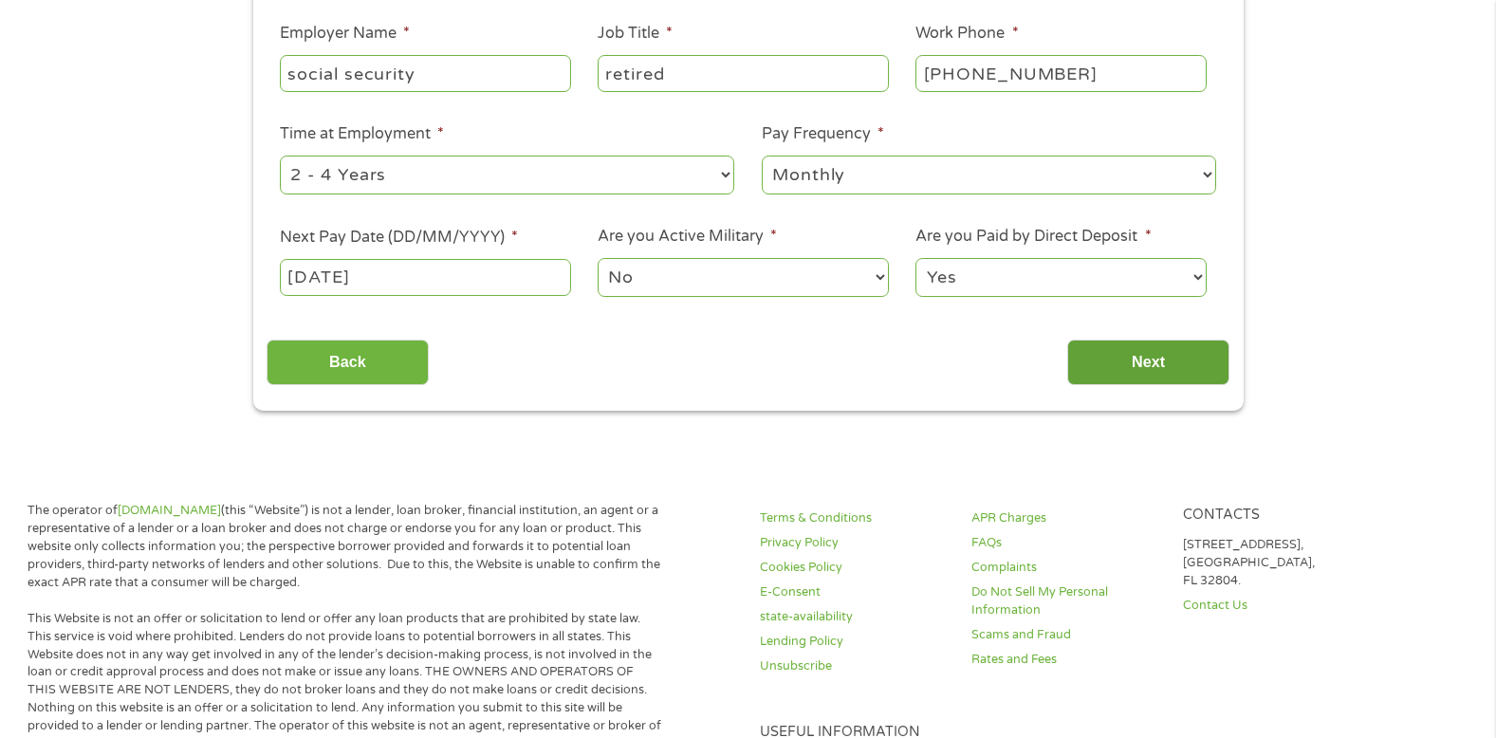
click at [1135, 354] on input "Next" at bounding box center [1149, 363] width 162 height 46
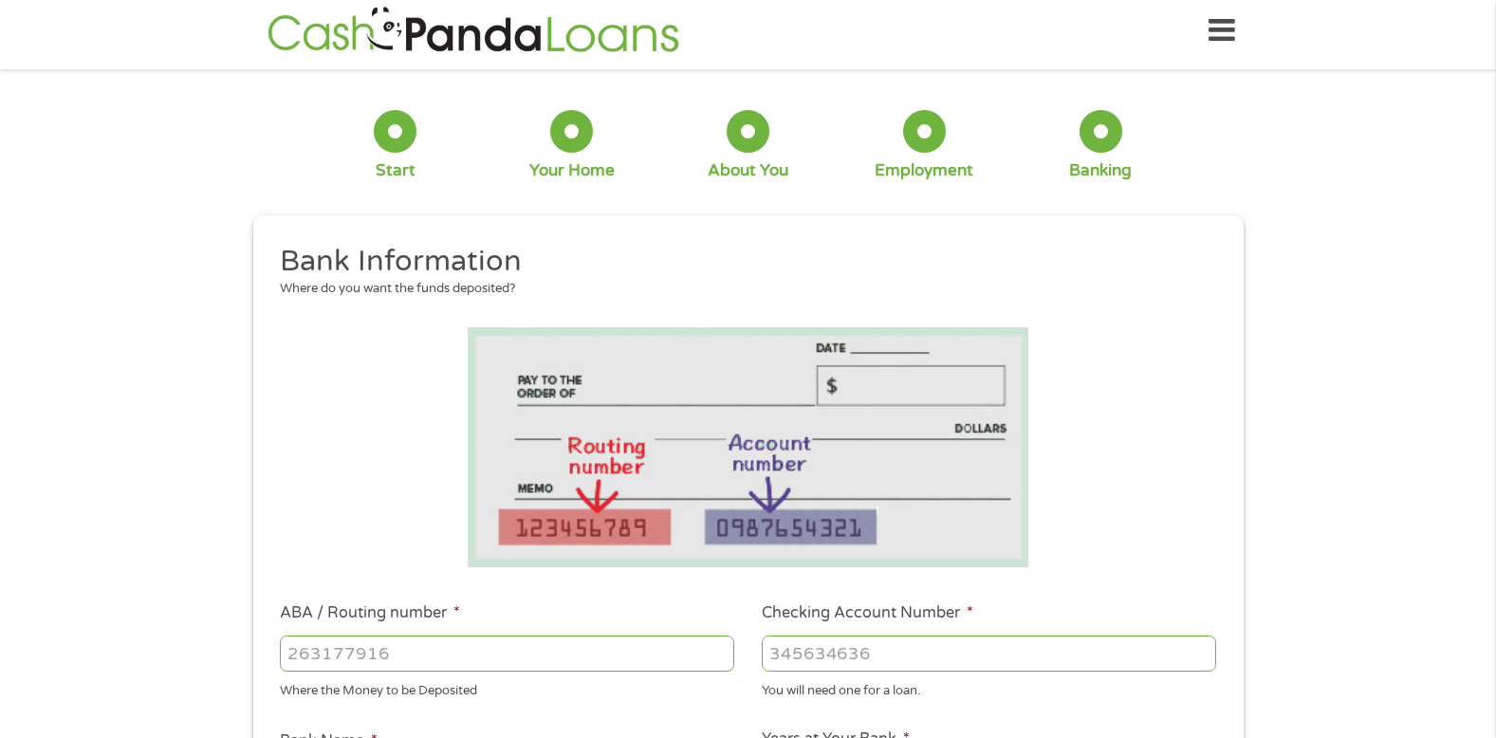
scroll to position [0, 0]
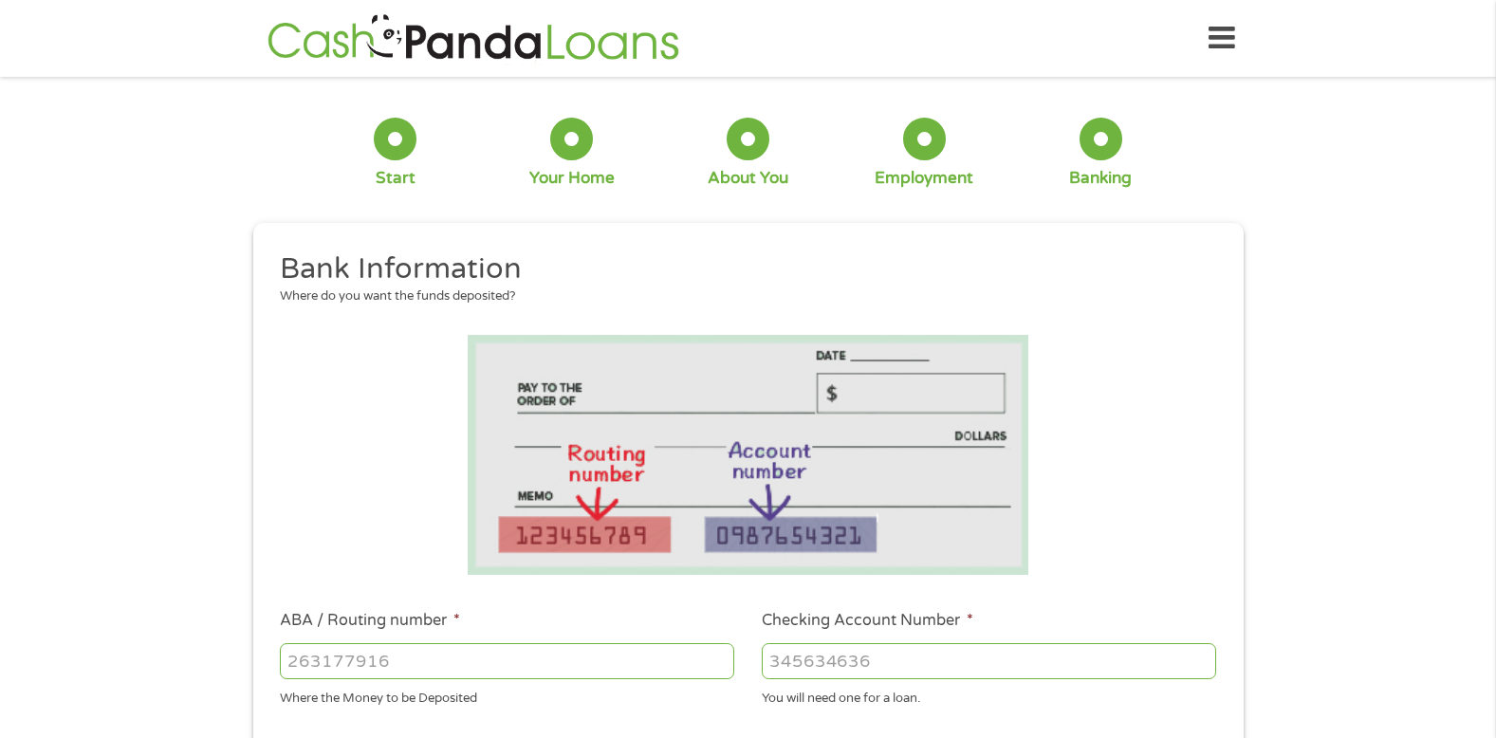
click at [424, 660] on input "ABA / Routing number *" at bounding box center [507, 661] width 455 height 36
type input "211070175"
type input "CITIZENS BANK NA"
type input "211070175"
click at [930, 662] on input "Checking Account Number *" at bounding box center [989, 661] width 455 height 36
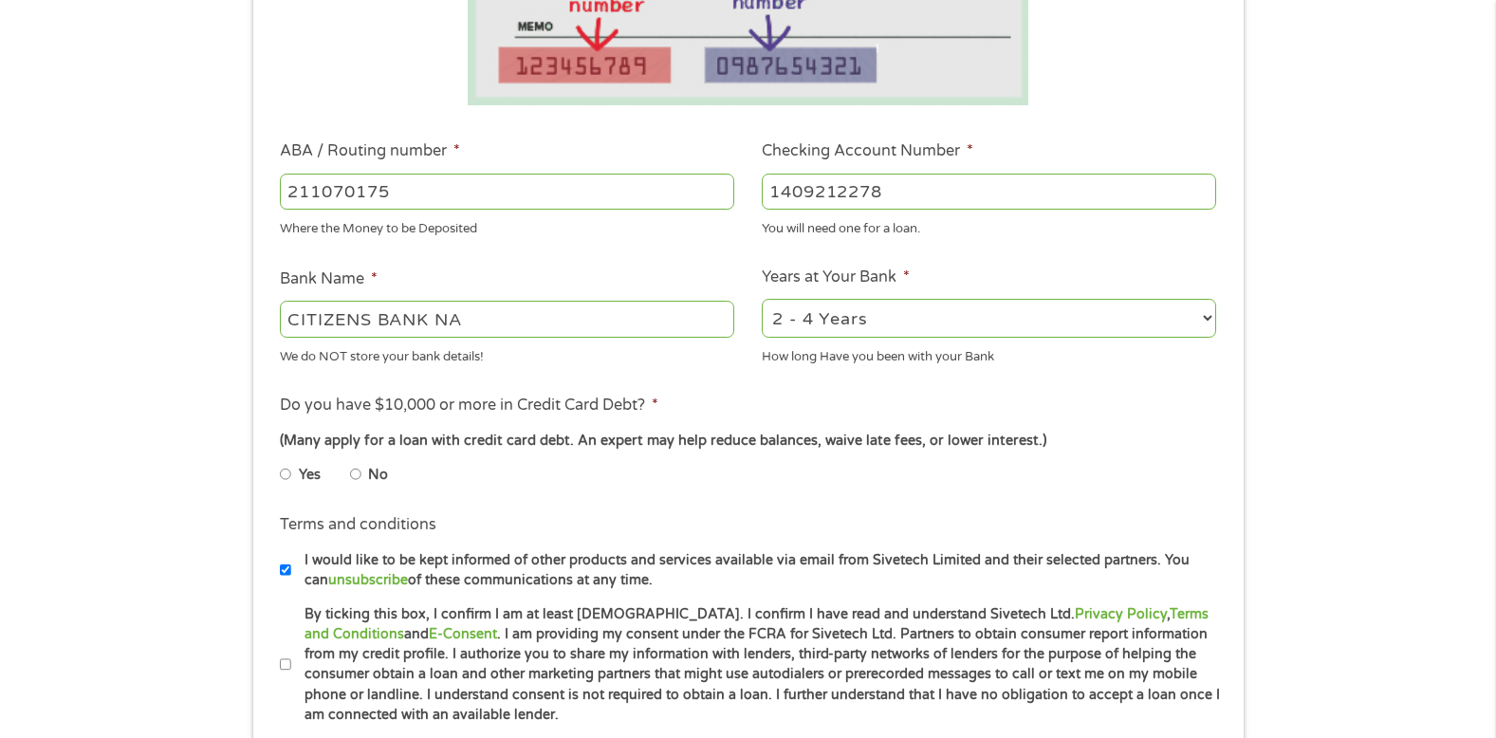
scroll to position [521, 0]
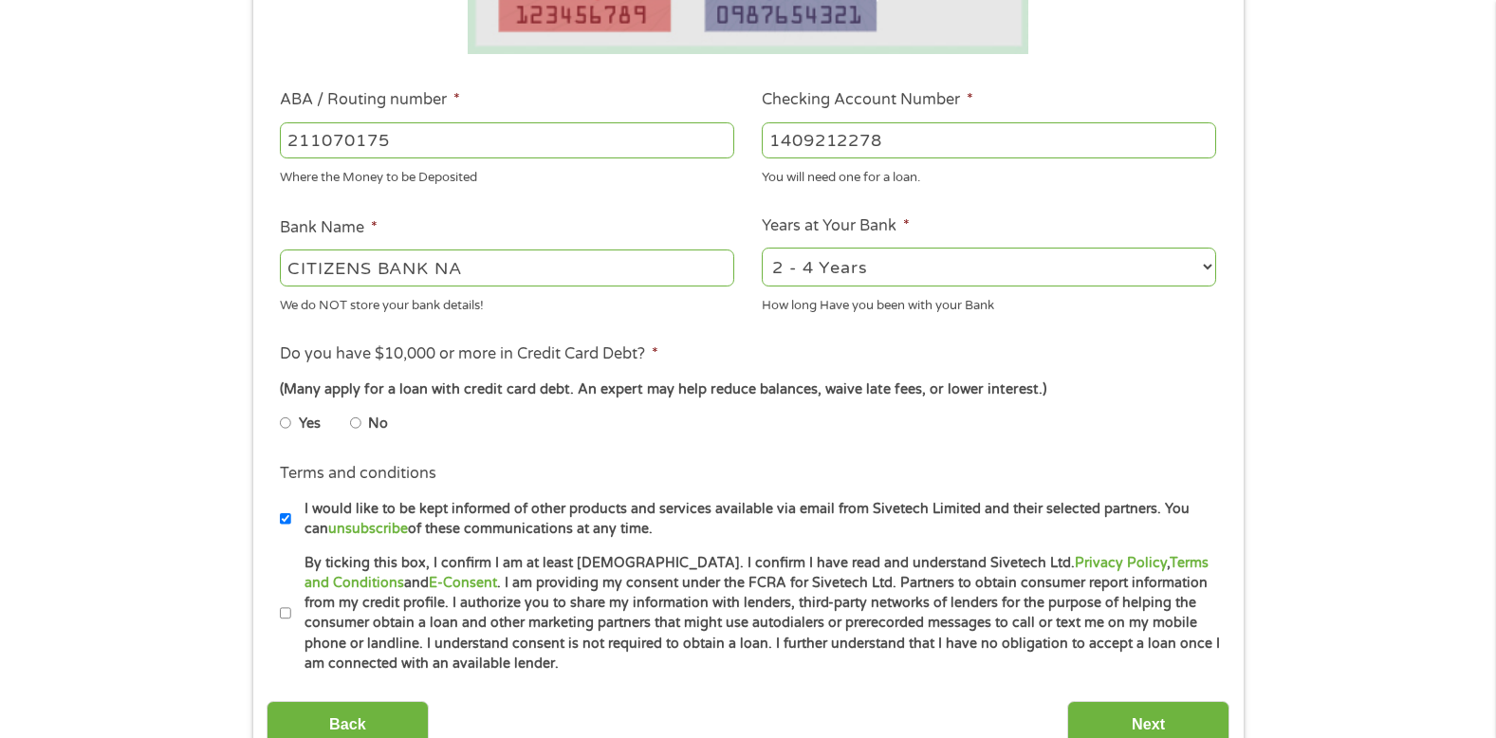
type input "1409212278"
click at [1210, 268] on select "2 - 4 Years 6 - 12 Months 1 - 2 Years Over 4 Years" at bounding box center [989, 267] width 455 height 39
select select "60months"
click at [762, 248] on select "2 - 4 Years 6 - 12 Months 1 - 2 Years Over 4 Years" at bounding box center [989, 267] width 455 height 39
click at [283, 514] on input "I would like to be kept informed of other products and services available via e…" at bounding box center [285, 519] width 11 height 30
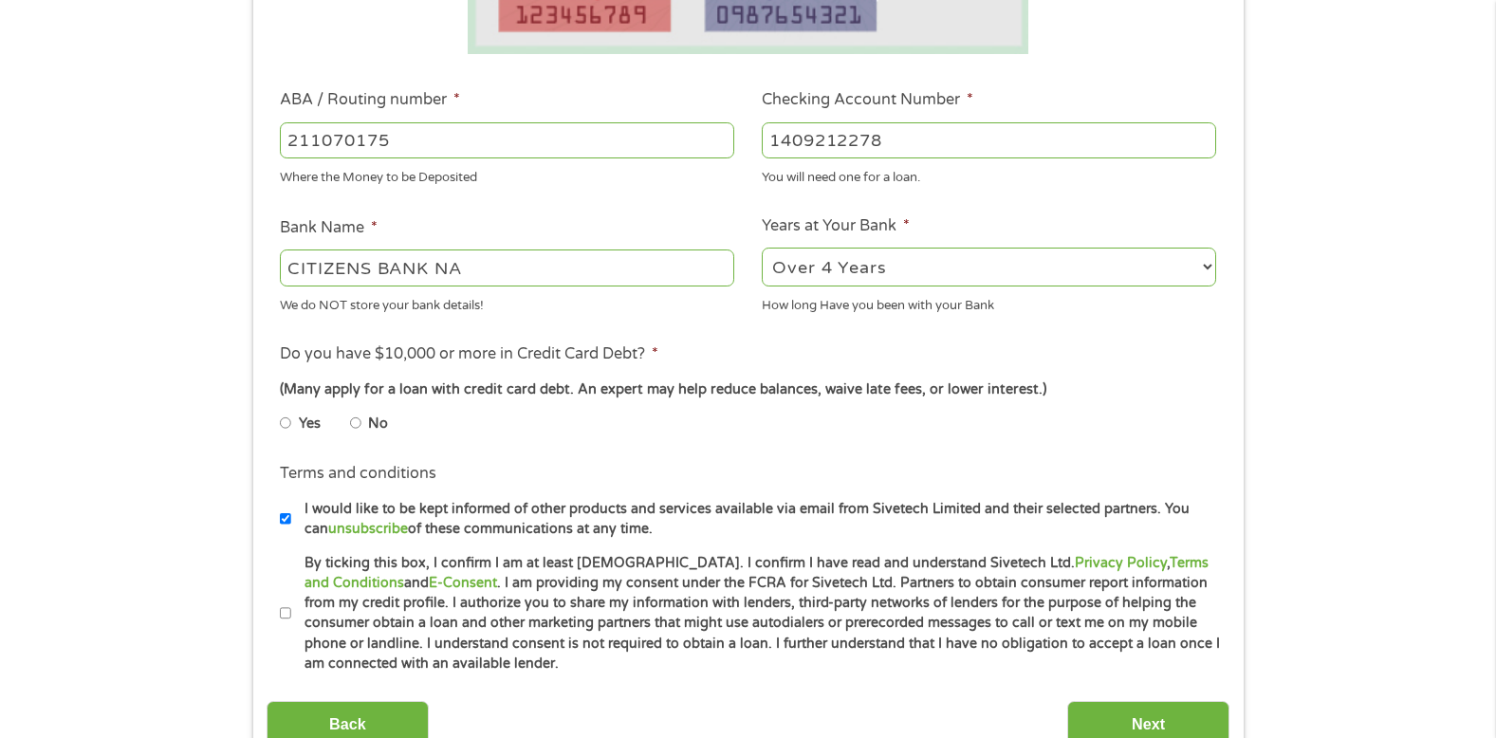
checkbox input "false"
click at [285, 608] on input "By ticking this box, I confirm I am at least [DEMOGRAPHIC_DATA]. I confirm I ha…" at bounding box center [285, 614] width 11 height 30
checkbox input "true"
click at [1149, 717] on input "Next" at bounding box center [1149, 724] width 162 height 46
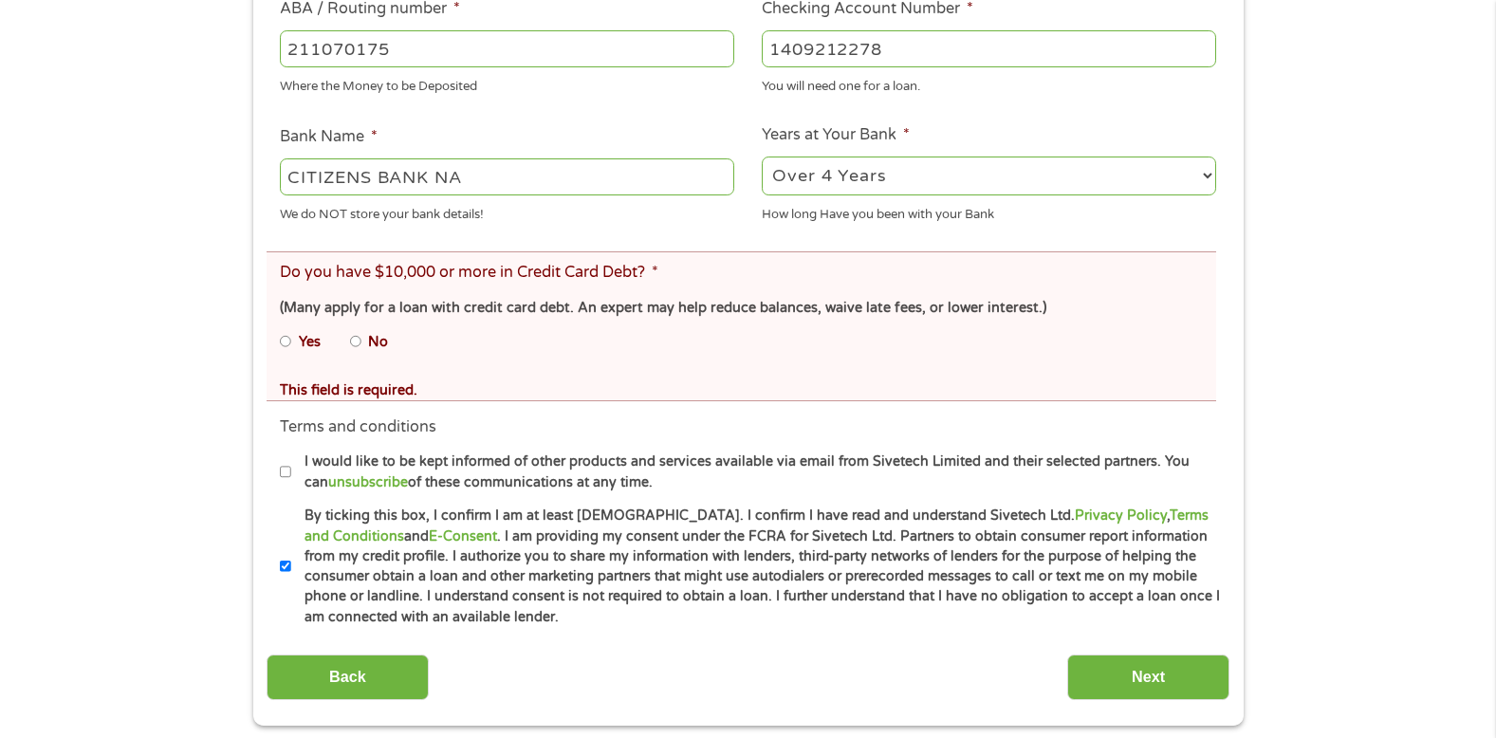
scroll to position [714, 0]
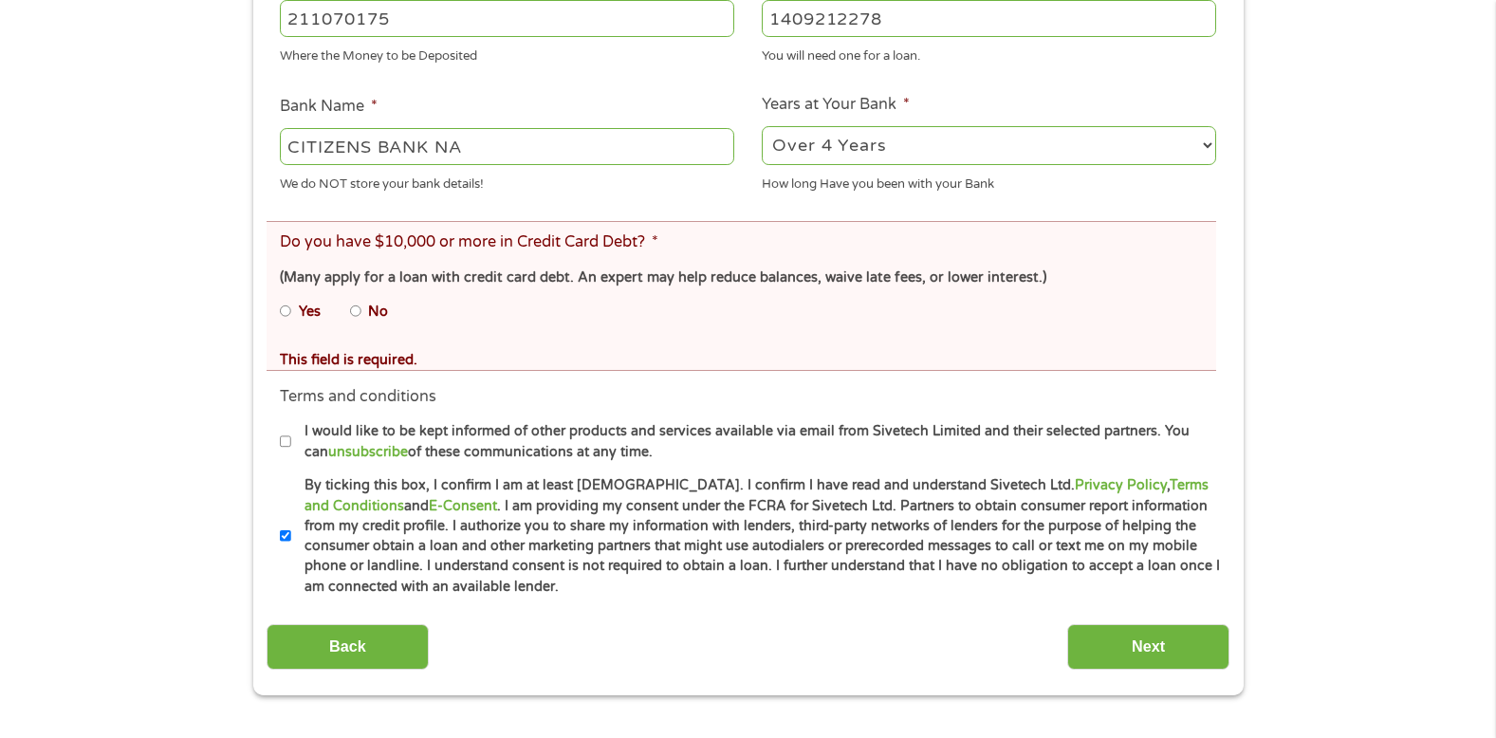
click at [353, 307] on input "No" at bounding box center [355, 311] width 11 height 30
radio input "true"
click at [1155, 639] on input "Next" at bounding box center [1149, 647] width 162 height 46
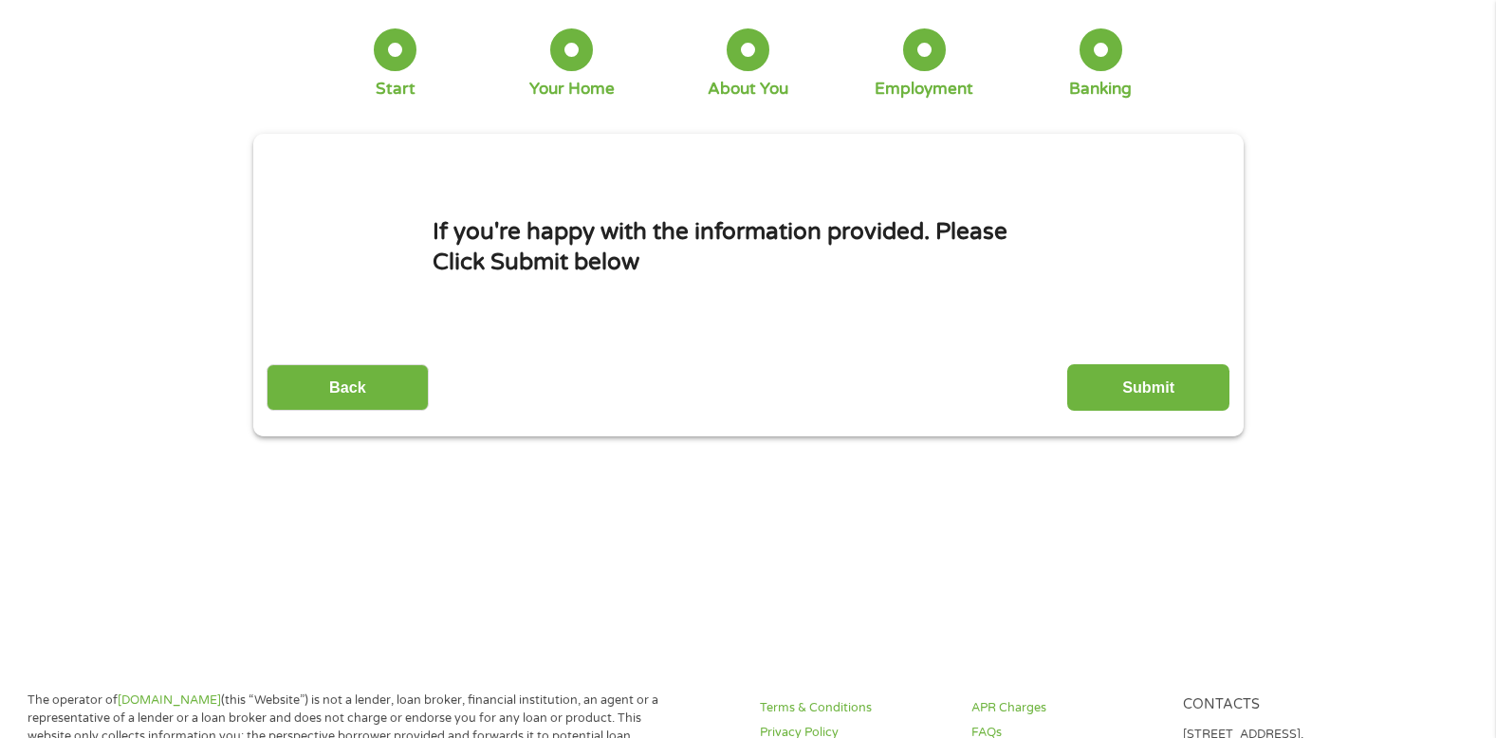
scroll to position [0, 0]
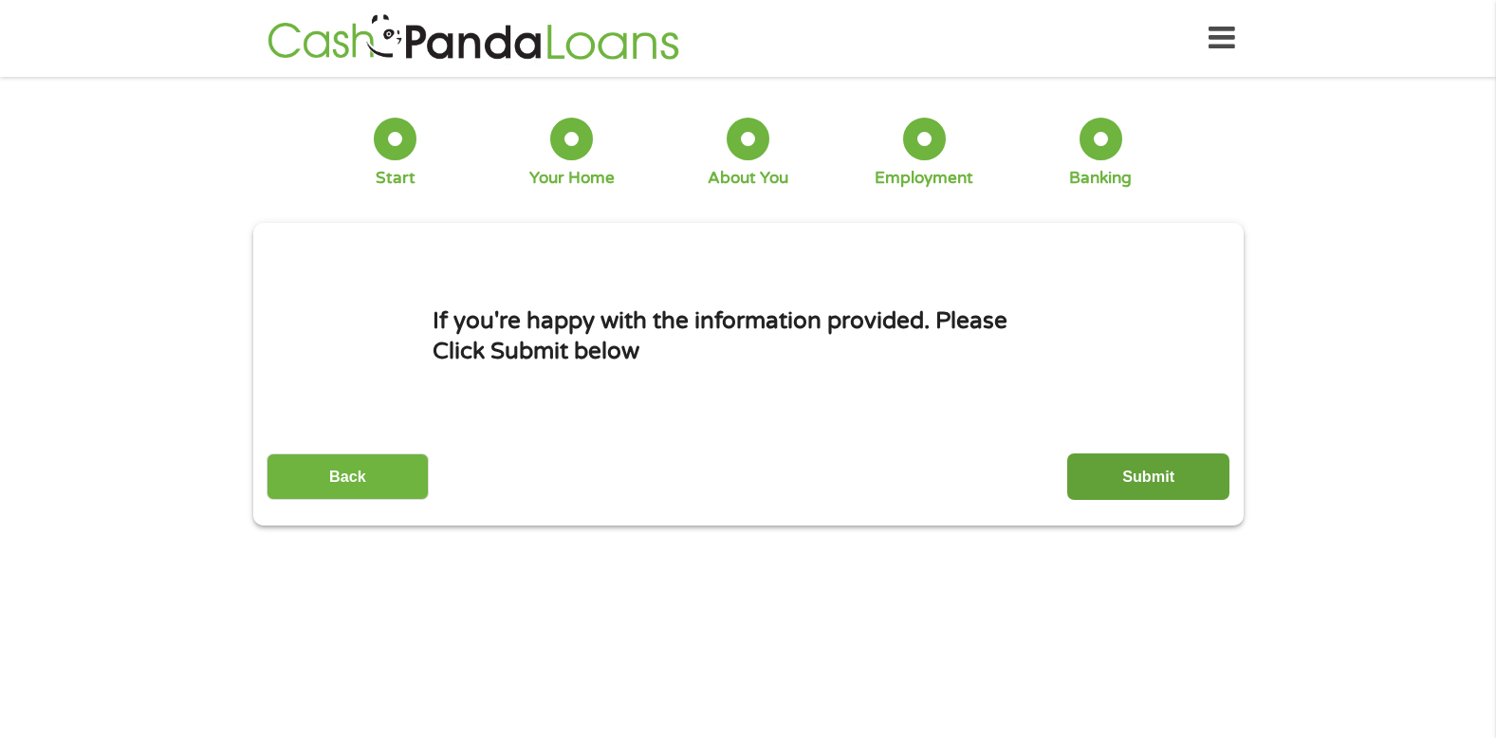
click at [1147, 475] on input "Submit" at bounding box center [1149, 477] width 162 height 46
